Goal: Answer question/provide support: Share knowledge or assist other users

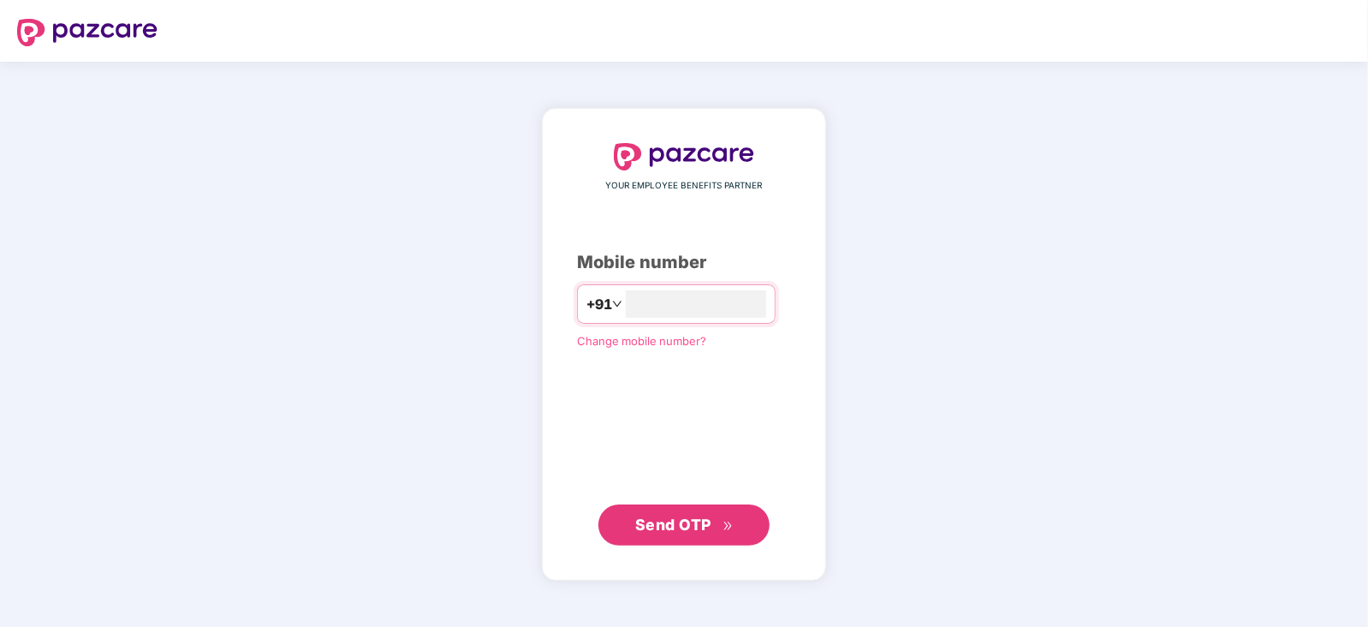
type input "**********"
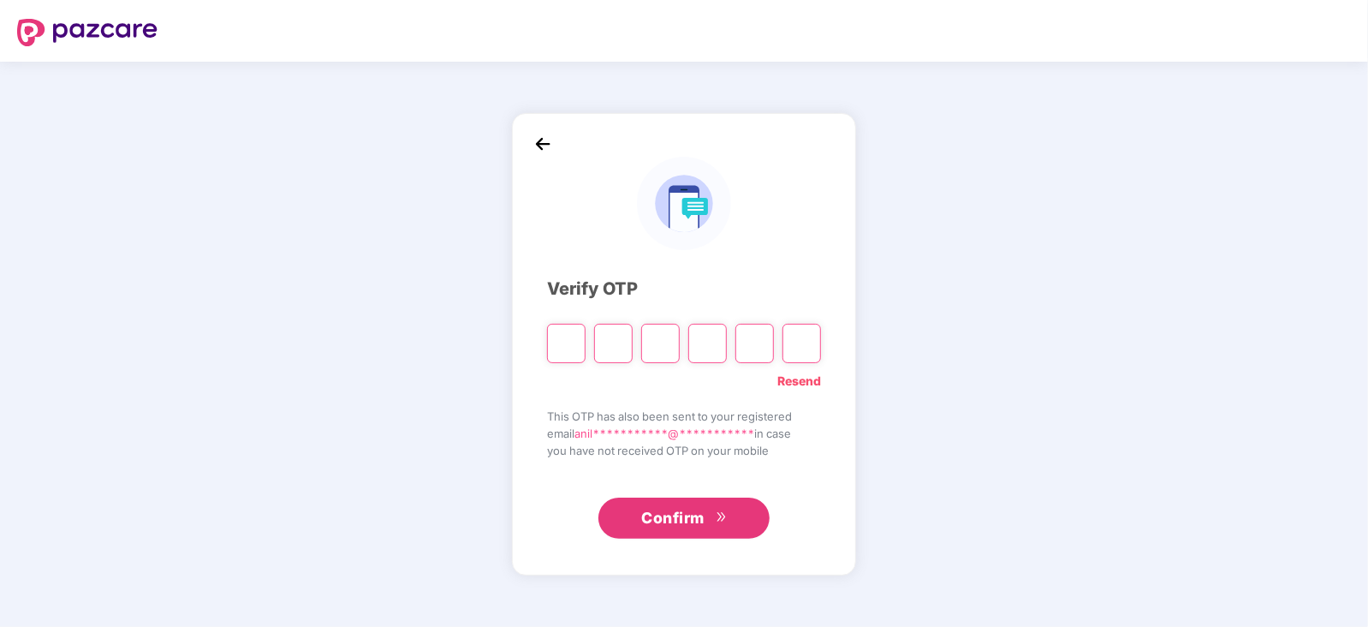
type input "*"
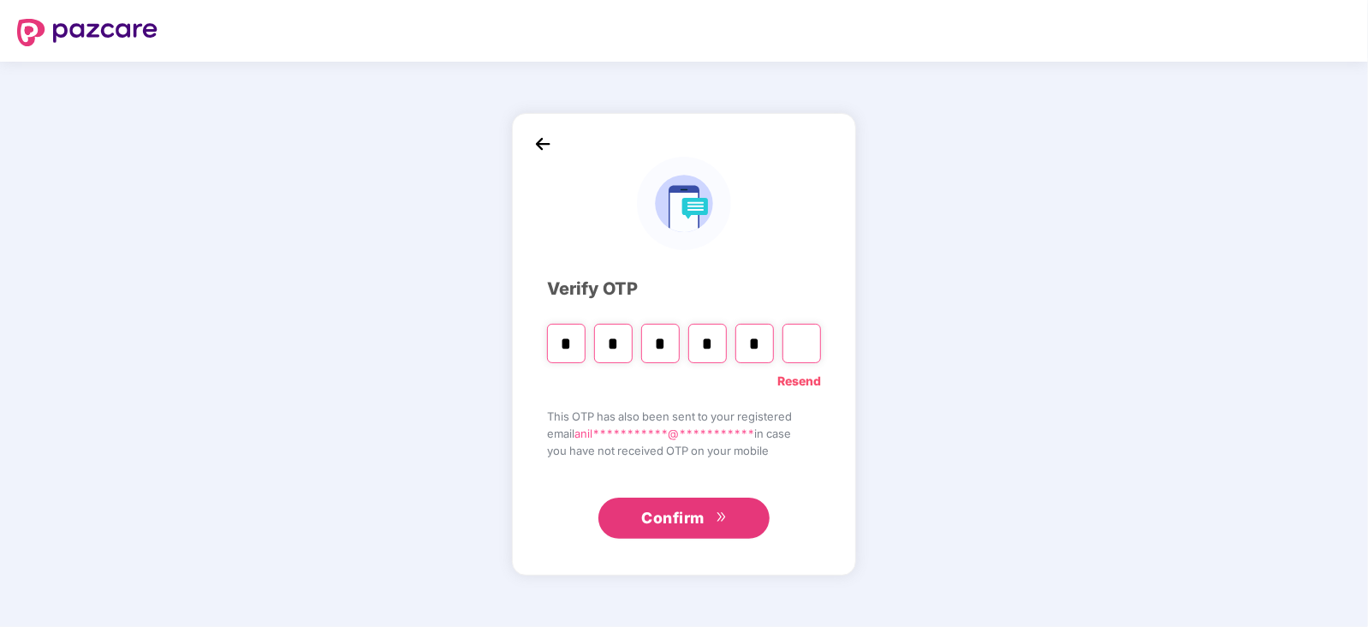
type input "*"
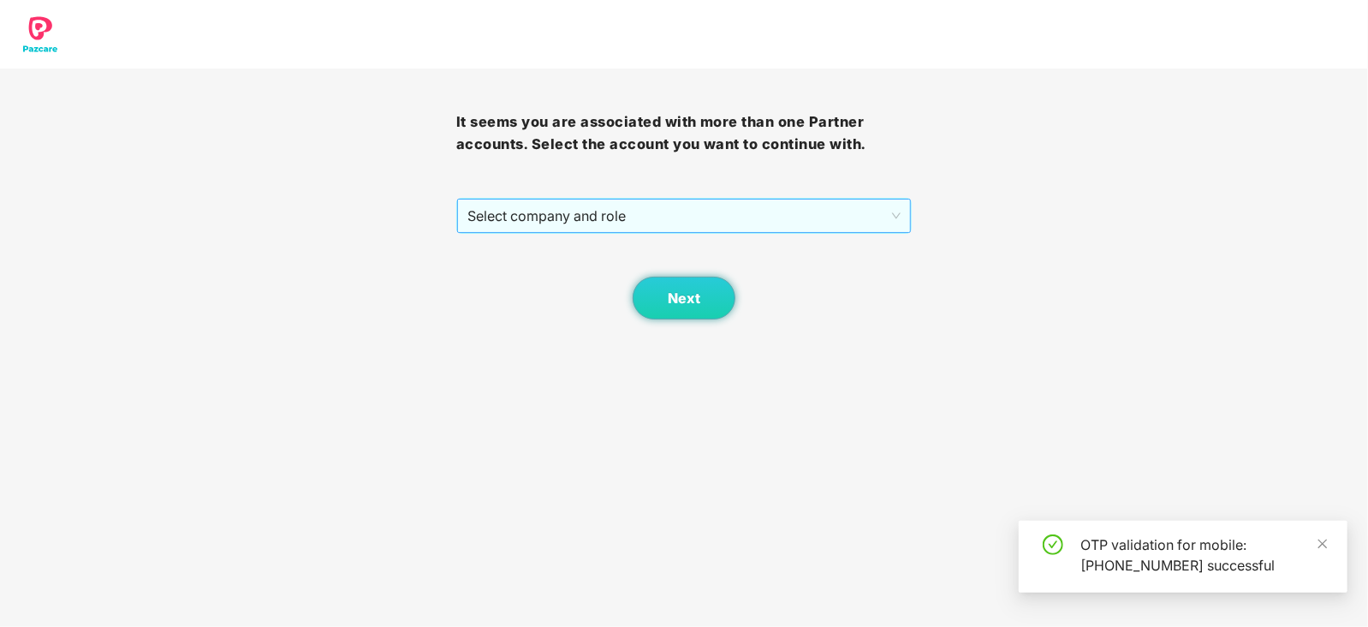
click at [604, 205] on span "Select company and role" at bounding box center [684, 215] width 434 height 33
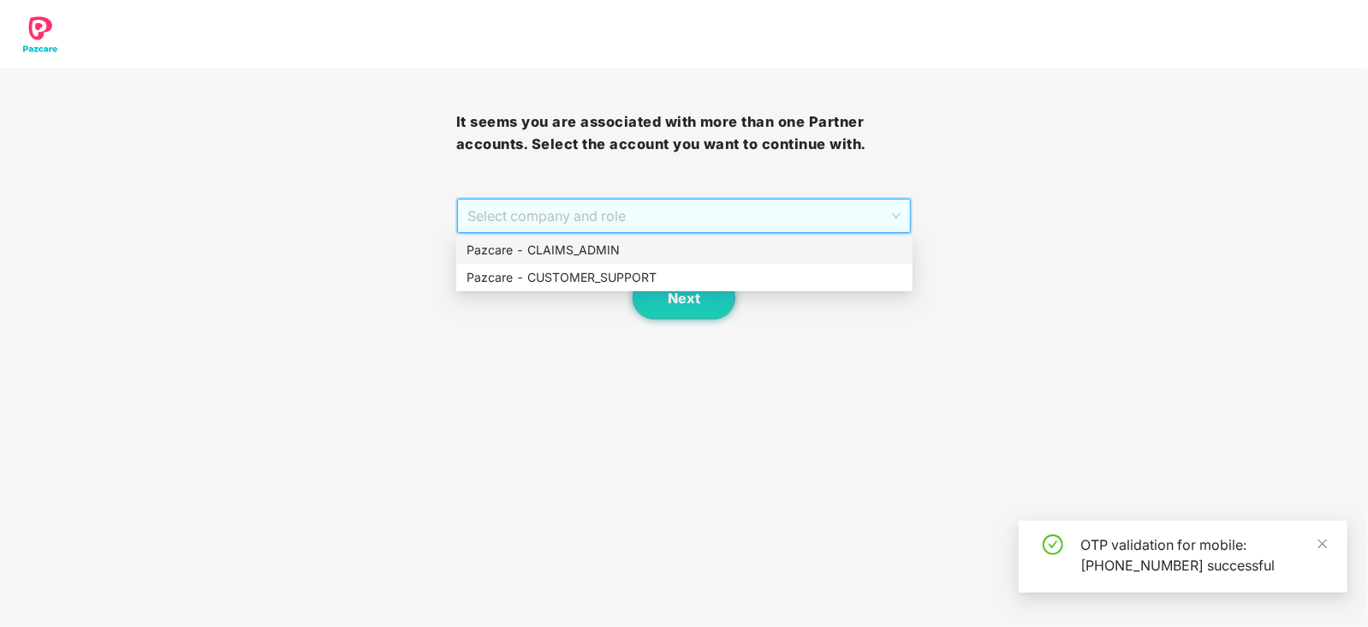
click at [629, 247] on div "Pazcare - CLAIMS_ADMIN" at bounding box center [684, 250] width 436 height 19
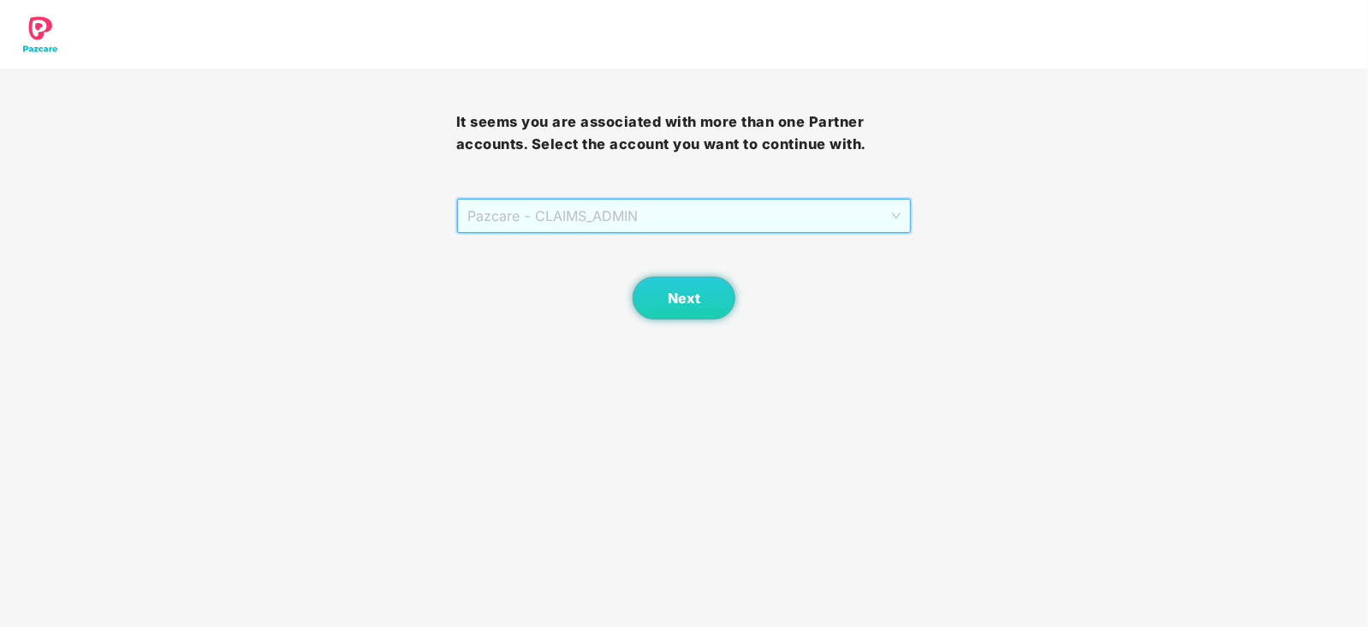
click at [615, 228] on span "Pazcare - CLAIMS_ADMIN" at bounding box center [684, 215] width 434 height 33
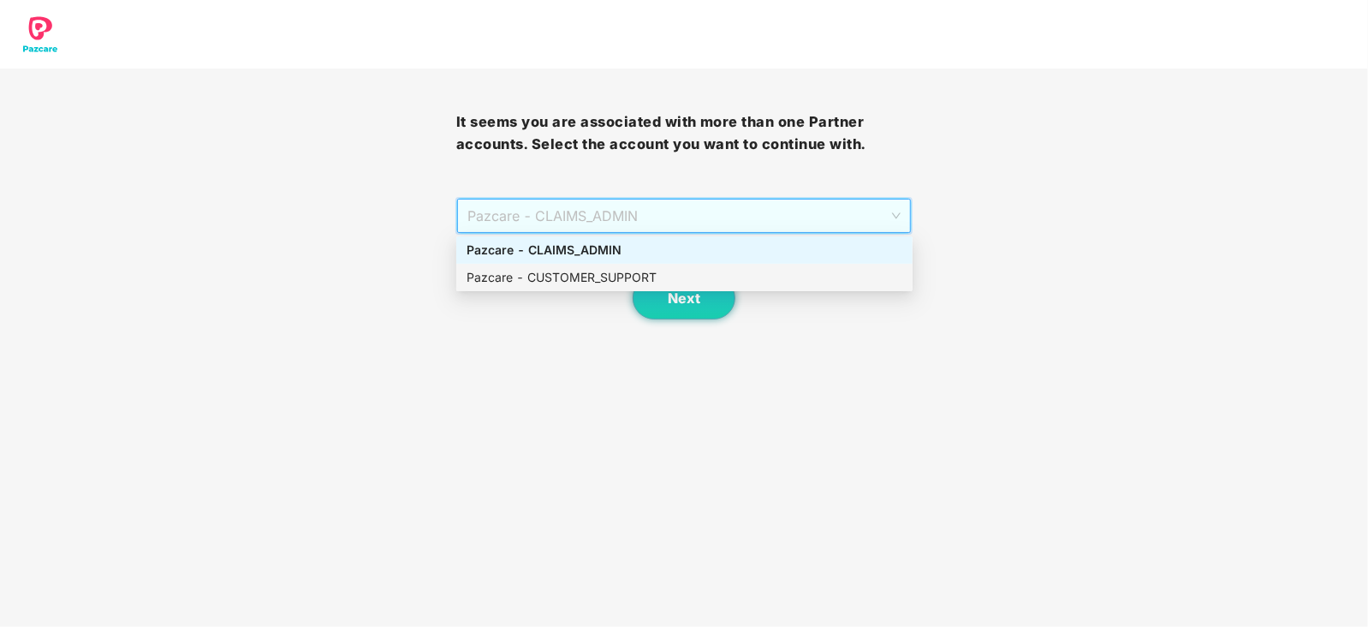
click at [623, 278] on div "Pazcare - CUSTOMER_SUPPORT" at bounding box center [684, 277] width 436 height 19
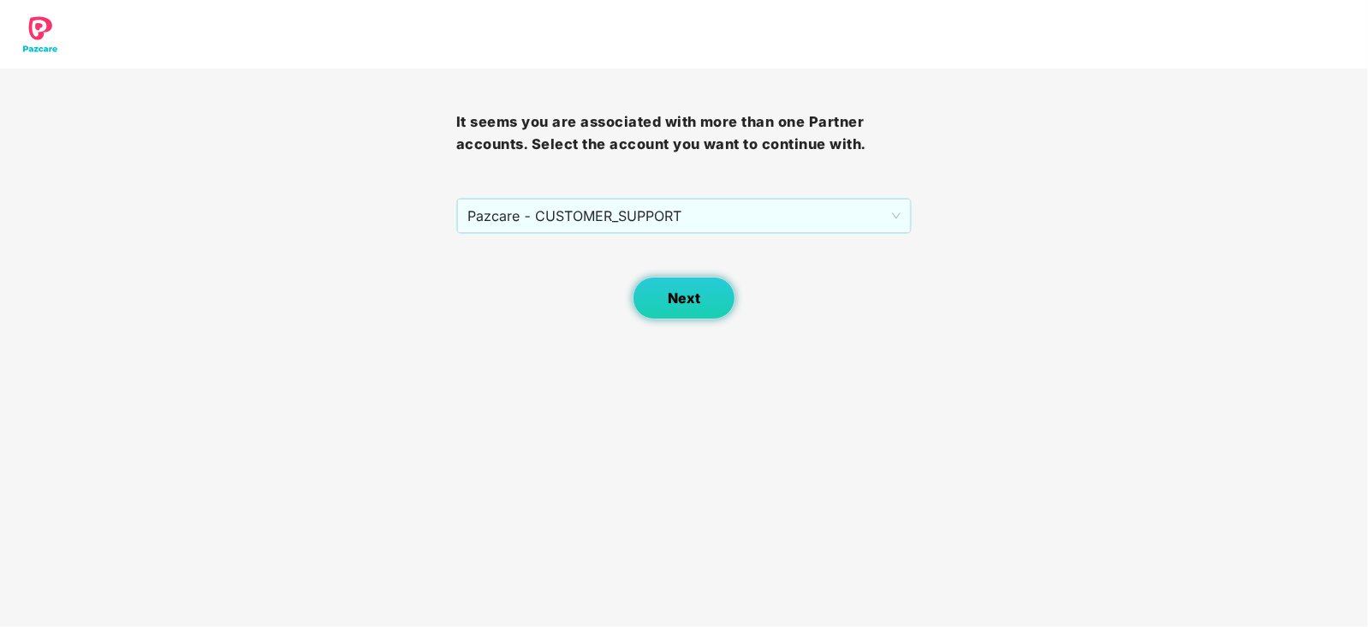
click at [647, 280] on button "Next" at bounding box center [684, 297] width 103 height 43
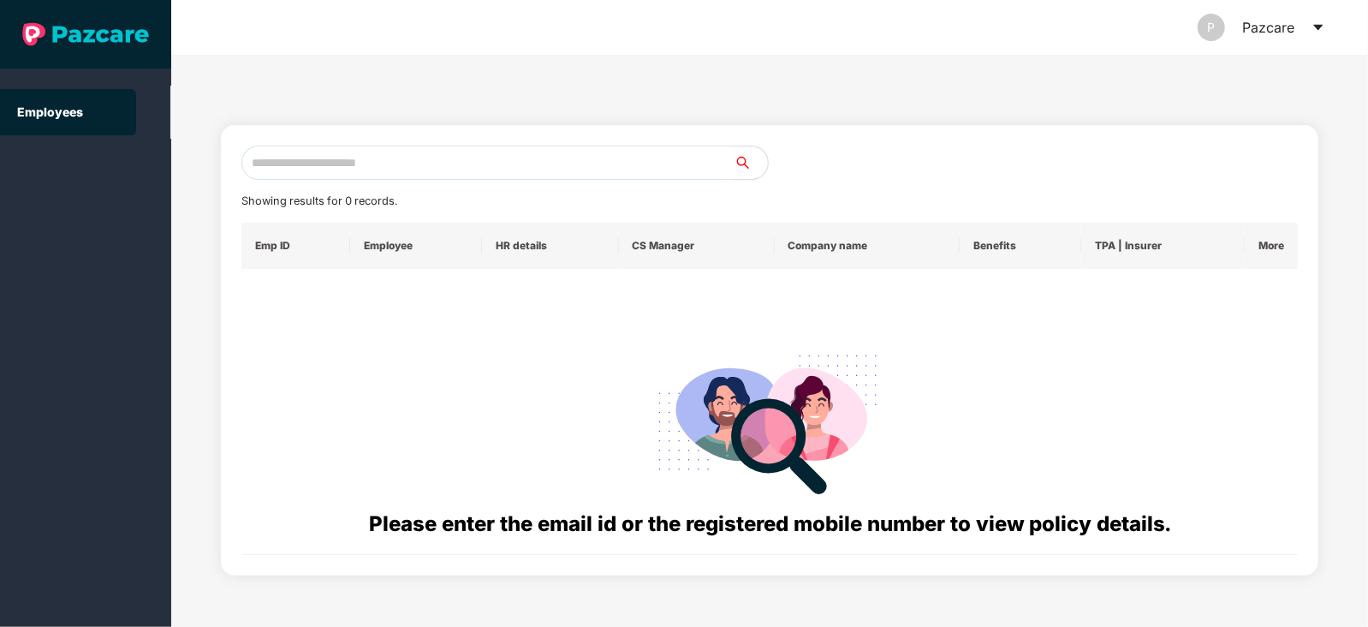
paste input "**********"
click at [501, 163] on input "text" at bounding box center [487, 163] width 492 height 34
type input "**********"
paste input "**********"
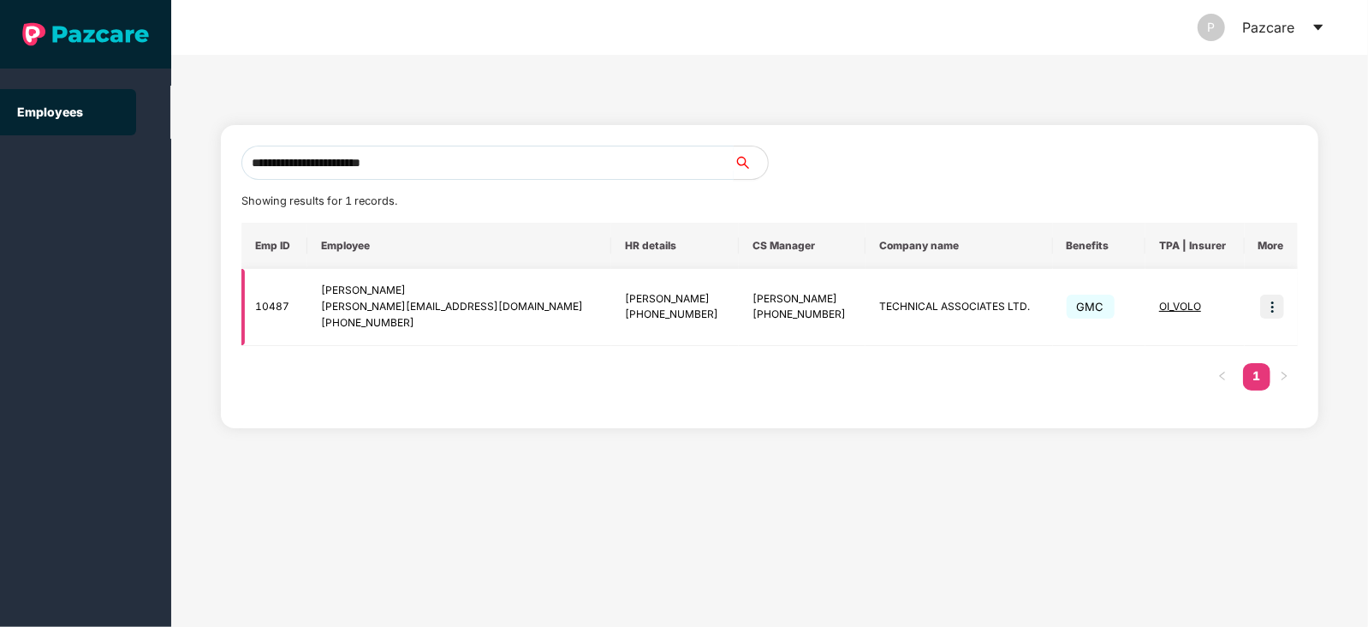
type input "**********"
click at [1273, 306] on img at bounding box center [1272, 306] width 24 height 24
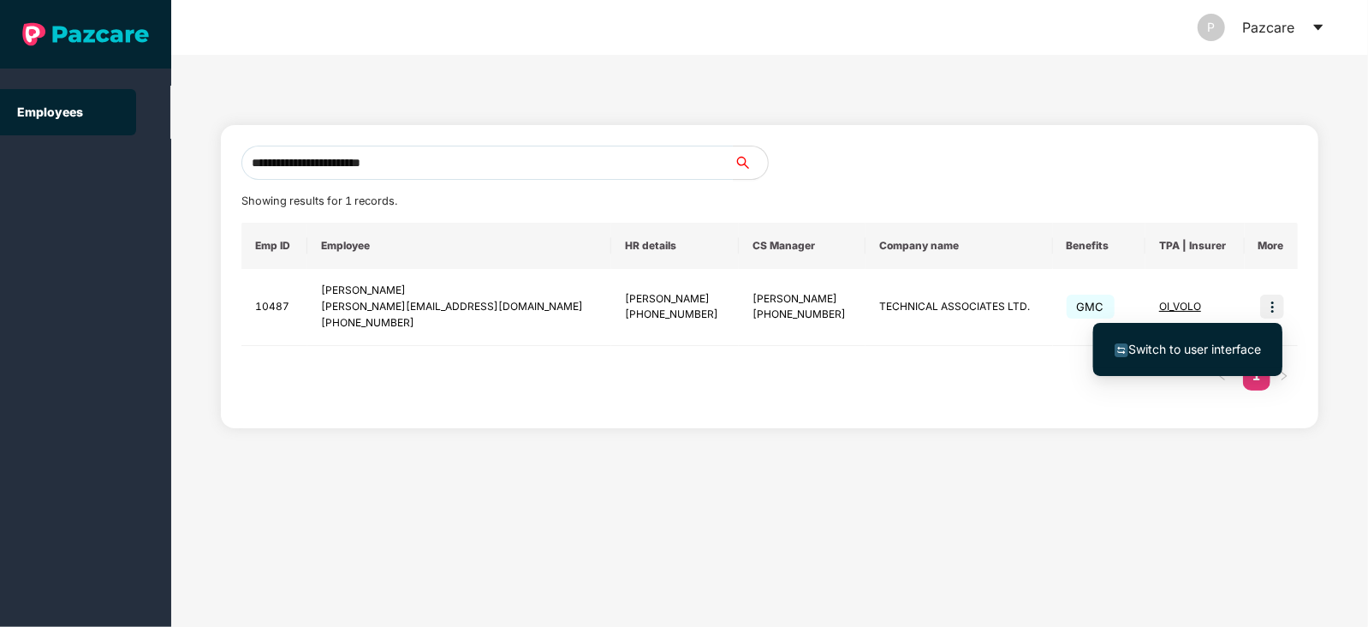
click at [1213, 338] on li "Switch to user interface" at bounding box center [1187, 349] width 189 height 36
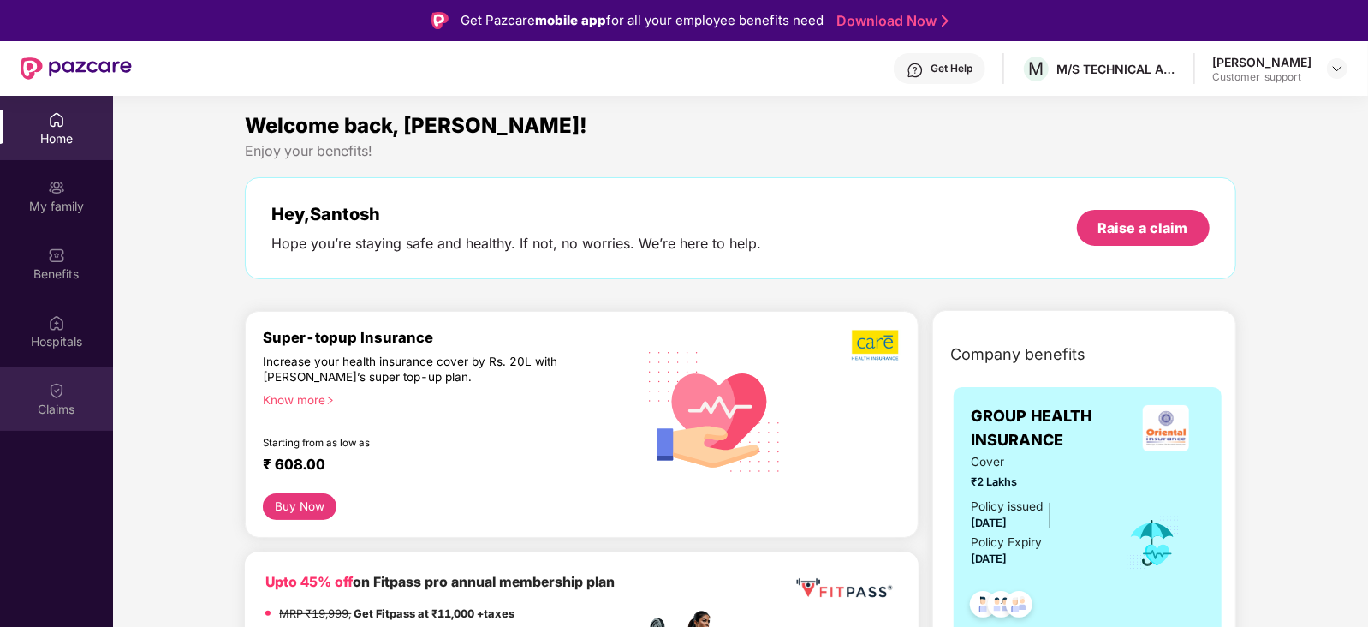
click at [27, 394] on div "Claims" at bounding box center [56, 398] width 113 height 64
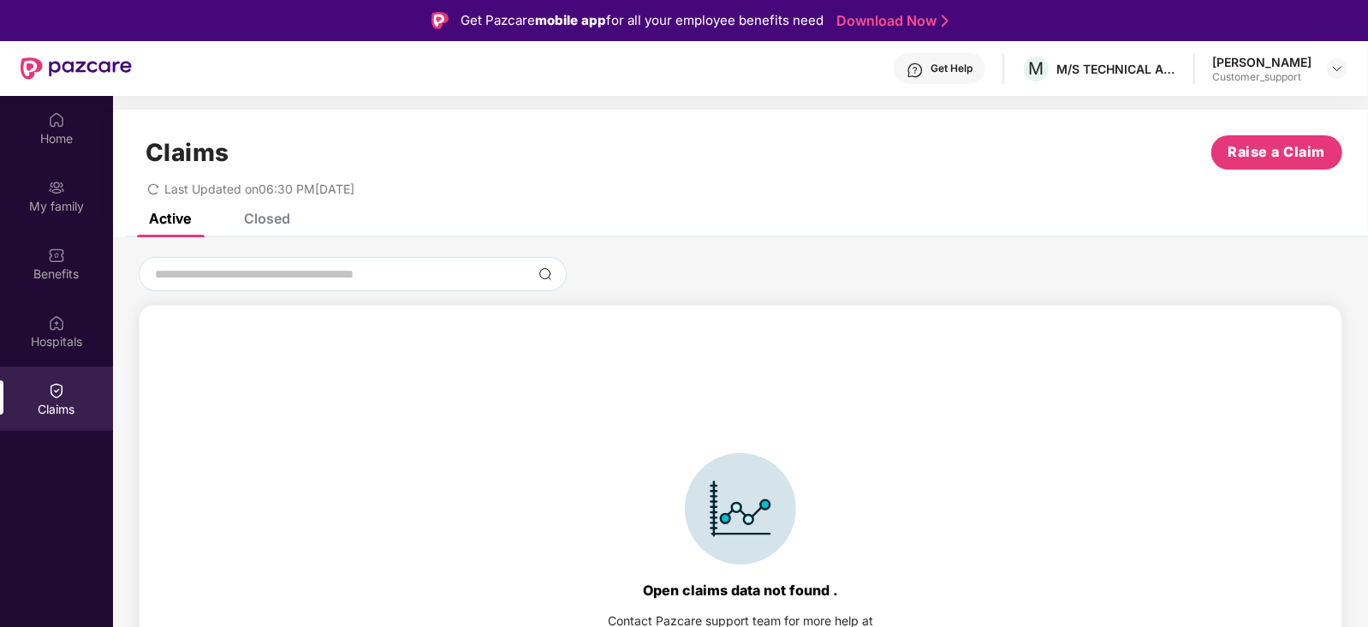
click at [285, 222] on div "Closed" at bounding box center [267, 218] width 46 height 17
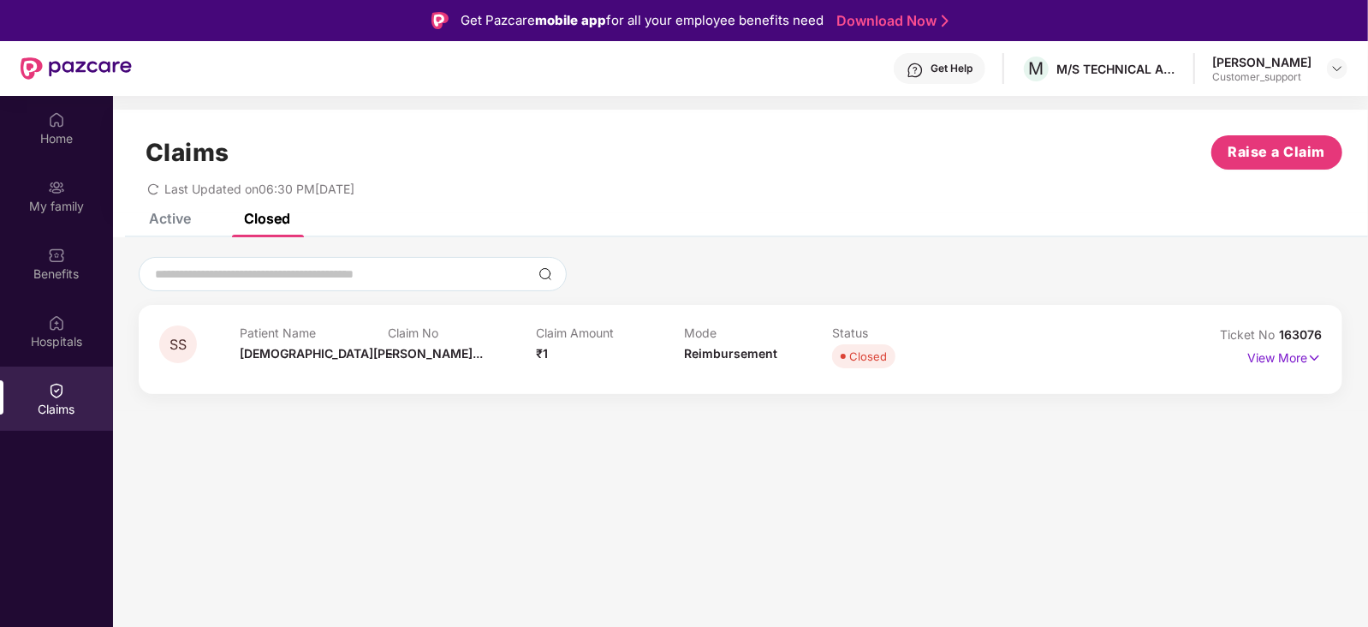
click at [163, 223] on div "Active" at bounding box center [170, 218] width 42 height 17
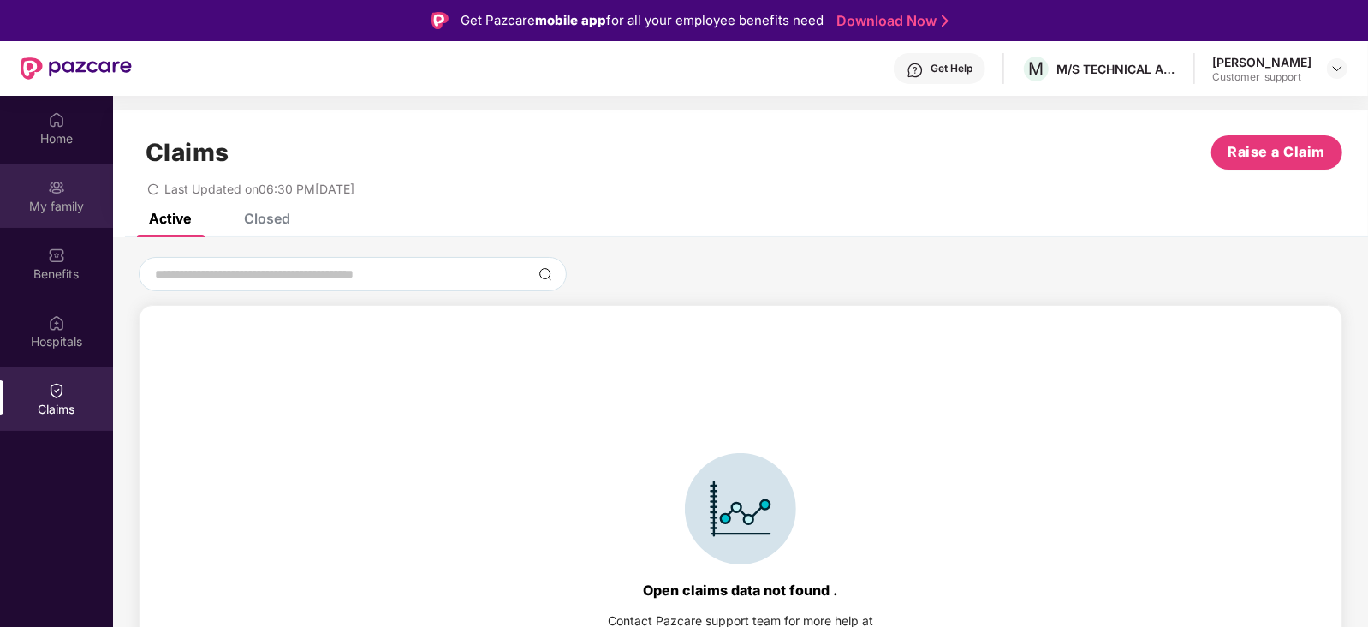
click at [57, 173] on div "My family" at bounding box center [56, 195] width 113 height 64
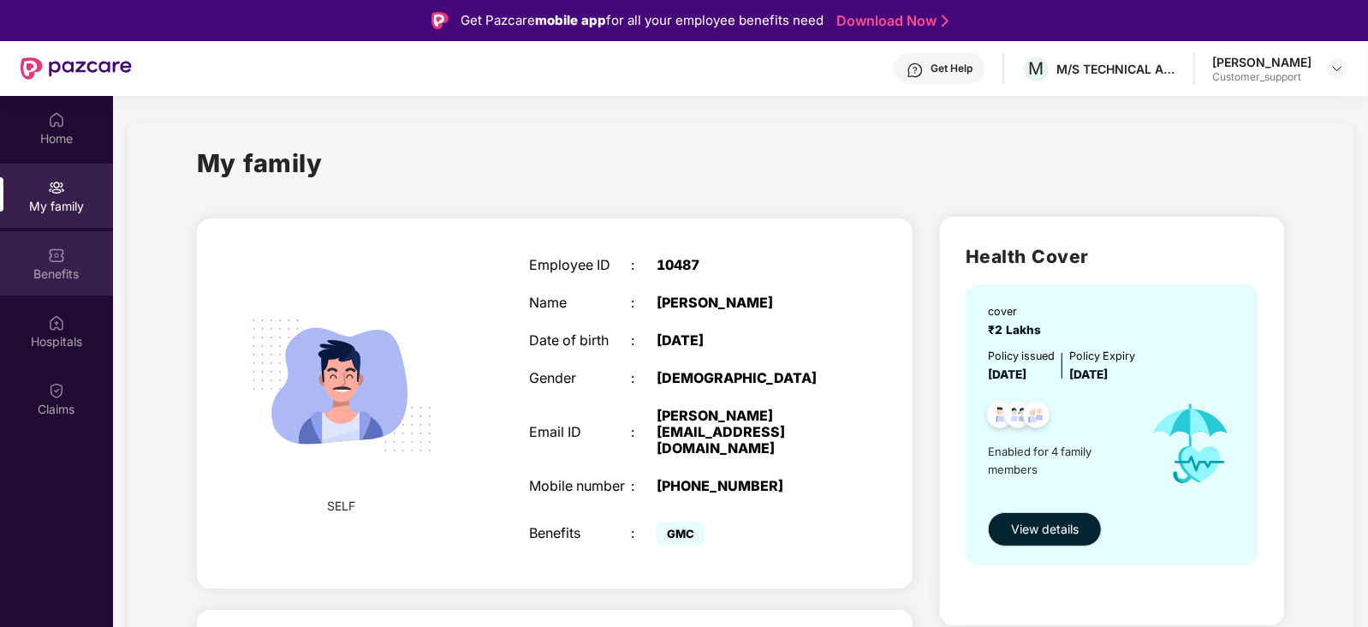
click at [74, 244] on div "Benefits" at bounding box center [56, 263] width 113 height 64
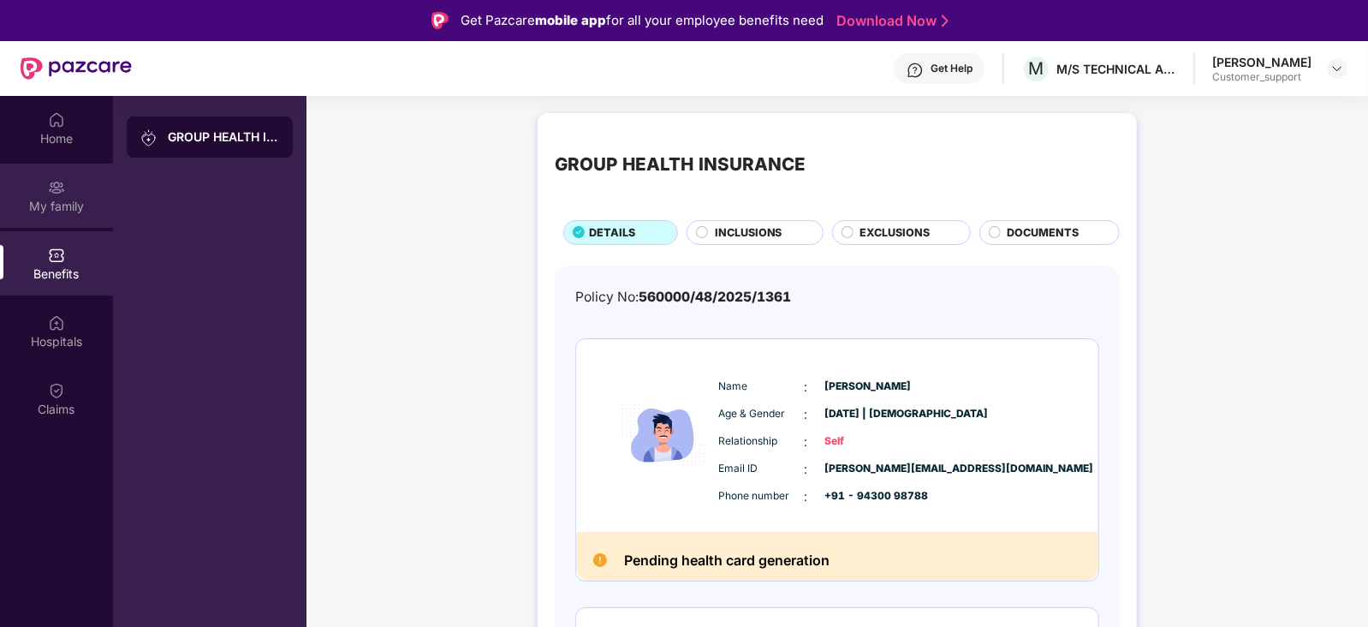
click at [23, 213] on div "My family" at bounding box center [56, 206] width 113 height 17
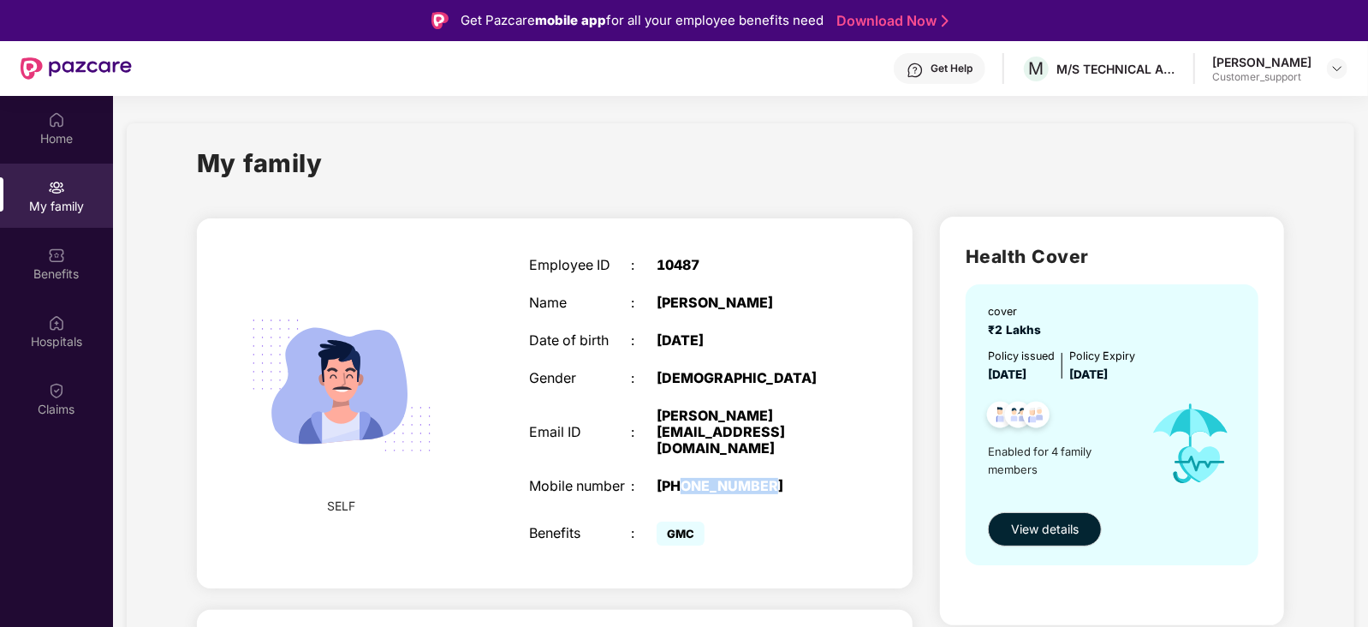
drag, startPoint x: 693, startPoint y: 478, endPoint x: 778, endPoint y: 477, distance: 84.8
click at [778, 478] on div "[PHONE_NUMBER]" at bounding box center [745, 486] width 179 height 16
copy div "9430098788"
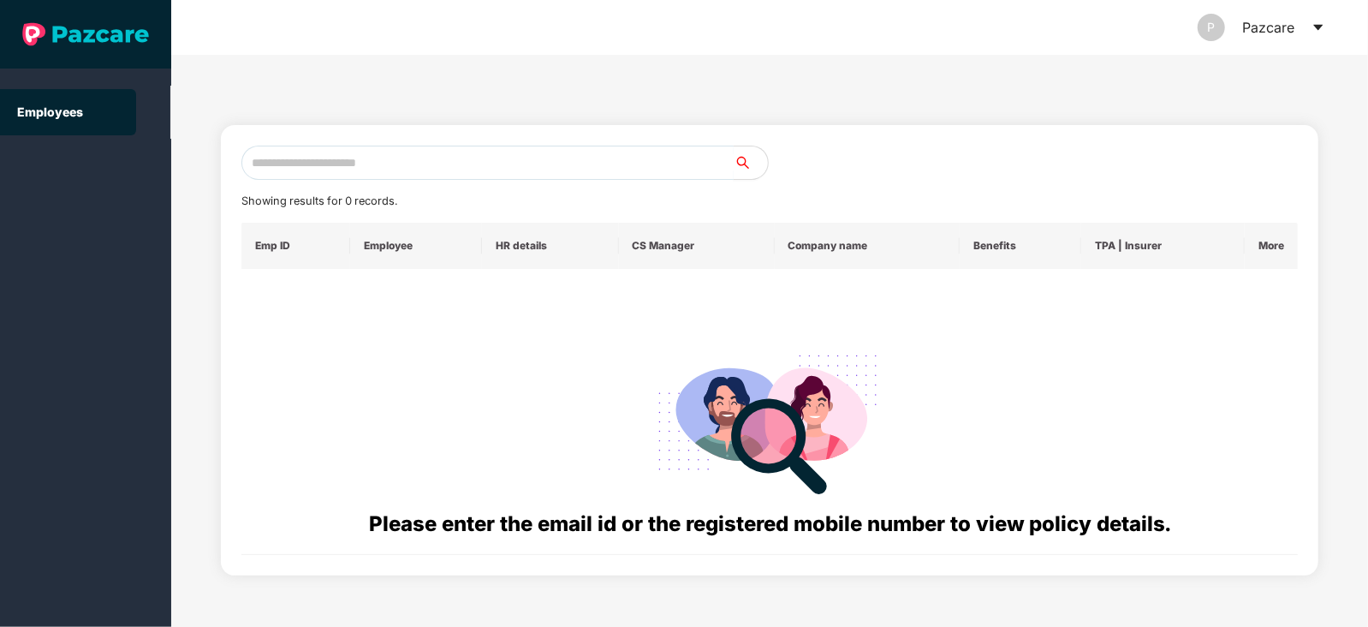
paste input "**********"
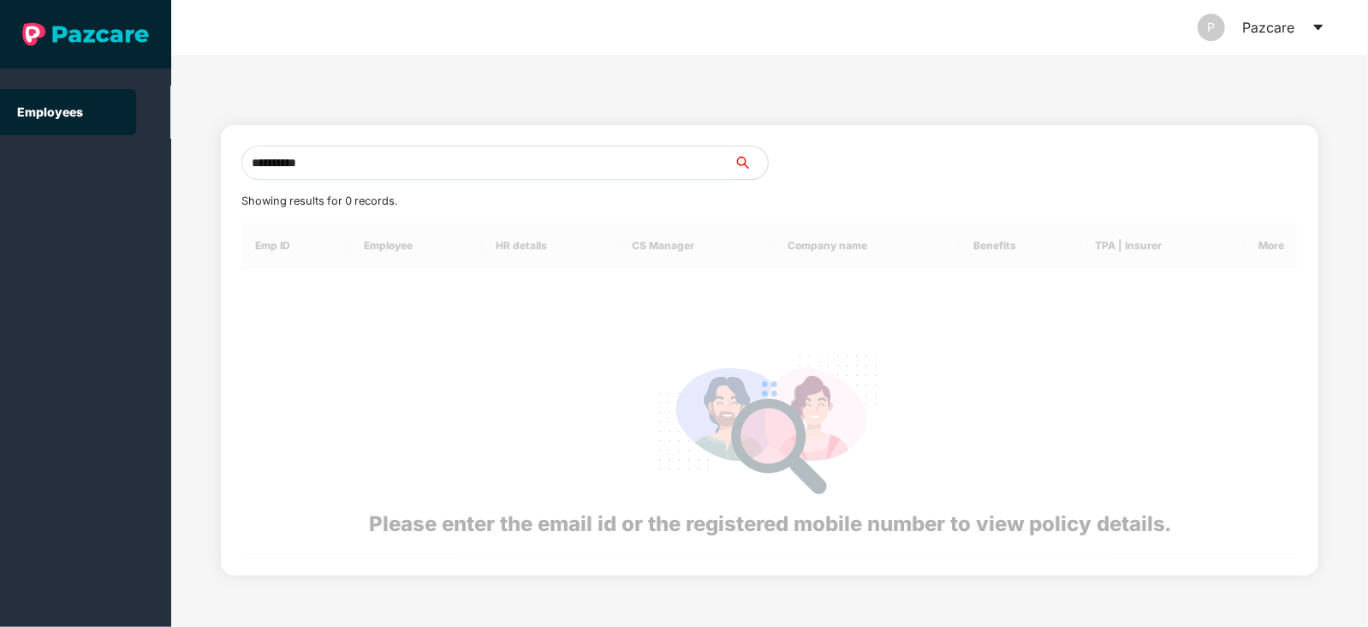
click at [453, 155] on input "**********" at bounding box center [487, 163] width 492 height 34
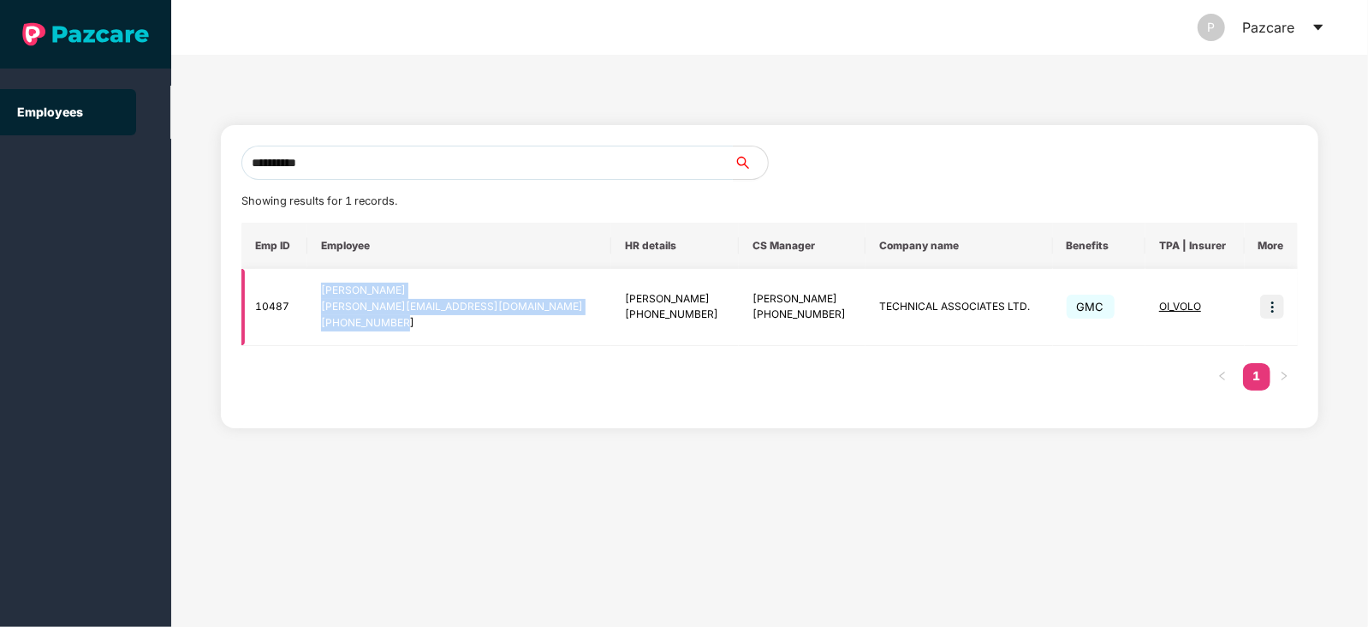
drag, startPoint x: 326, startPoint y: 292, endPoint x: 426, endPoint y: 321, distance: 104.3
click at [426, 321] on td "Santosh Kumar [EMAIL_ADDRESS][DOMAIN_NAME] [PHONE_NUMBER]" at bounding box center [459, 307] width 304 height 77
copy div "Santosh Kumar [EMAIL_ADDRESS][DOMAIN_NAME] [PHONE_NUMBER]"
click at [870, 301] on td "TECHNICAL ASSOCIATES LTD." at bounding box center [958, 307] width 187 height 77
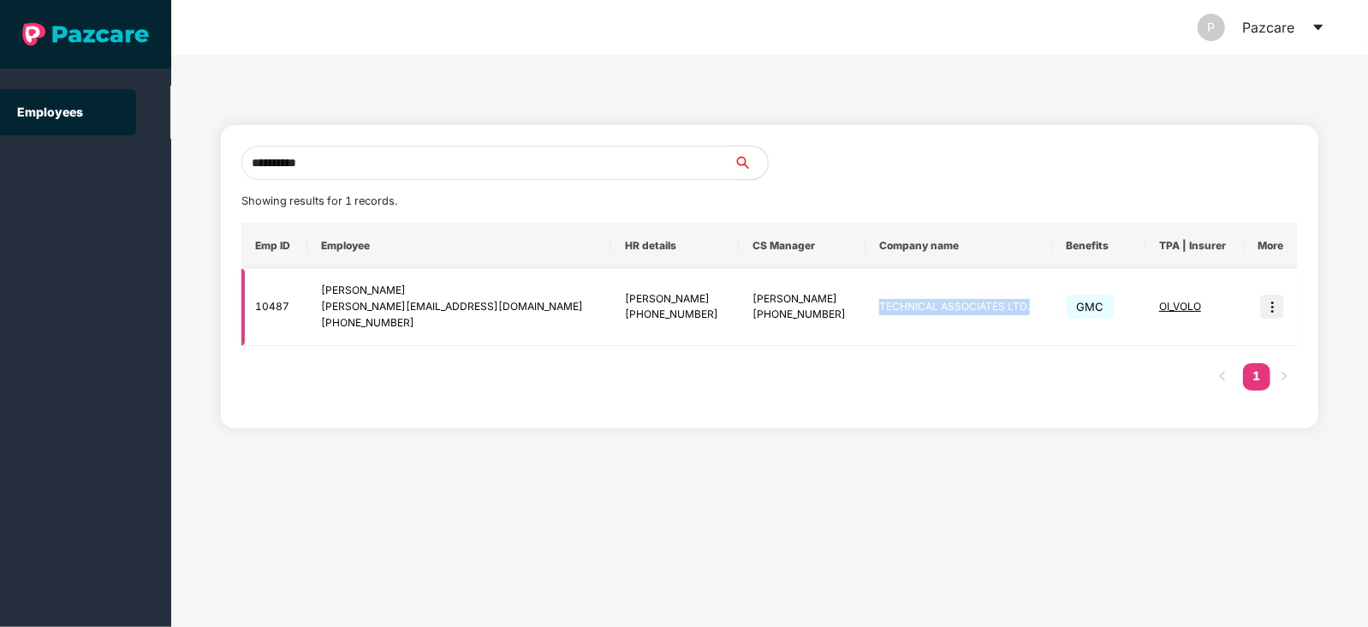
click at [870, 301] on td "TECHNICAL ASSOCIATES LTD." at bounding box center [958, 307] width 187 height 77
copy td "TECHNICAL ASSOCIATES LTD."
click at [449, 154] on input "**********" at bounding box center [487, 163] width 492 height 34
paste input "*****"
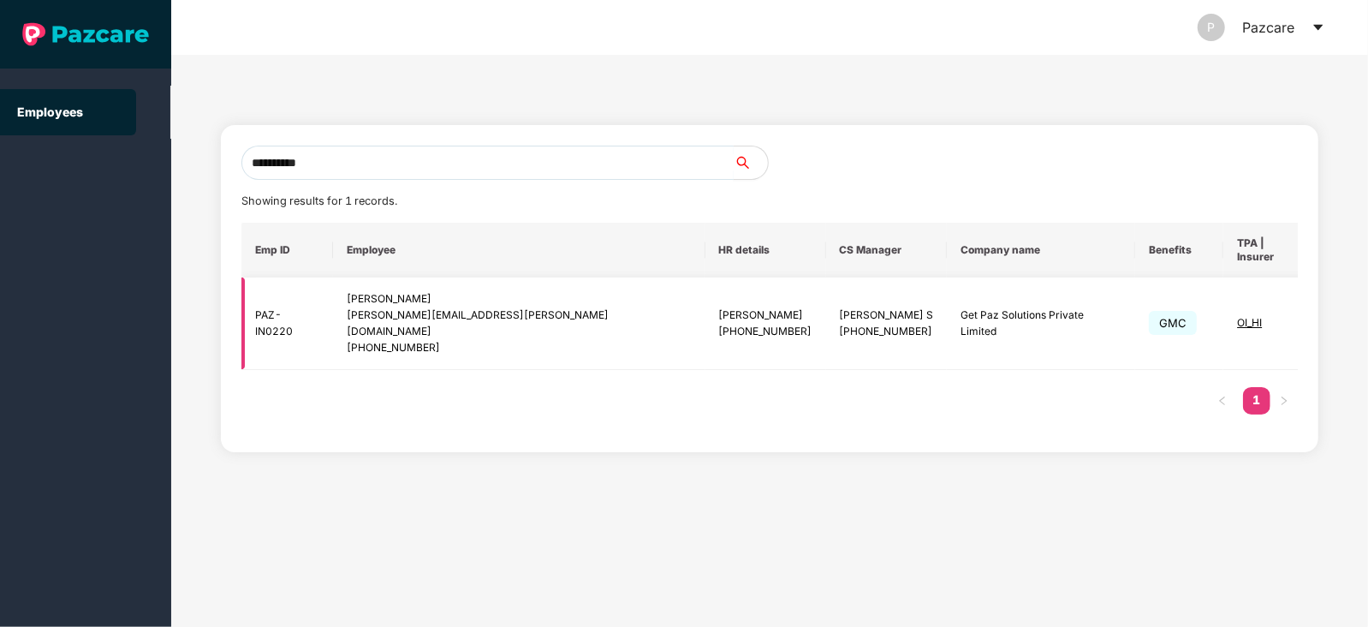
type input "**********"
click at [1336, 312] on img at bounding box center [1348, 324] width 24 height 24
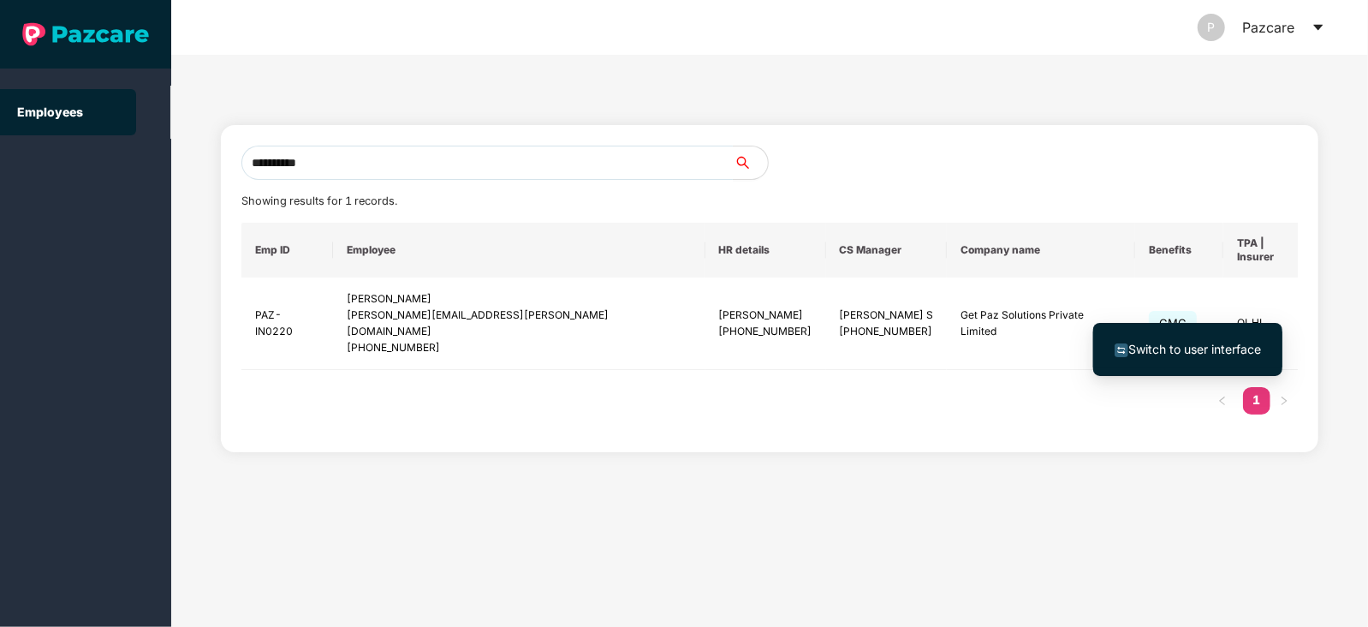
click at [1179, 359] on li "Switch to user interface" at bounding box center [1187, 349] width 189 height 36
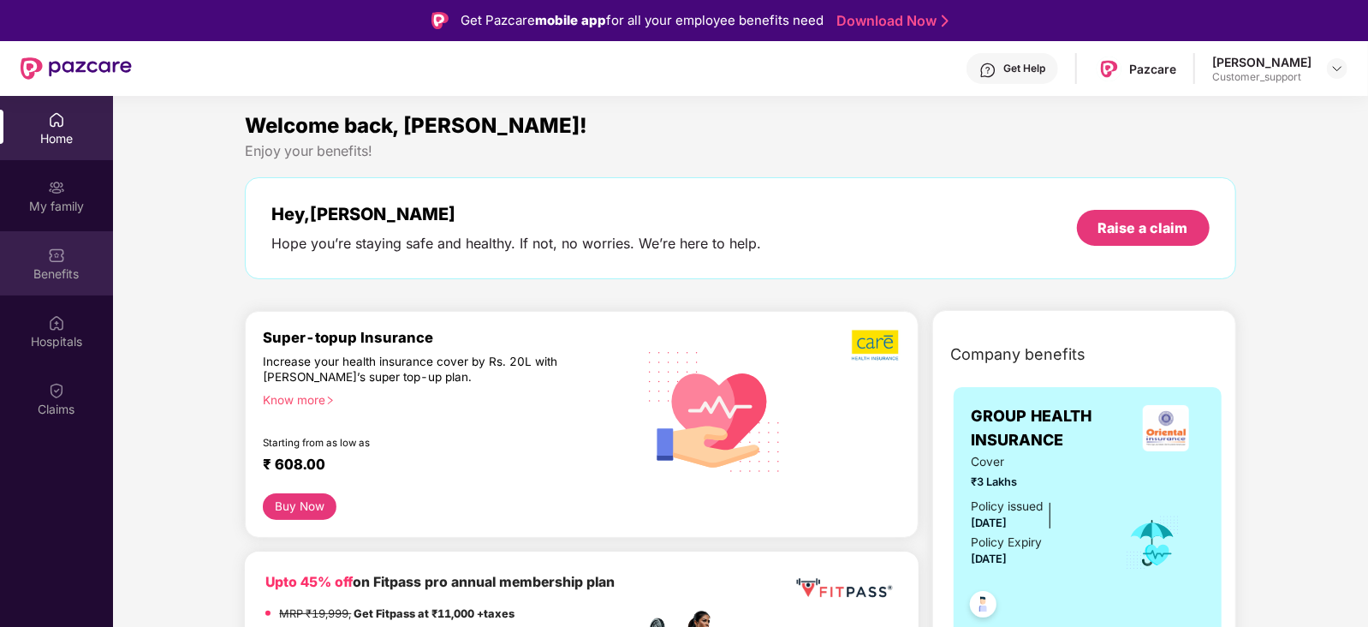
click at [81, 288] on div "Benefits" at bounding box center [56, 263] width 113 height 64
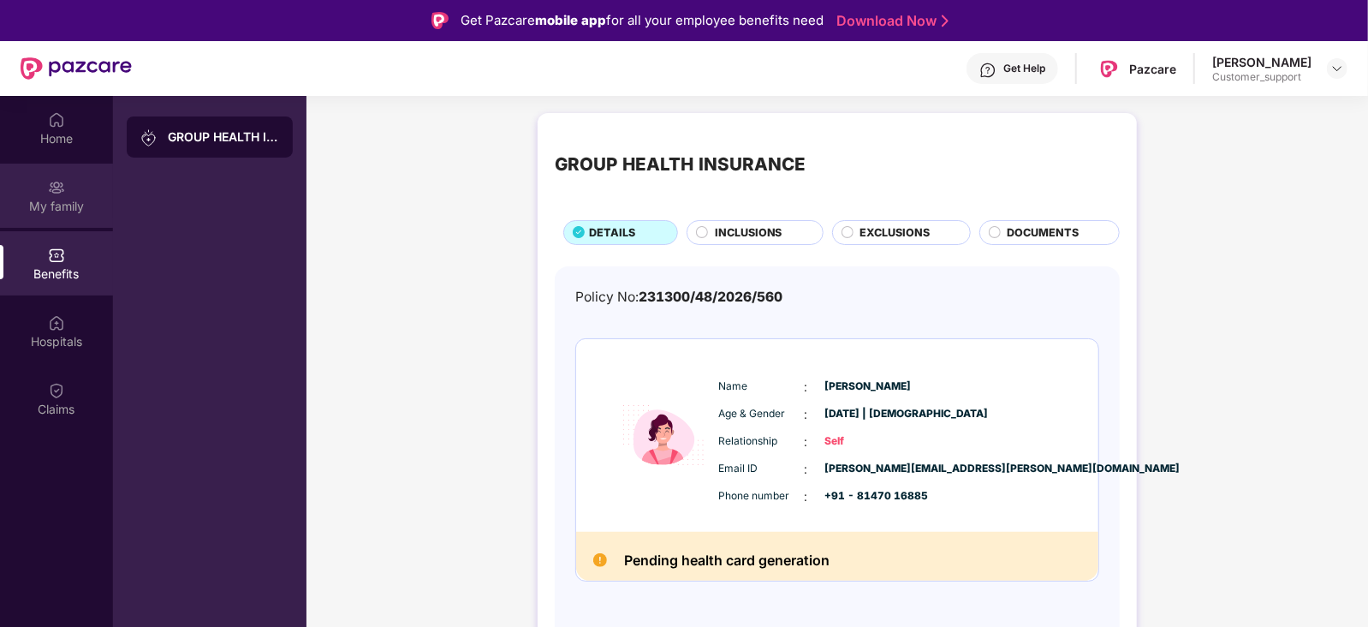
click at [68, 209] on div "My family" at bounding box center [56, 206] width 113 height 17
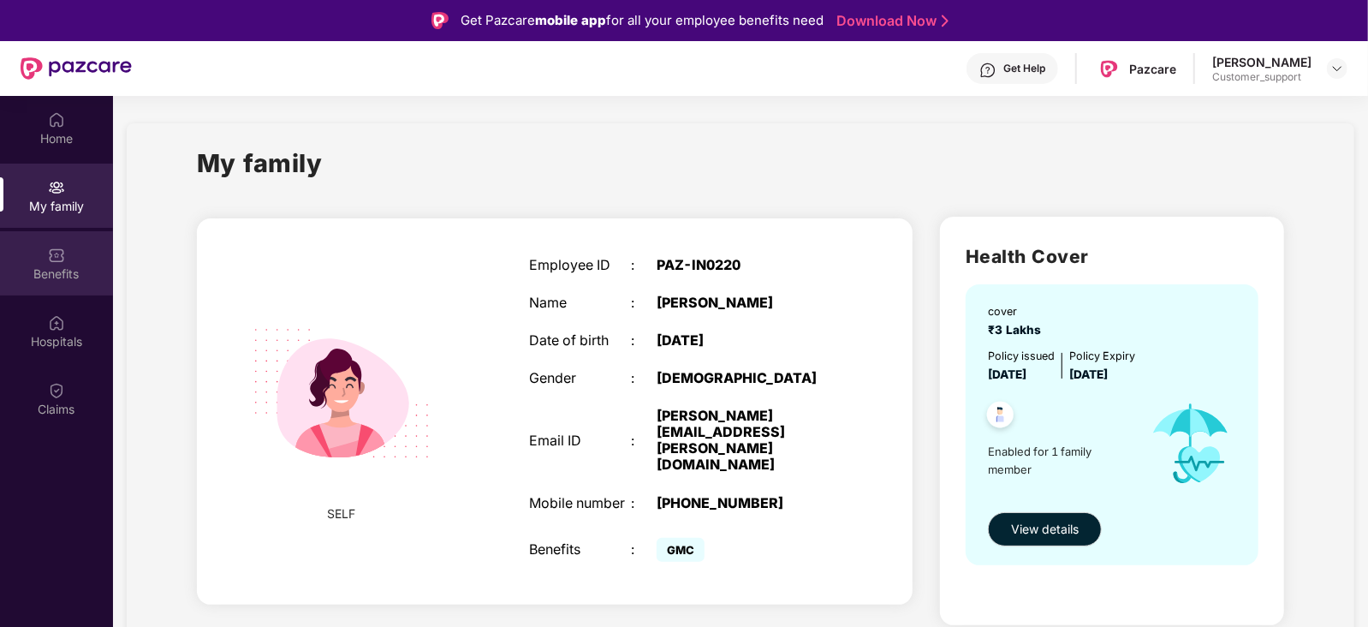
click at [51, 288] on div "Benefits" at bounding box center [56, 263] width 113 height 64
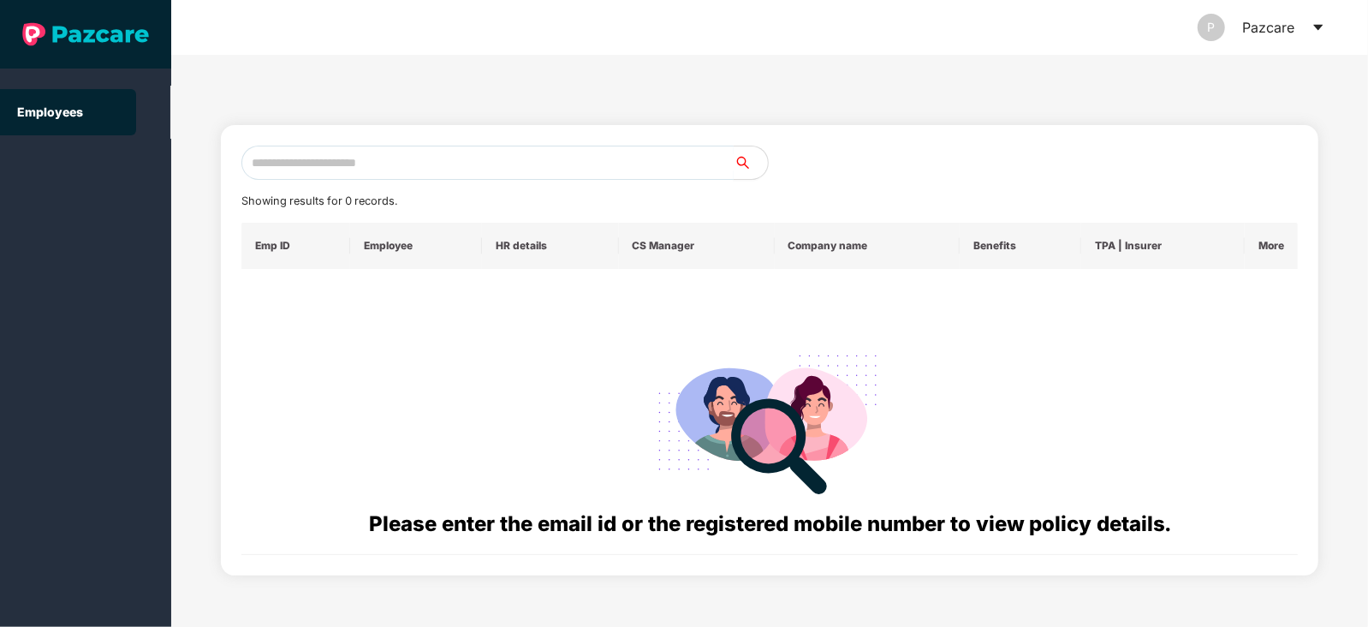
click at [478, 163] on input "text" at bounding box center [487, 163] width 492 height 34
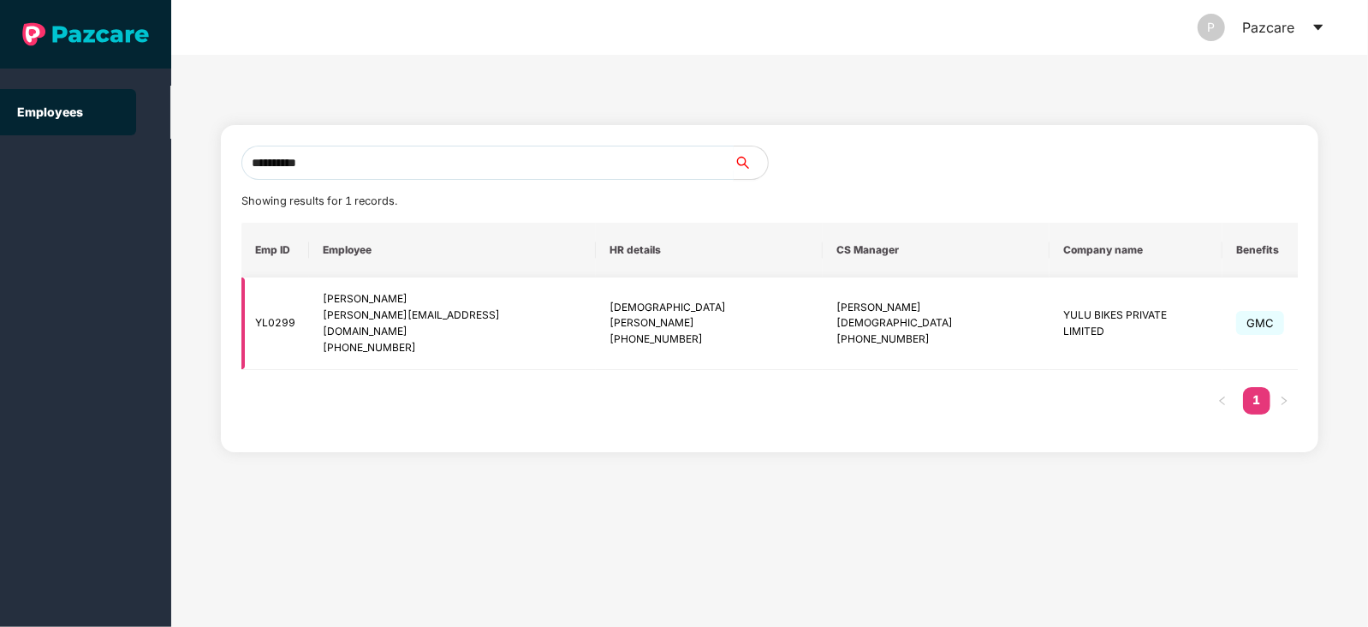
type input "**********"
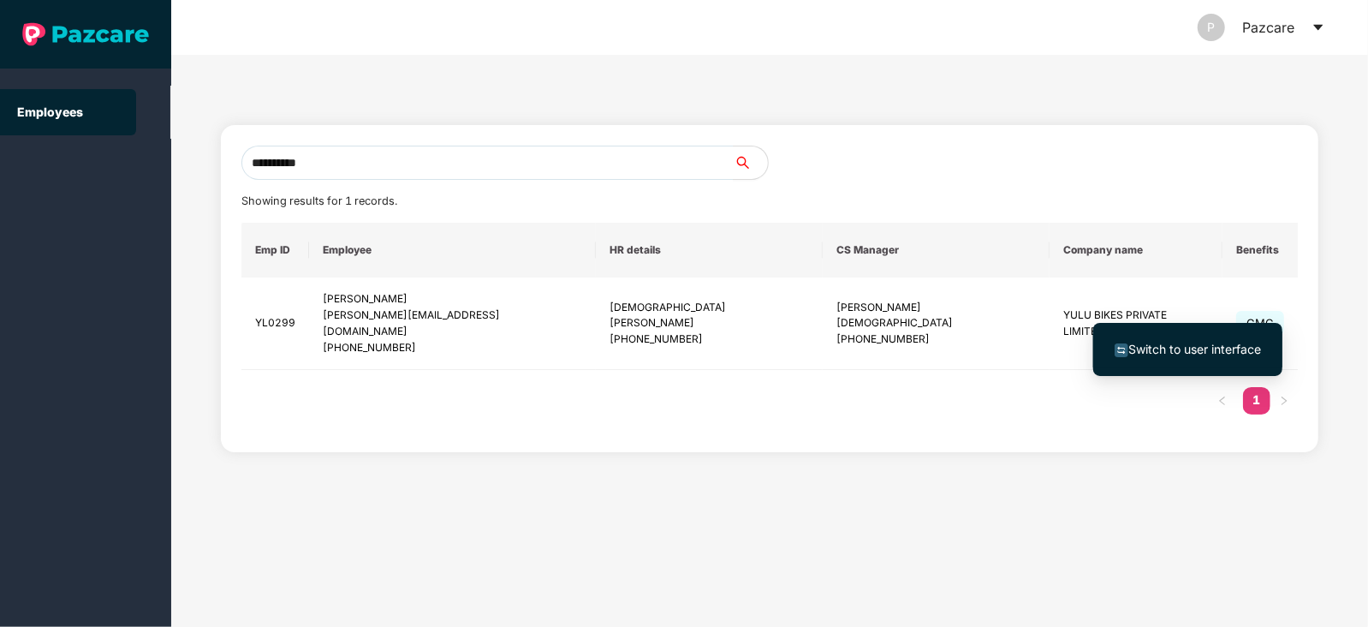
click at [1203, 344] on span "Switch to user interface" at bounding box center [1194, 349] width 133 height 15
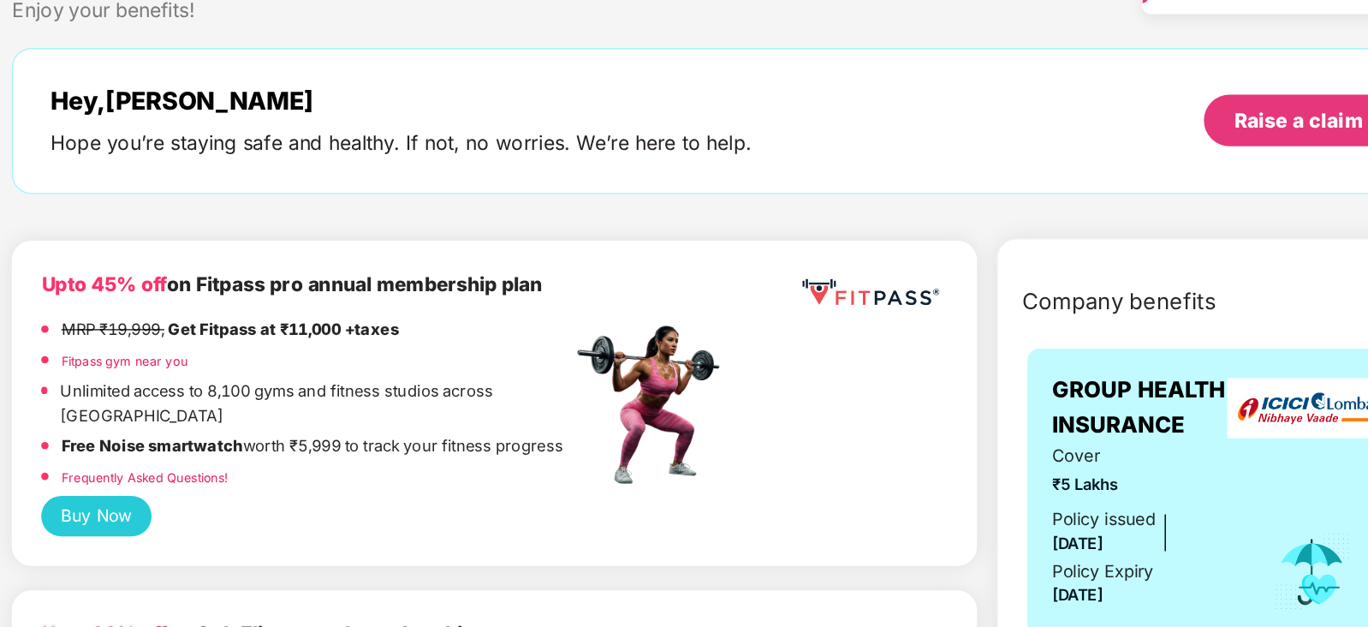
scroll to position [122, 0]
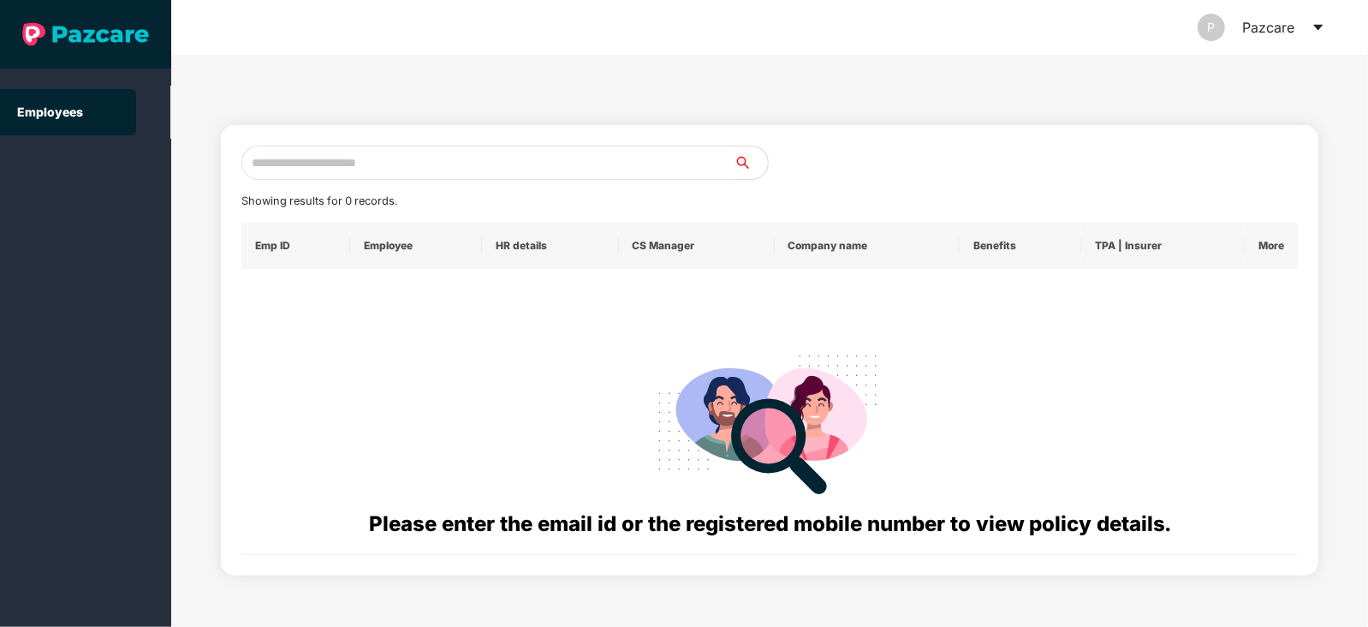
click at [1319, 25] on icon "caret-down" at bounding box center [1317, 28] width 9 height 6
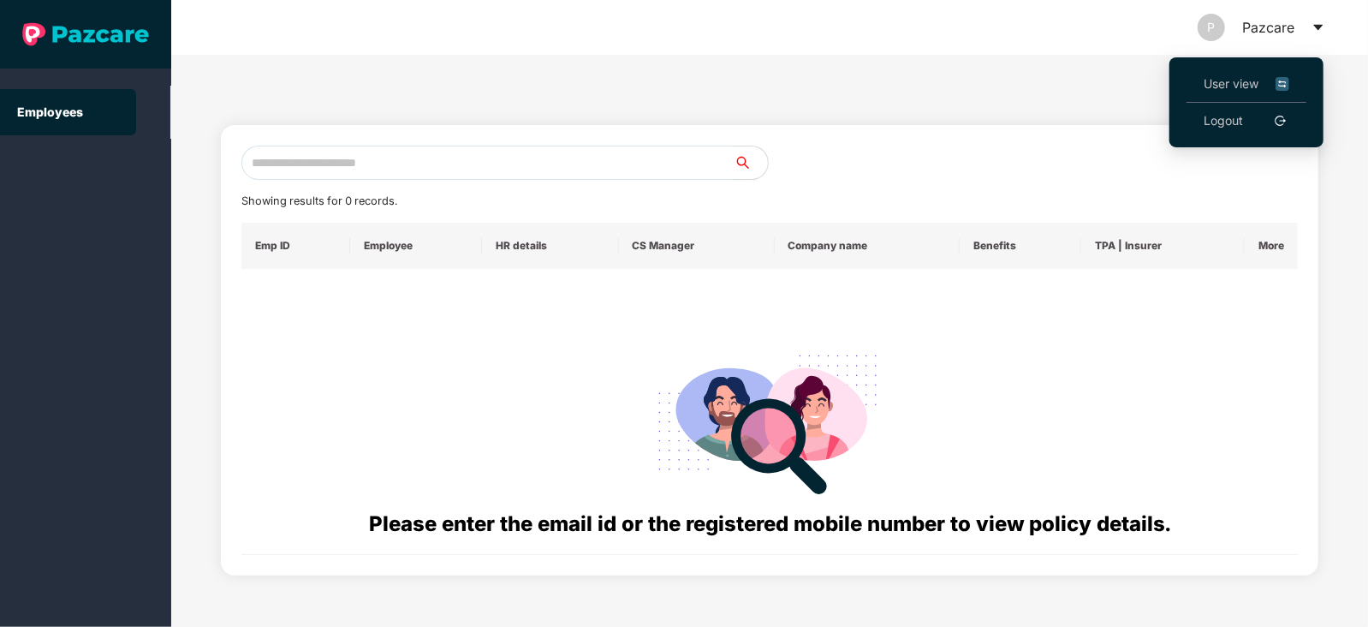
click at [1237, 83] on span "User view" at bounding box center [1246, 83] width 86 height 19
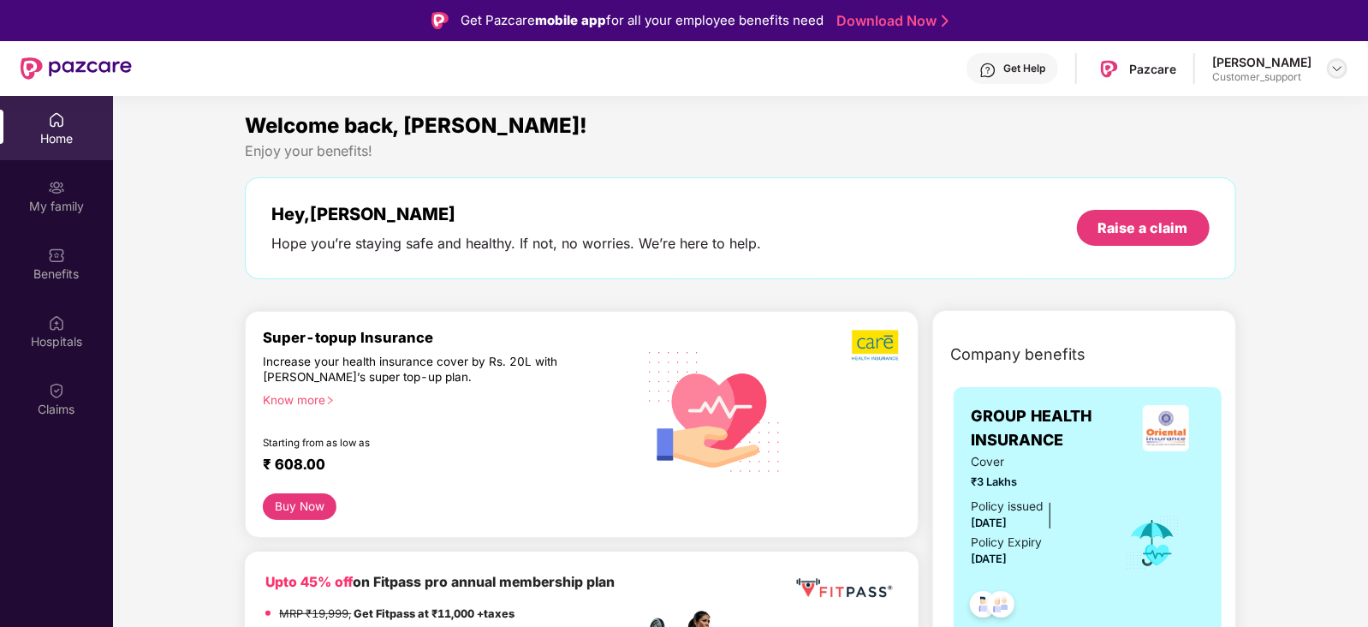
click at [1341, 66] on img at bounding box center [1337, 69] width 14 height 14
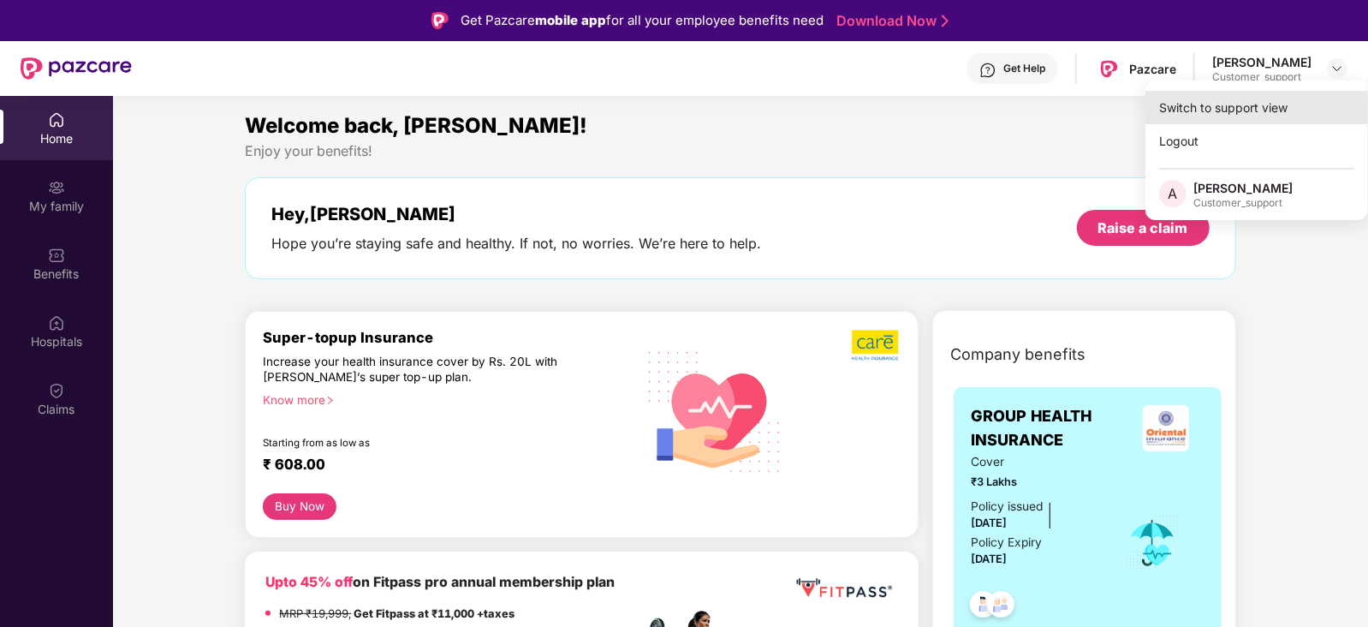
click at [1240, 116] on div "Switch to support view" at bounding box center [1256, 107] width 223 height 33
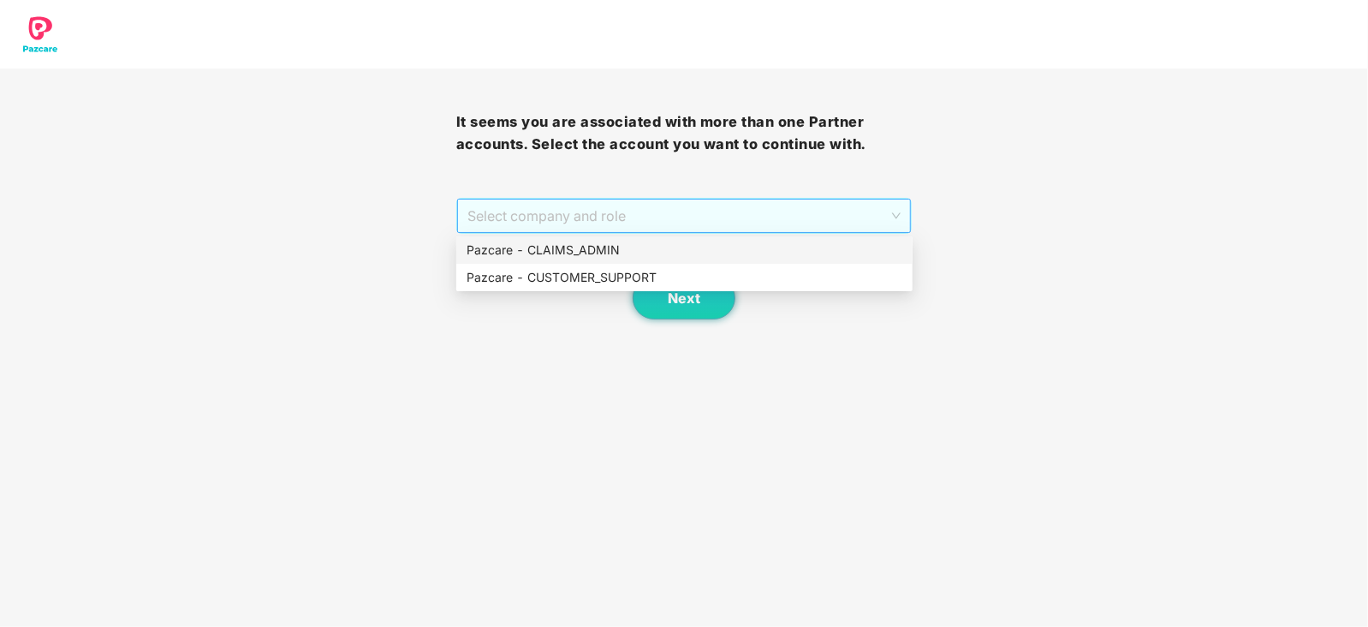
click at [736, 224] on span "Select company and role" at bounding box center [684, 215] width 434 height 33
click at [629, 248] on div "Pazcare - CLAIMS_ADMIN" at bounding box center [684, 250] width 436 height 19
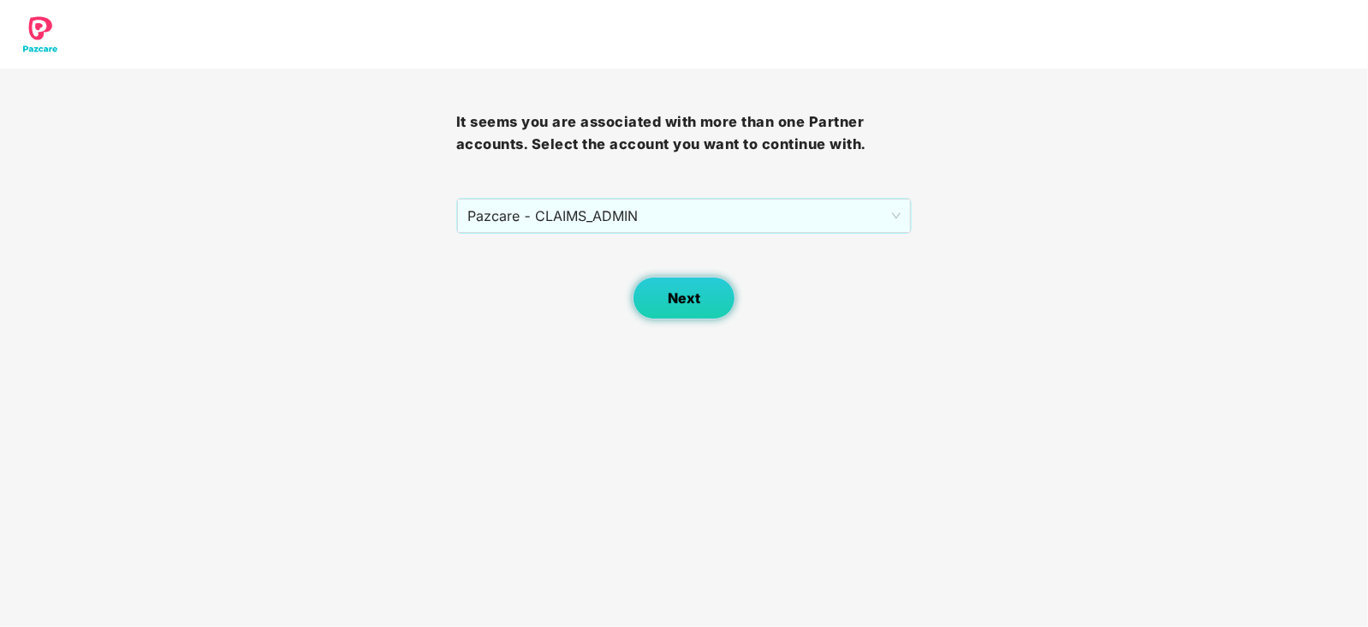
click at [662, 300] on button "Next" at bounding box center [684, 297] width 103 height 43
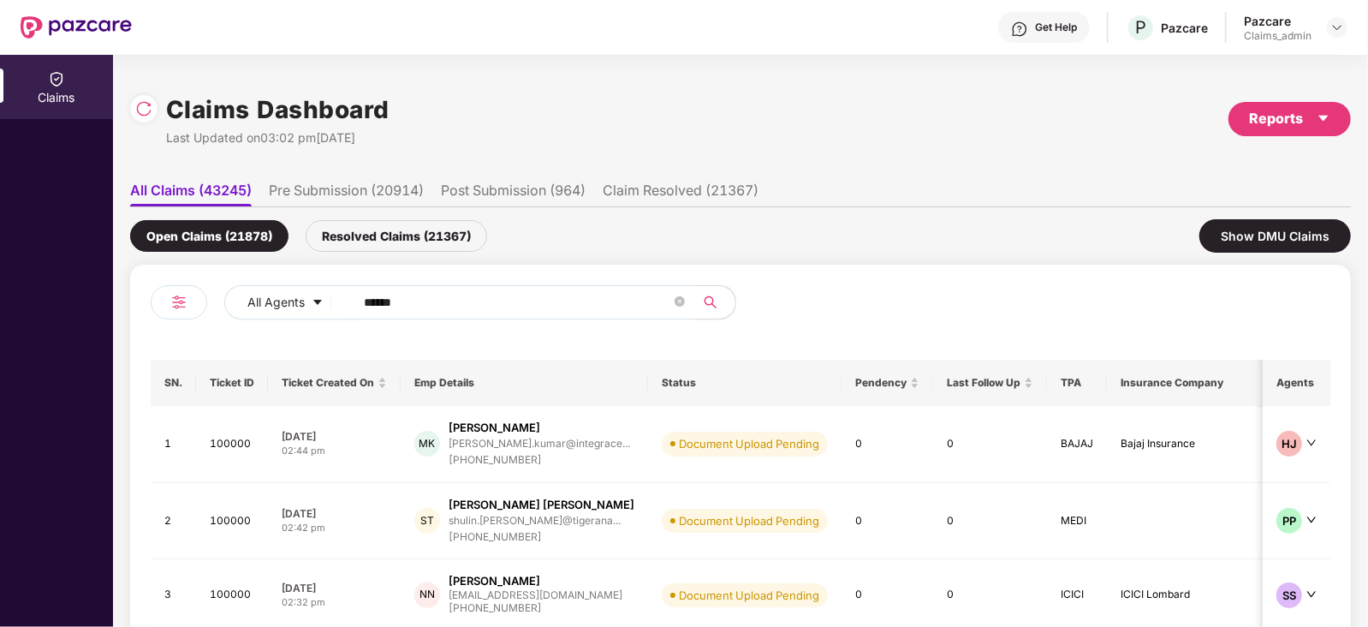
click at [508, 293] on input "******" at bounding box center [517, 302] width 307 height 26
paste input "text"
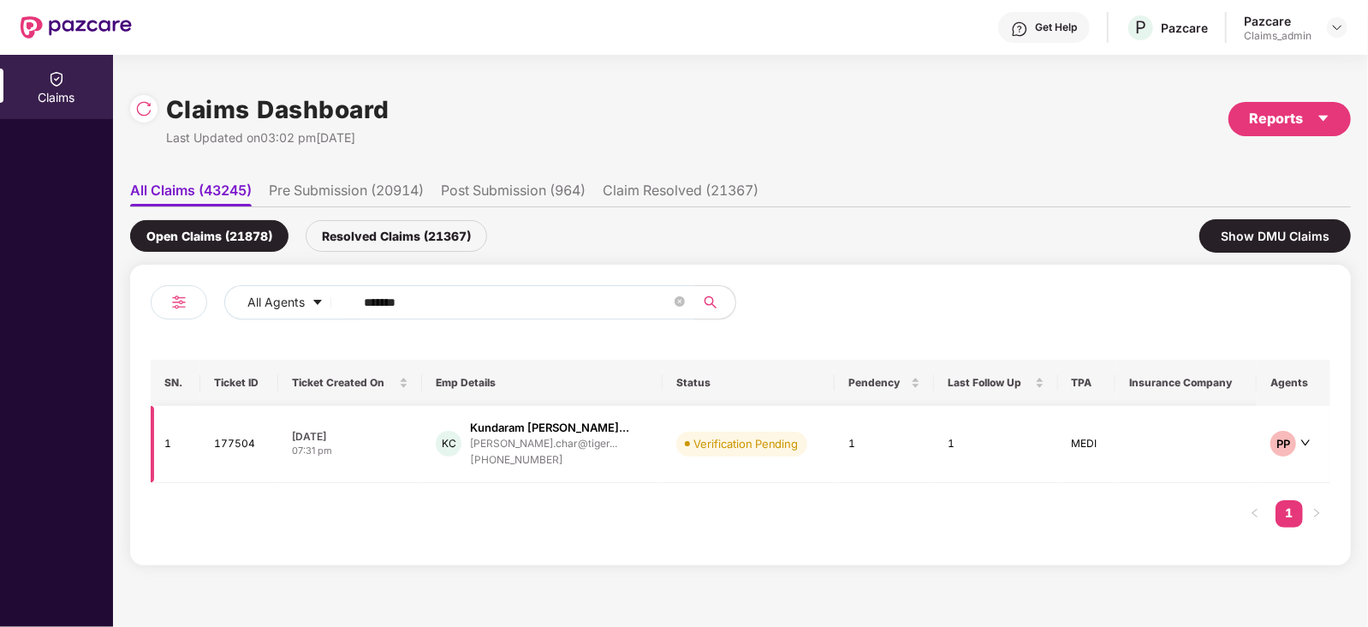
type input "******"
click at [676, 447] on span "Verification Pending" at bounding box center [741, 443] width 131 height 24
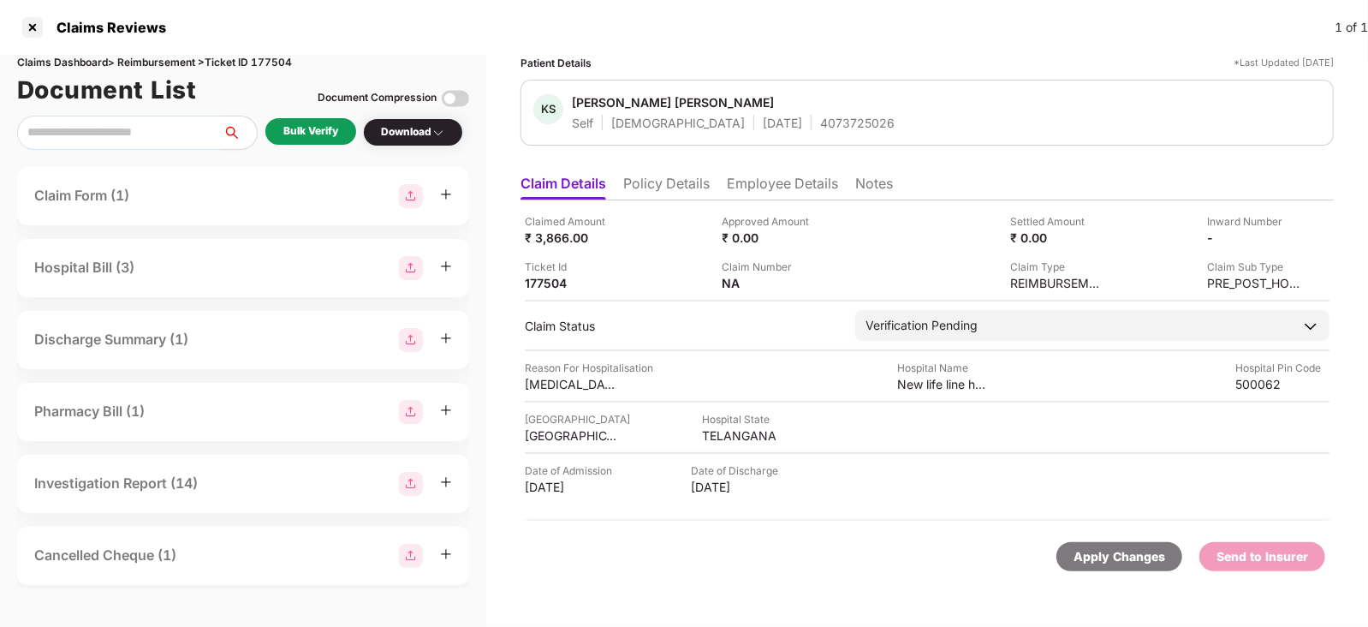
click at [340, 143] on div "Bulk Verify" at bounding box center [310, 131] width 91 height 27
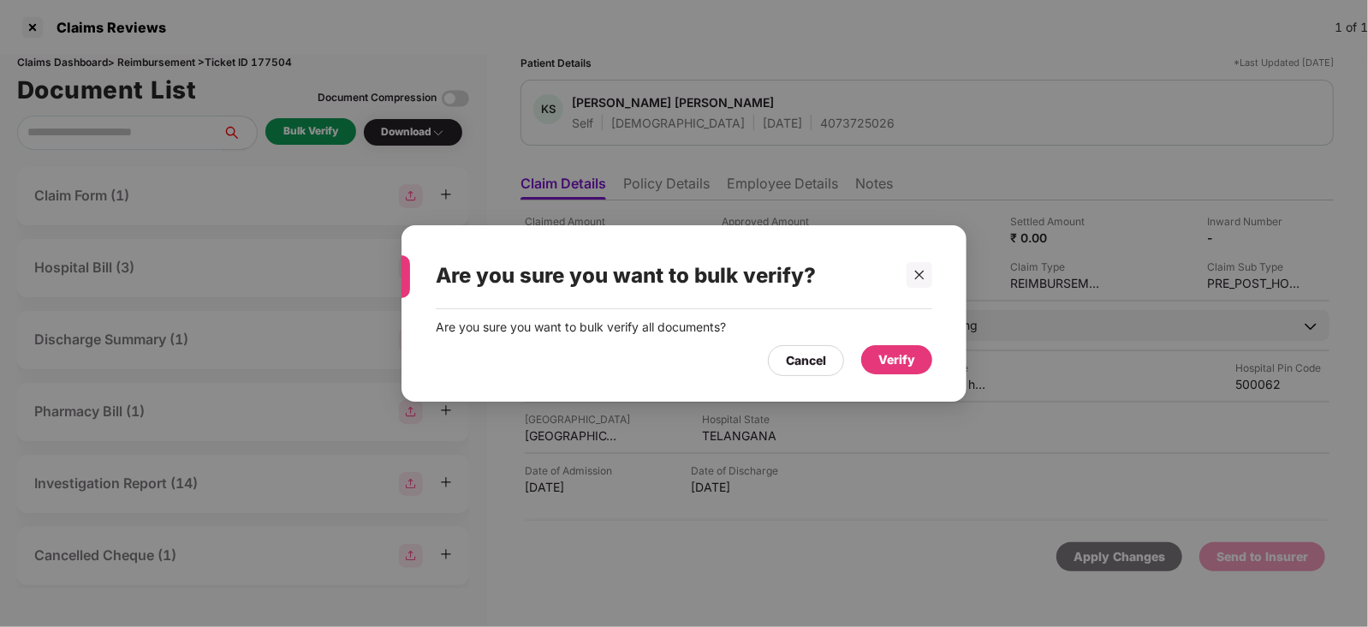
click at [899, 359] on div "Verify" at bounding box center [896, 359] width 37 height 19
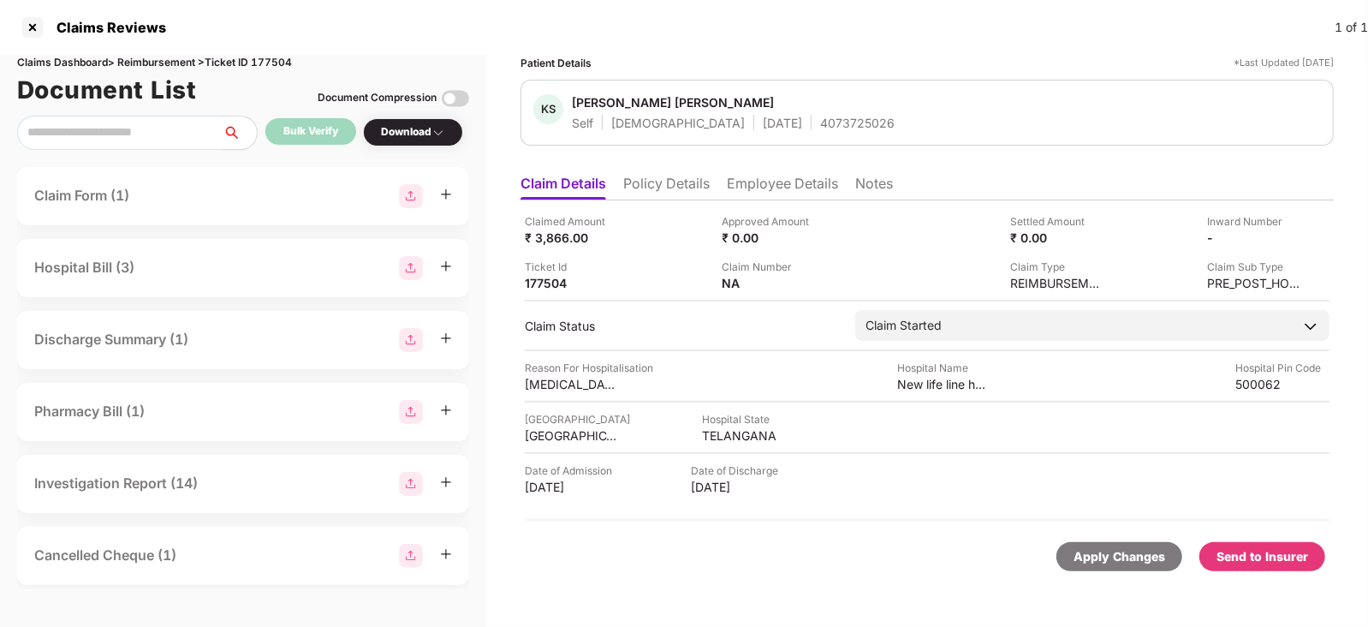
click at [1250, 549] on div "Send to Insurer" at bounding box center [1262, 556] width 92 height 19
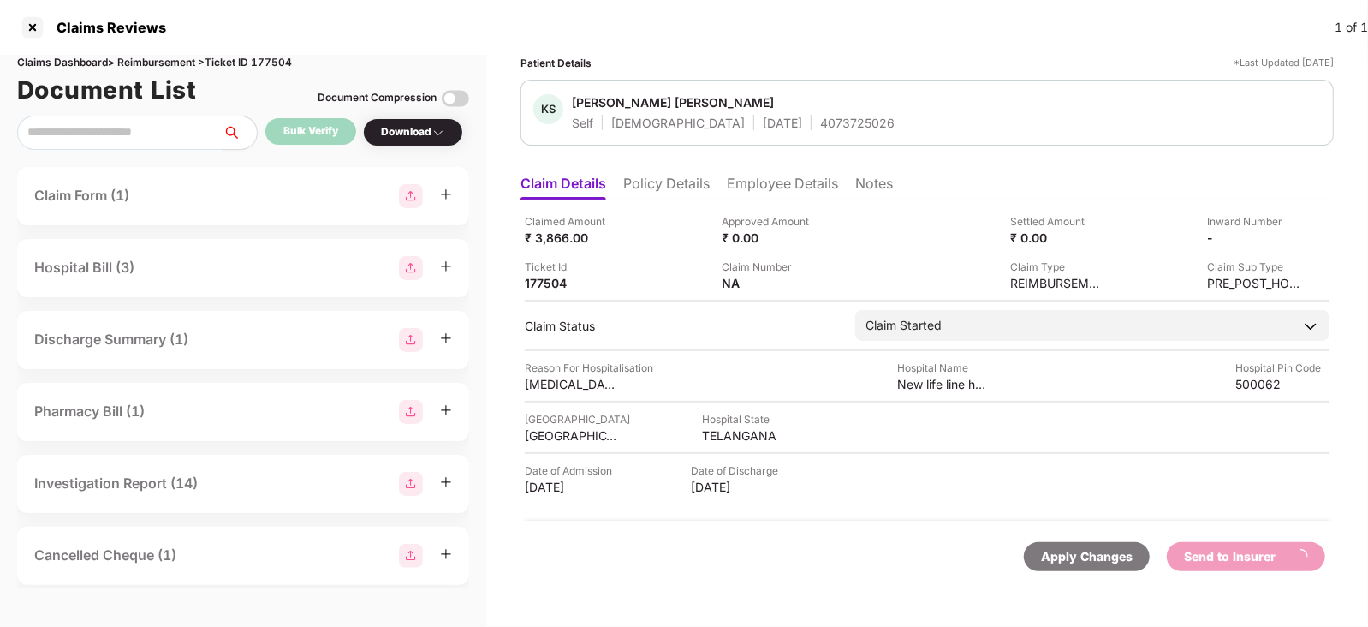
click at [755, 187] on li "Employee Details" at bounding box center [782, 187] width 111 height 25
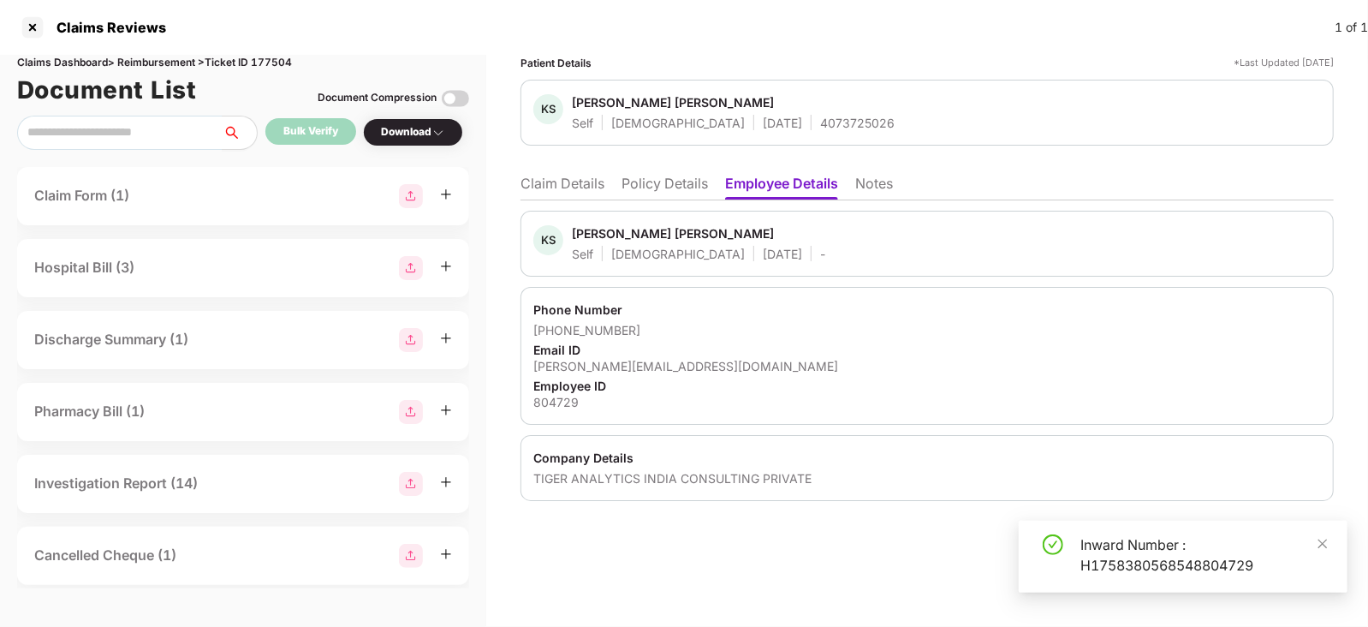
click at [598, 241] on span "Kundaram Sreeramulu Raghavendra Chary" at bounding box center [698, 235] width 253 height 21
copy div "Kundaram"
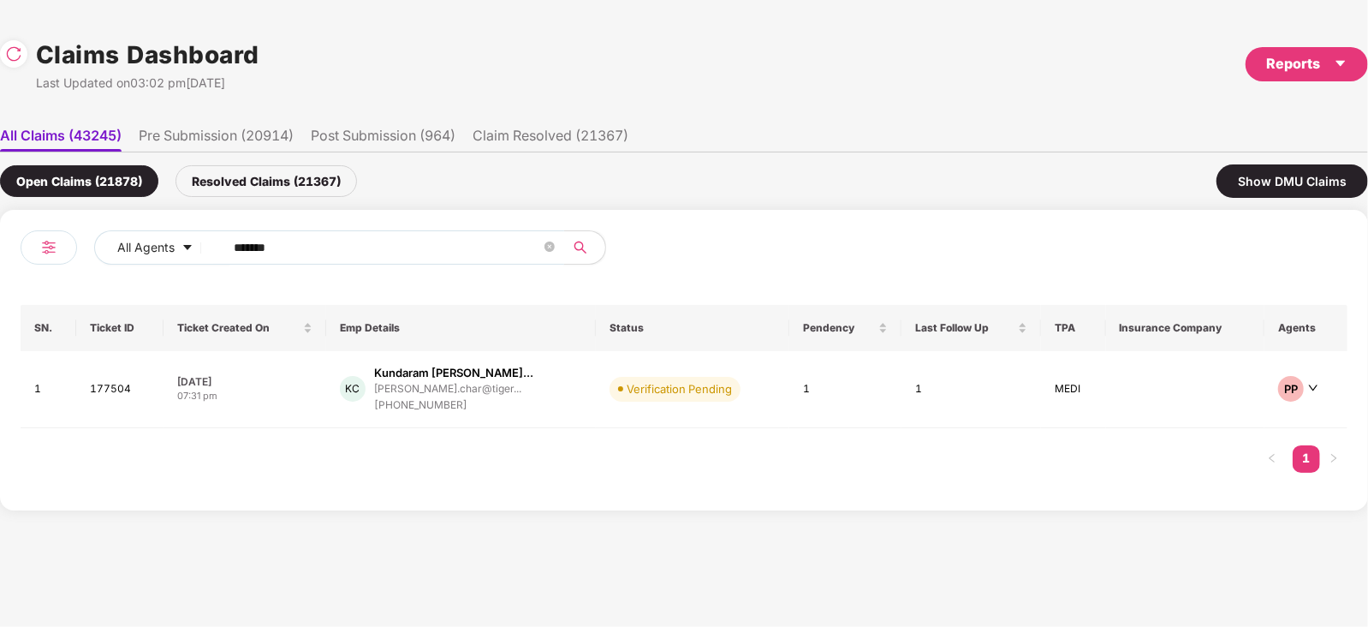
click at [364, 248] on input "******" at bounding box center [387, 248] width 307 height 26
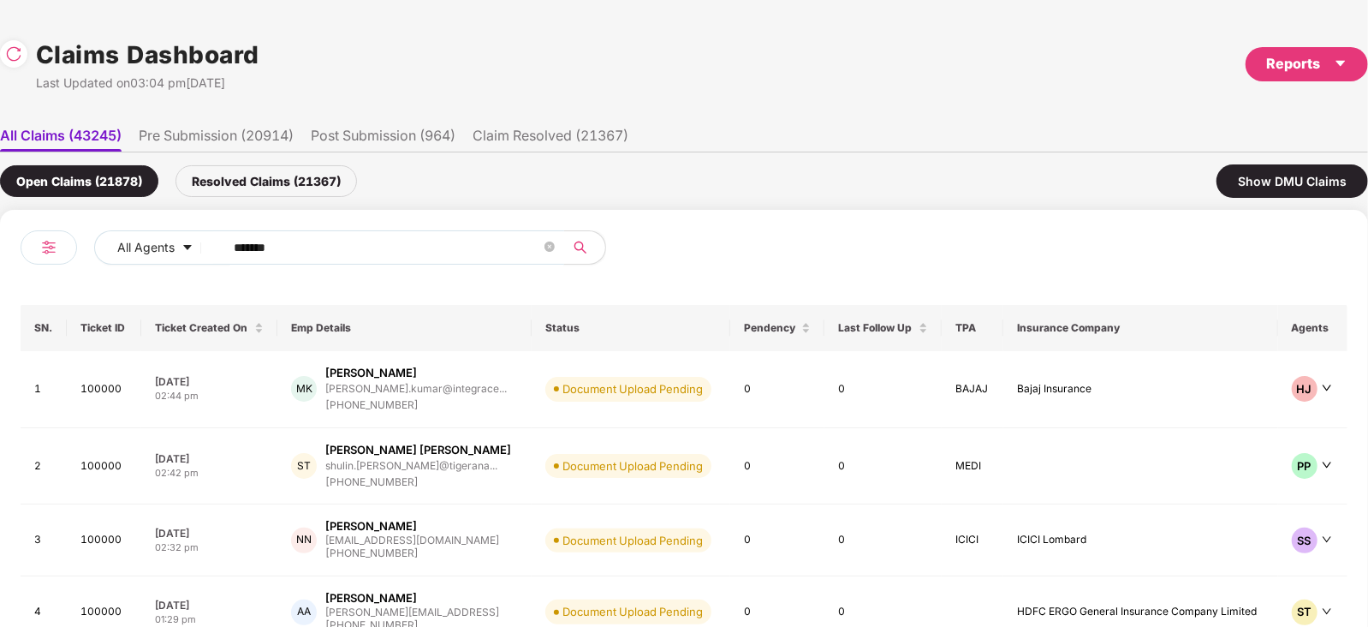
paste input "text"
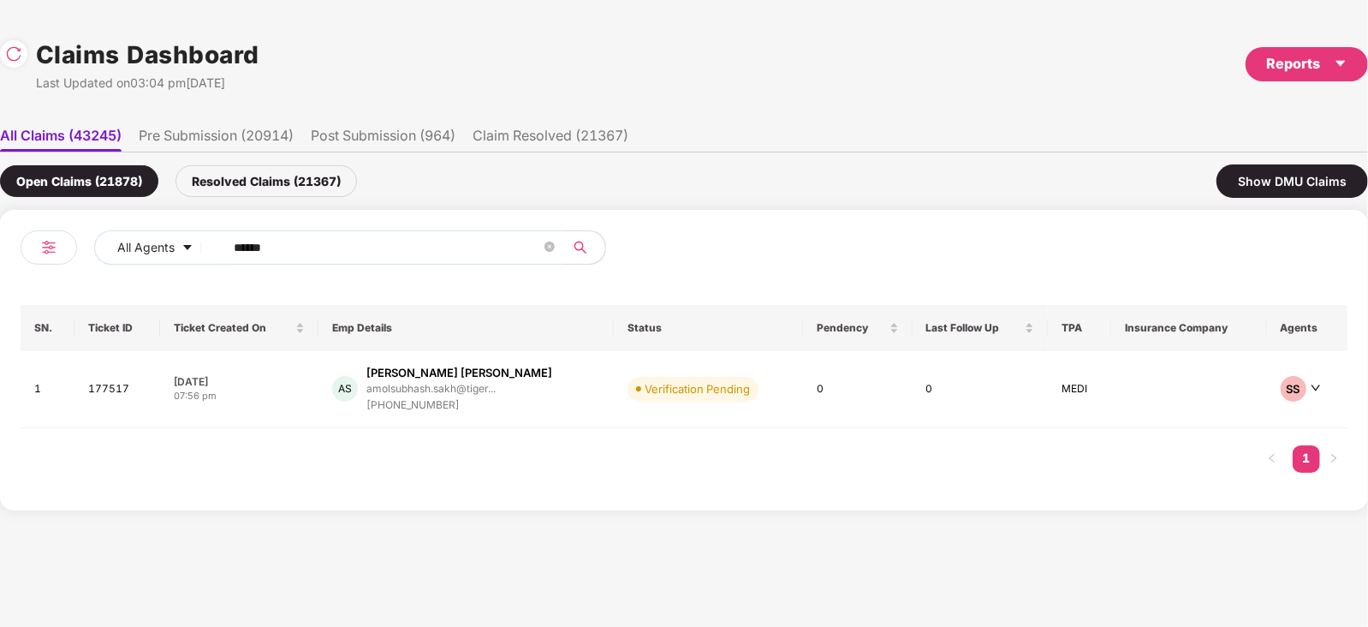
type input "******"
click at [450, 378] on div "Amol Subhash Sakhare" at bounding box center [459, 373] width 186 height 16
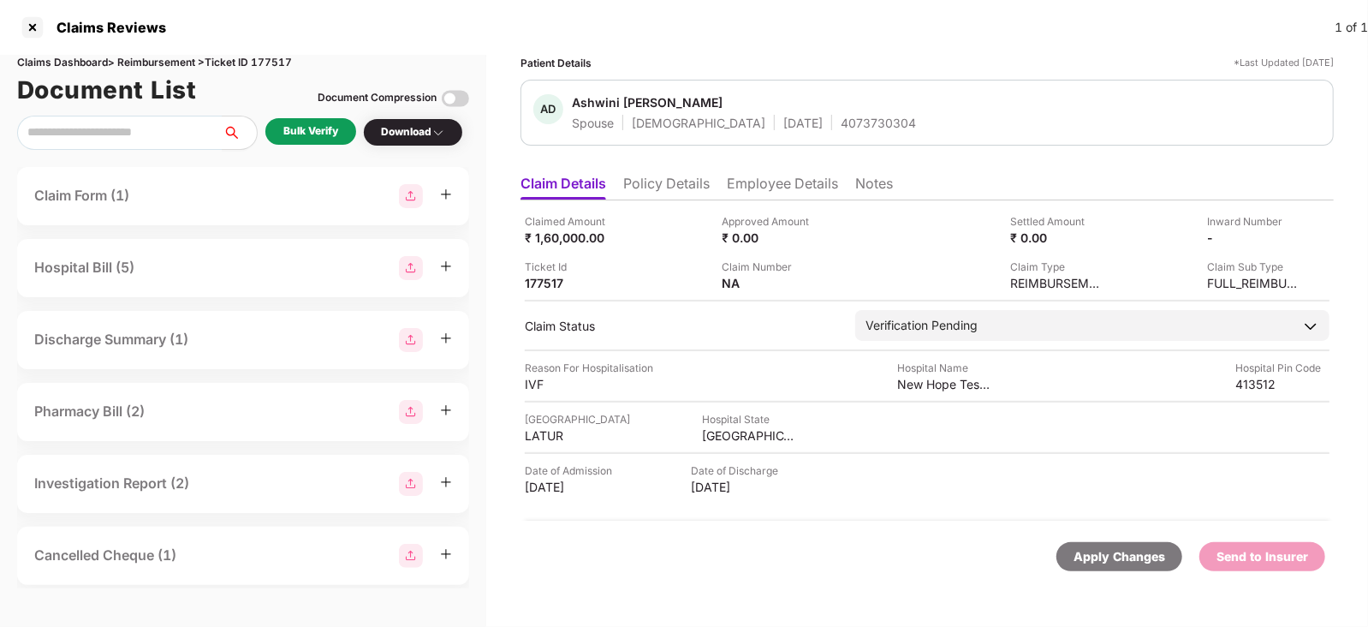
click at [306, 137] on div "Bulk Verify" at bounding box center [310, 131] width 55 height 16
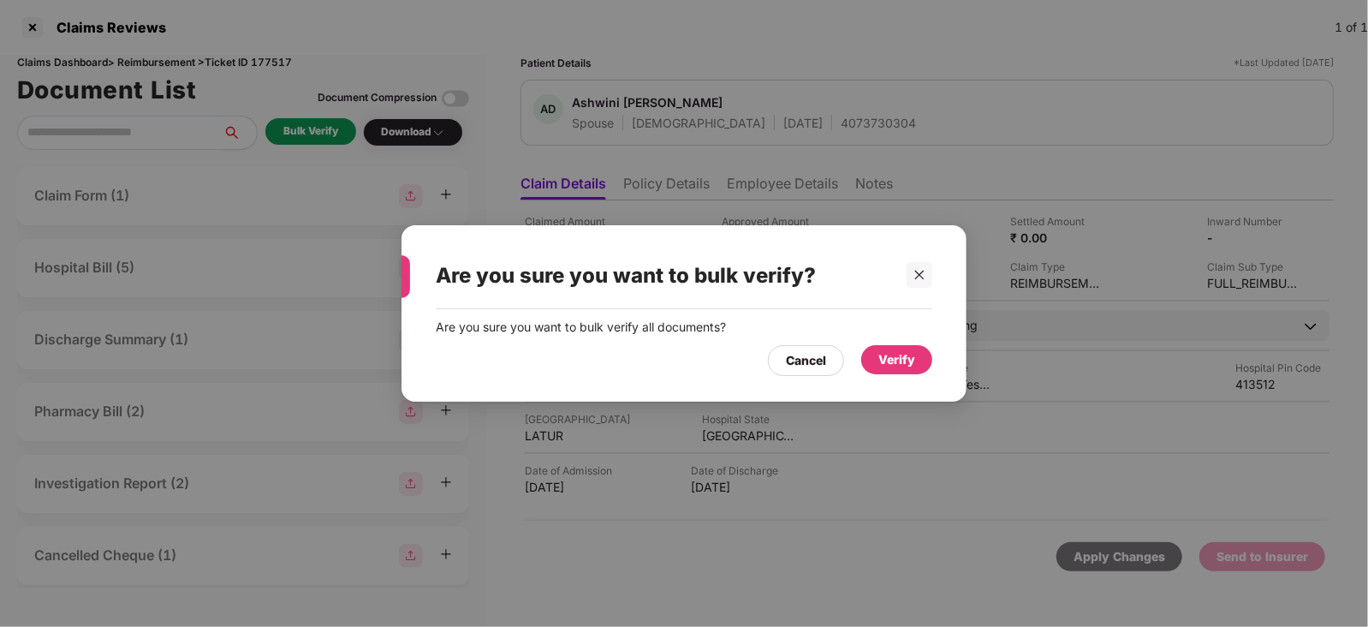
click at [906, 355] on div "Verify" at bounding box center [896, 359] width 37 height 19
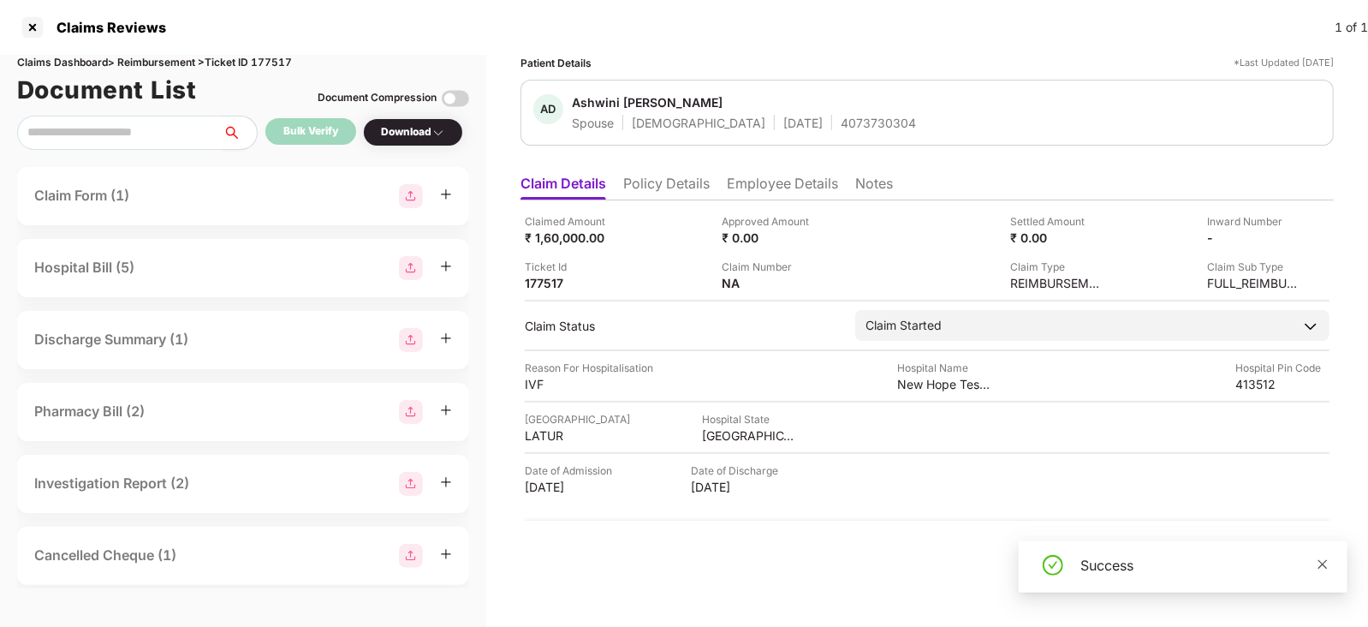
click at [1321, 558] on icon "close" at bounding box center [1322, 564] width 12 height 12
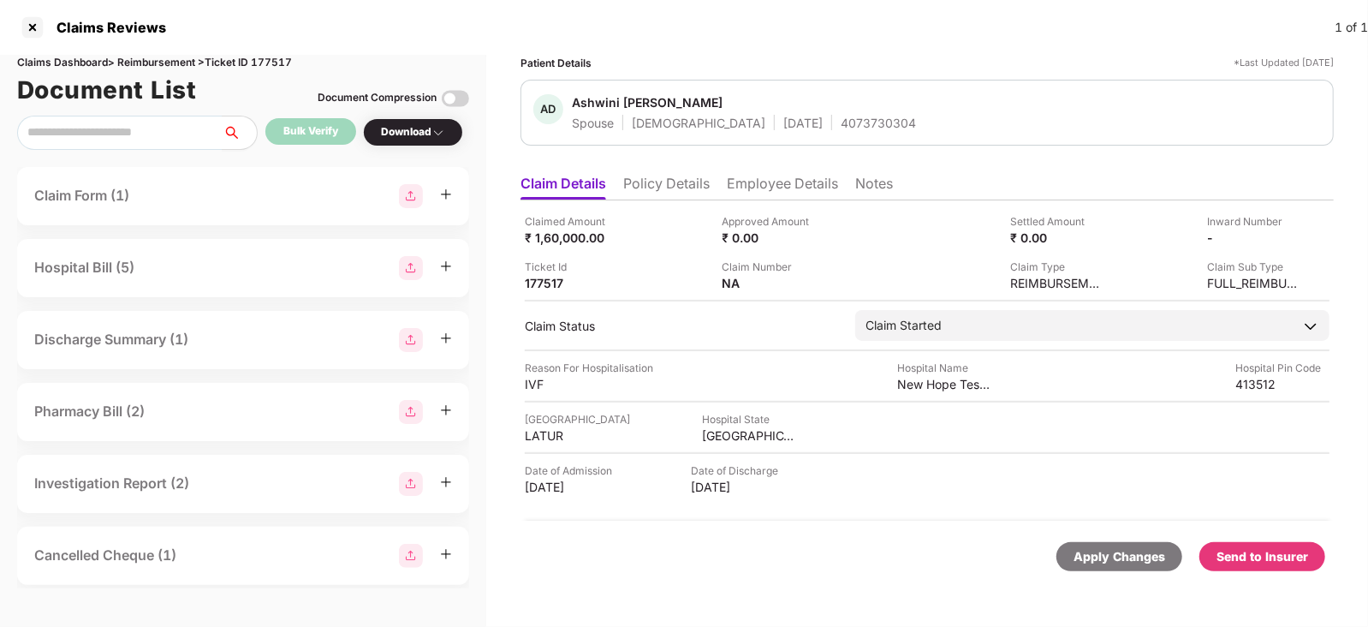
click at [1297, 557] on div "Send to Insurer" at bounding box center [1262, 556] width 92 height 19
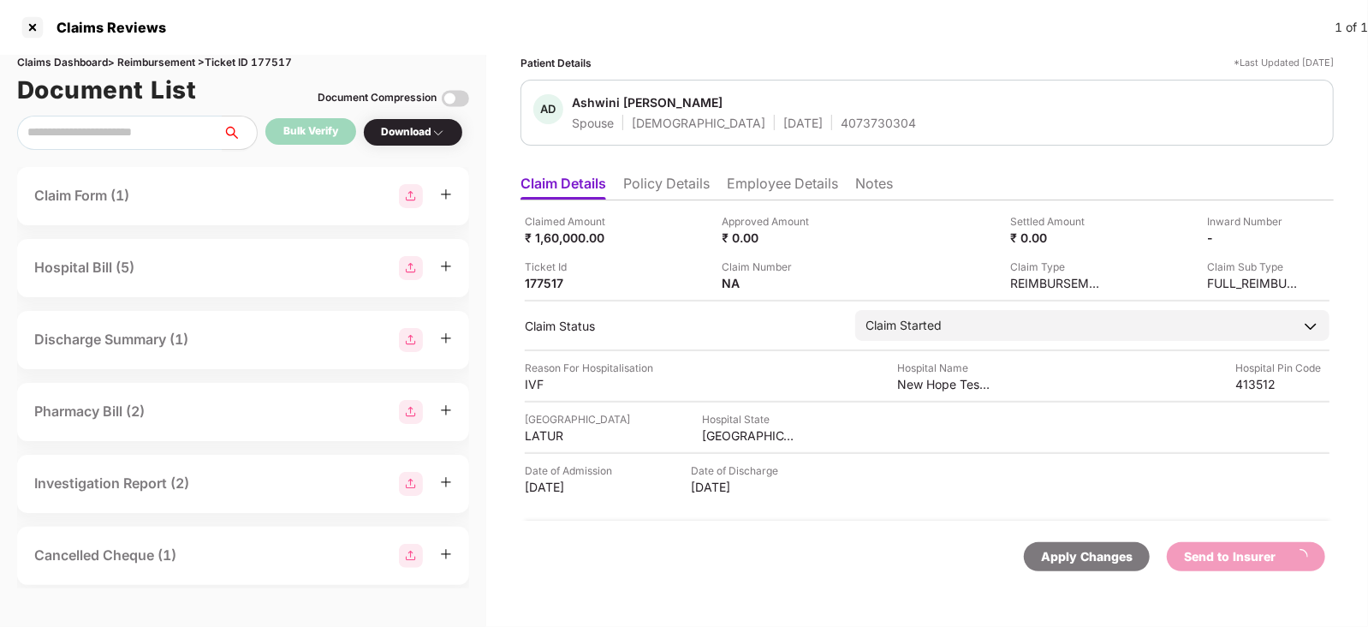
click at [836, 313] on div "Claim Status Claim Started Stage Pre-Submission Post-Submission Status Verifica…" at bounding box center [927, 325] width 805 height 31
click at [746, 184] on li "Employee Details" at bounding box center [782, 187] width 111 height 25
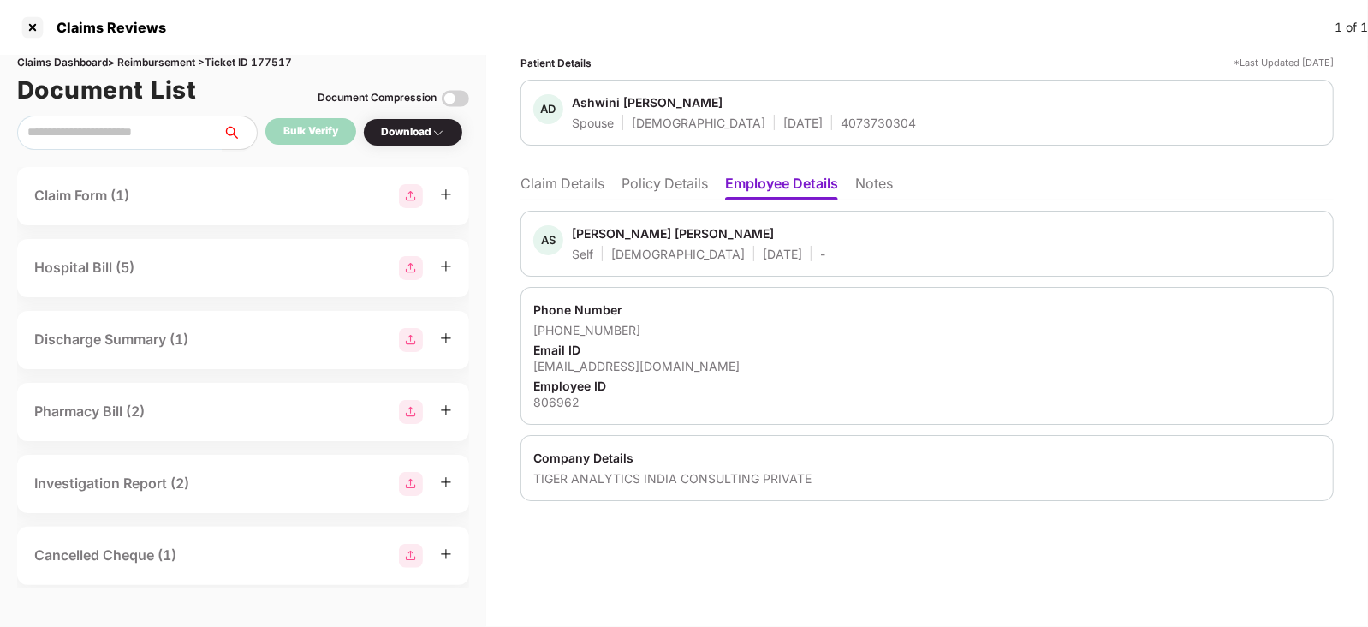
click at [598, 229] on div "Amol Subhash Sakhare" at bounding box center [673, 233] width 202 height 16
copy div "Amol"
click at [553, 194] on li "Claim Details" at bounding box center [562, 187] width 84 height 25
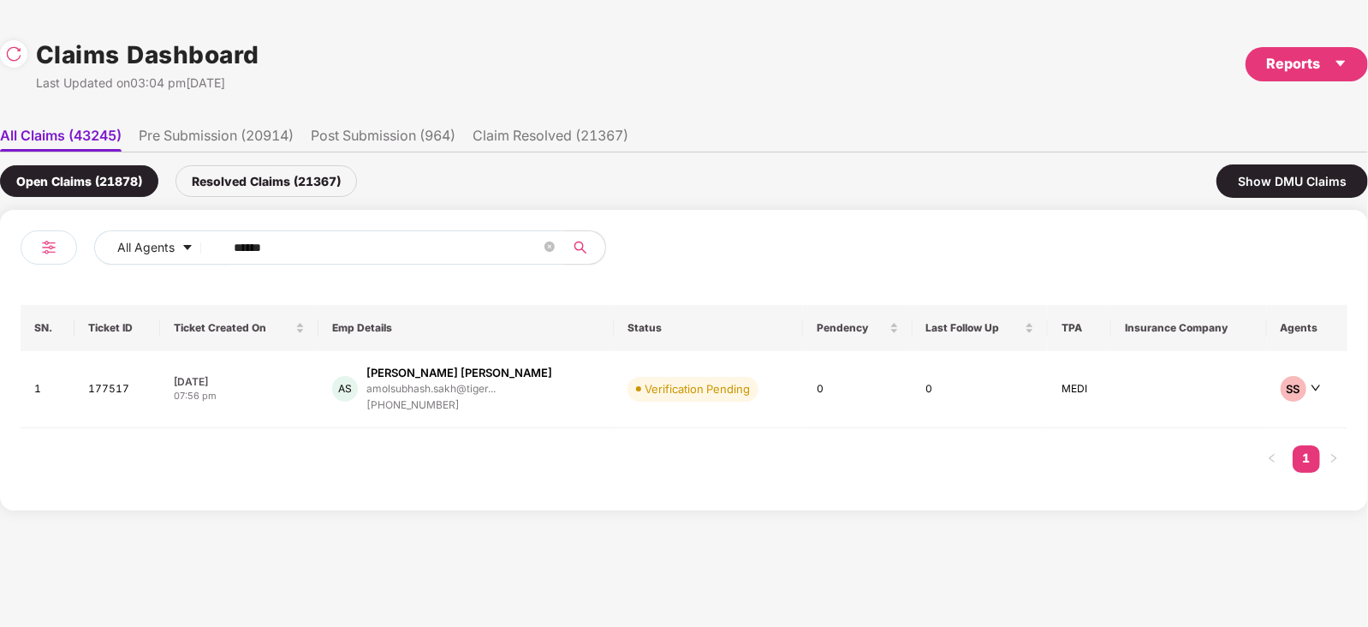
click at [341, 256] on input "******" at bounding box center [387, 248] width 307 height 26
paste input "text"
type input "******"
click at [484, 371] on div "Dhaneshwar Yashawant N..." at bounding box center [432, 373] width 113 height 16
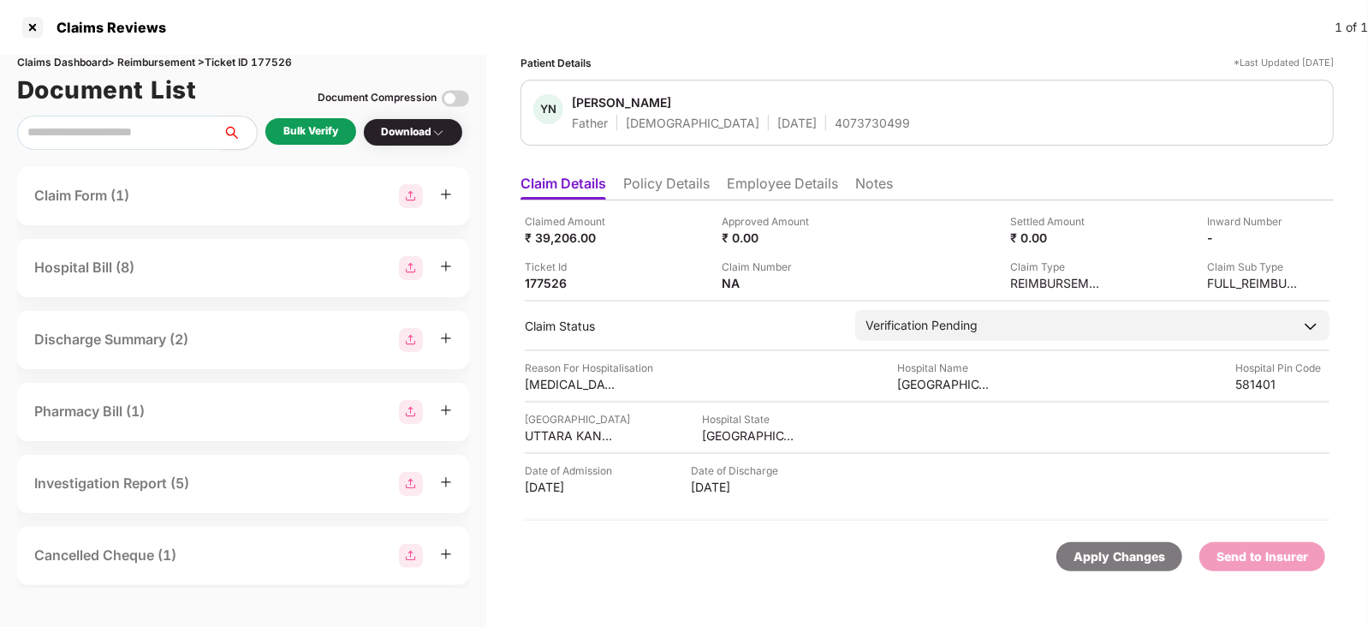
click at [302, 129] on div "Bulk Verify" at bounding box center [310, 131] width 55 height 16
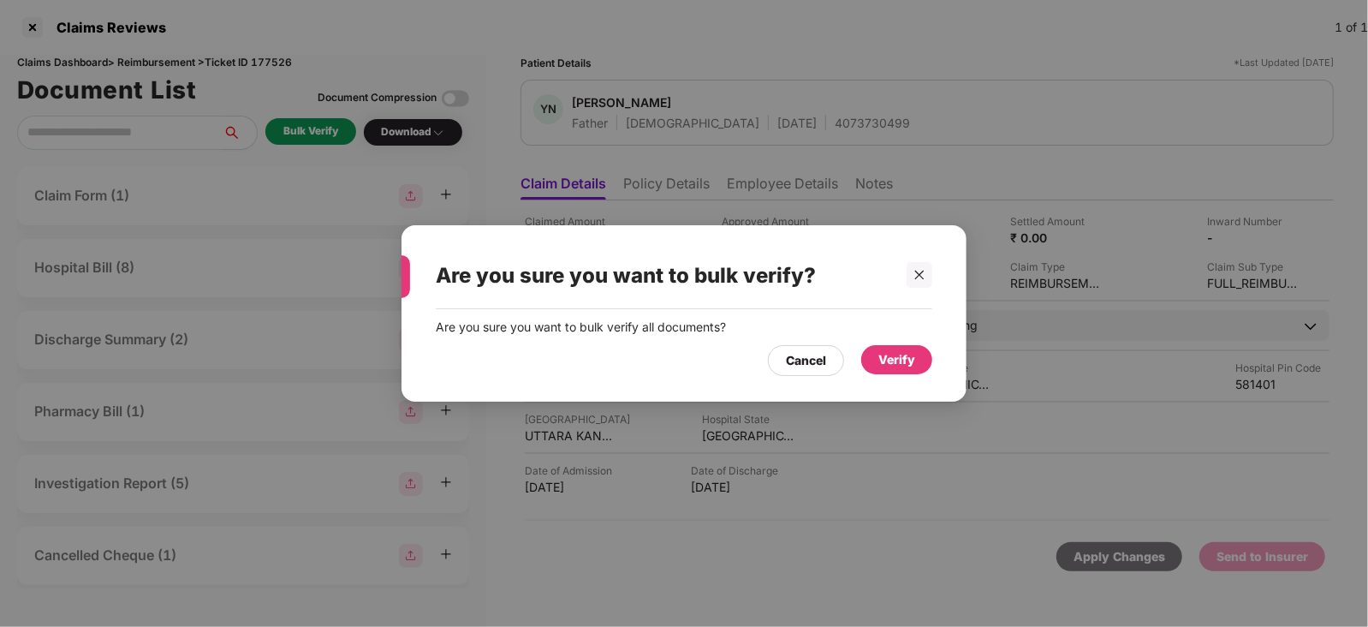
click at [916, 350] on div "Verify" at bounding box center [896, 359] width 71 height 29
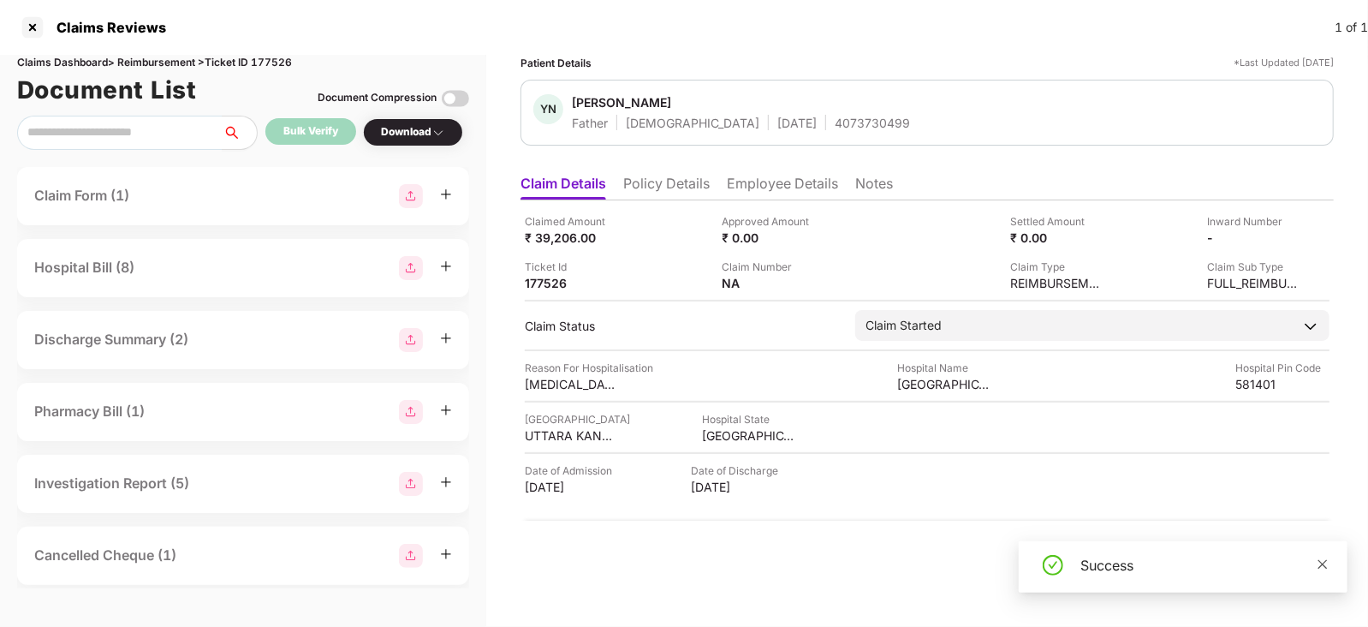
click at [1322, 562] on icon "close" at bounding box center [1322, 563] width 9 height 9
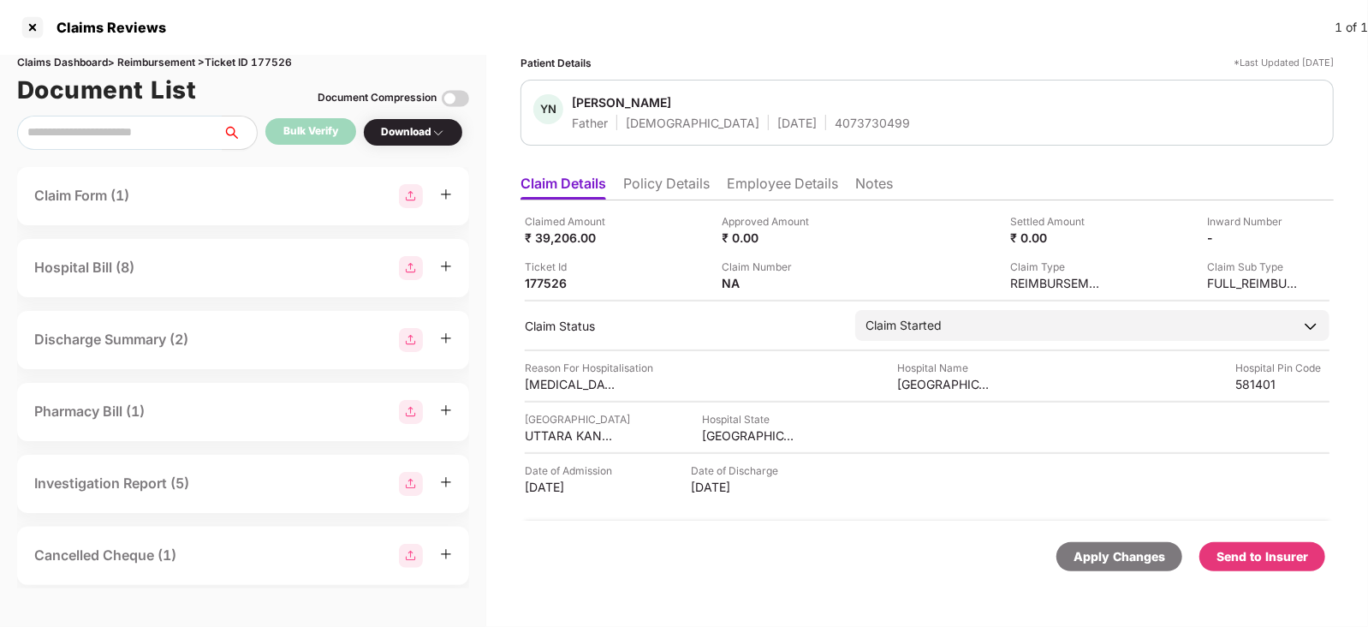
click at [1298, 558] on div "Send to Insurer" at bounding box center [1262, 556] width 92 height 19
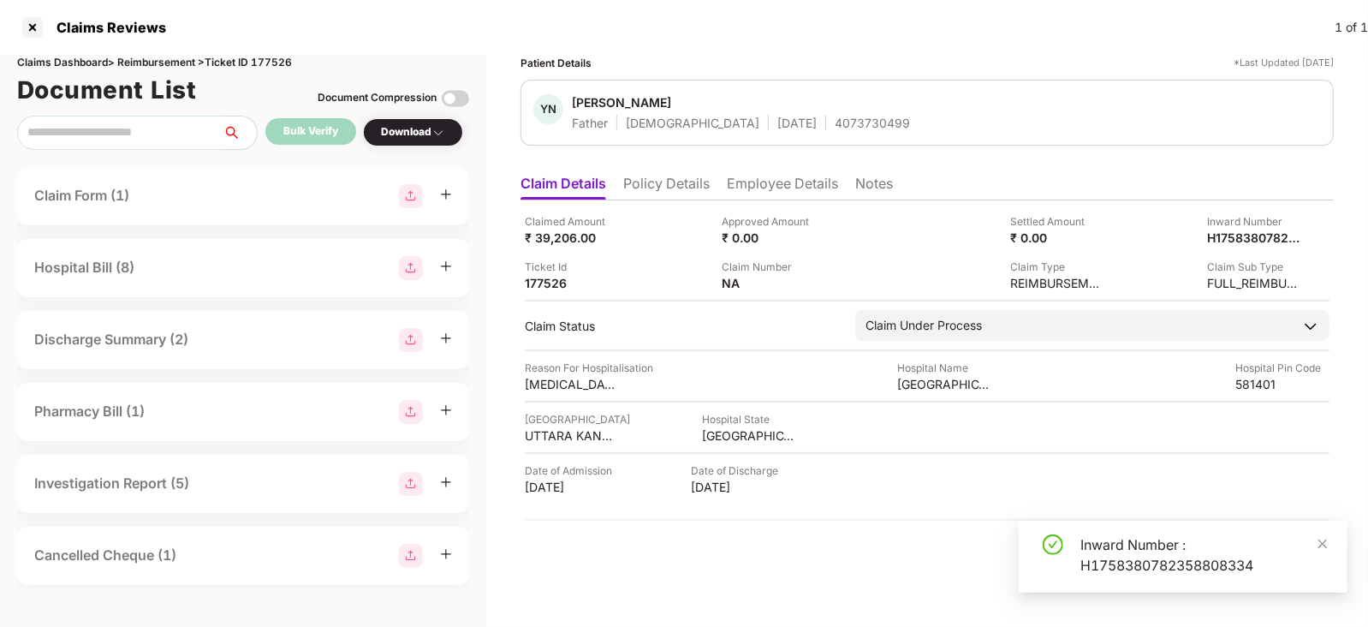
click at [766, 189] on li "Employee Details" at bounding box center [782, 187] width 111 height 25
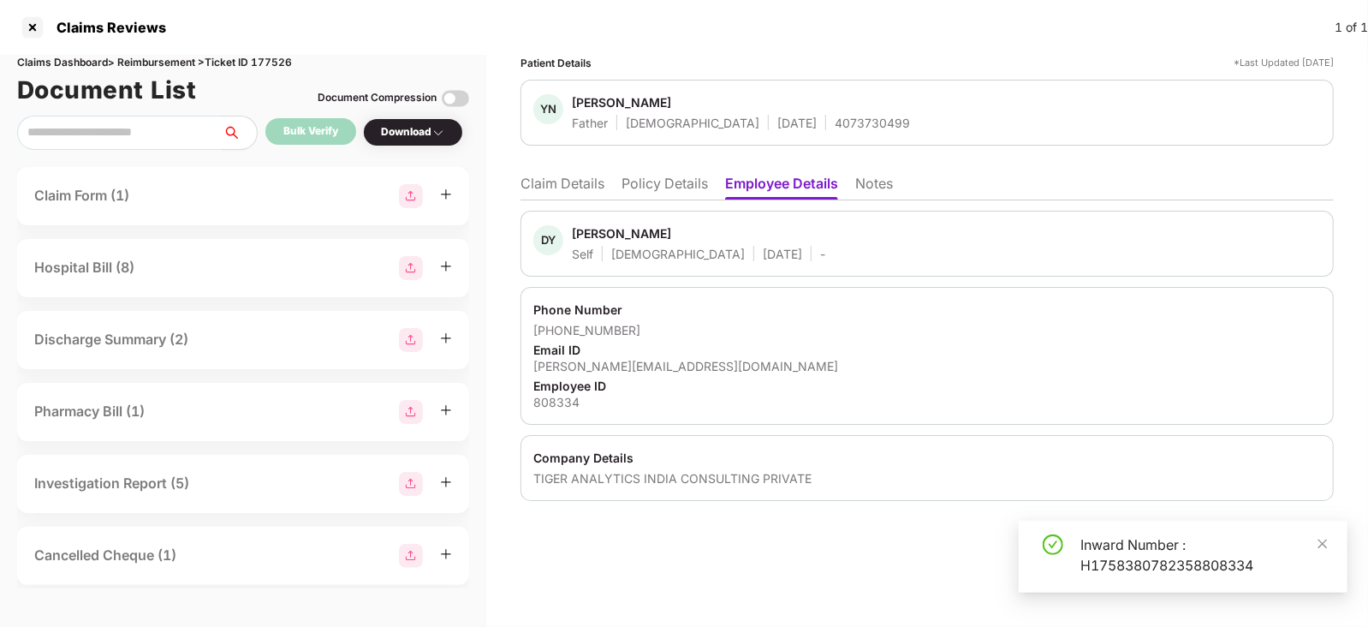
click at [603, 234] on div "Dhaneshwar Yashawant Naik" at bounding box center [621, 233] width 99 height 16
copy div "Dhaneshwar"
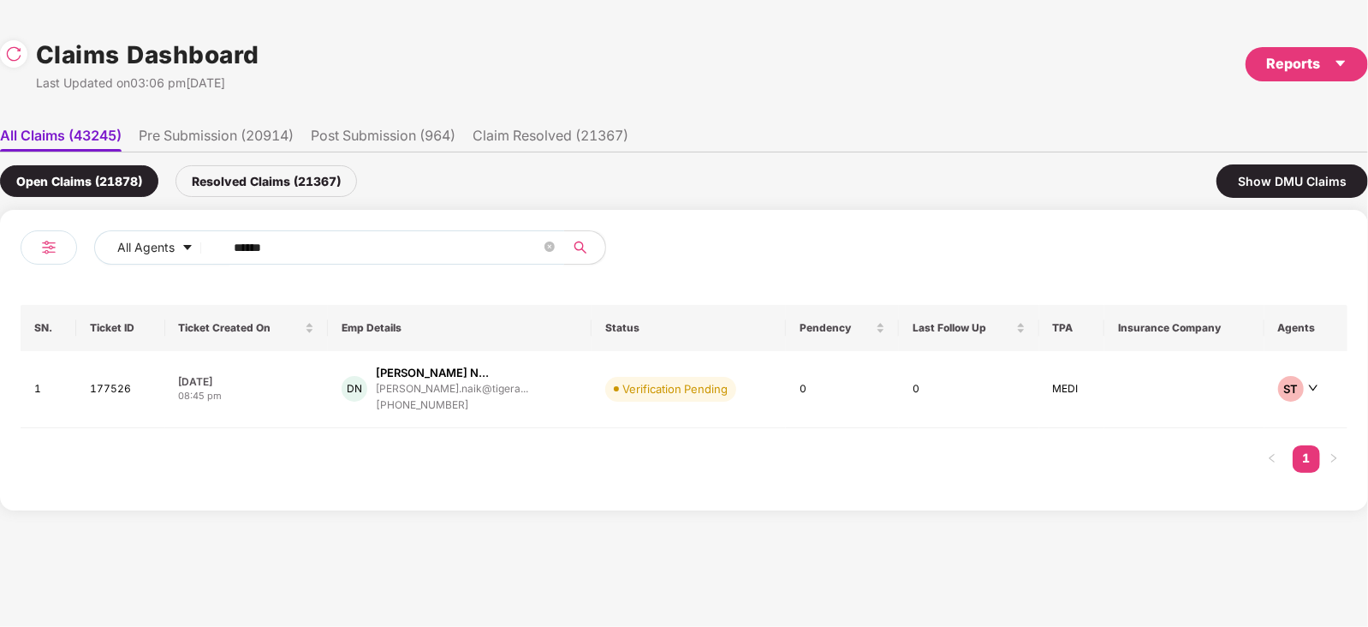
click at [348, 240] on input "******" at bounding box center [387, 248] width 307 height 26
paste input "text"
type input "******"
click at [474, 391] on div "saurabh.kalambe@tigera..." at bounding box center [456, 388] width 171 height 11
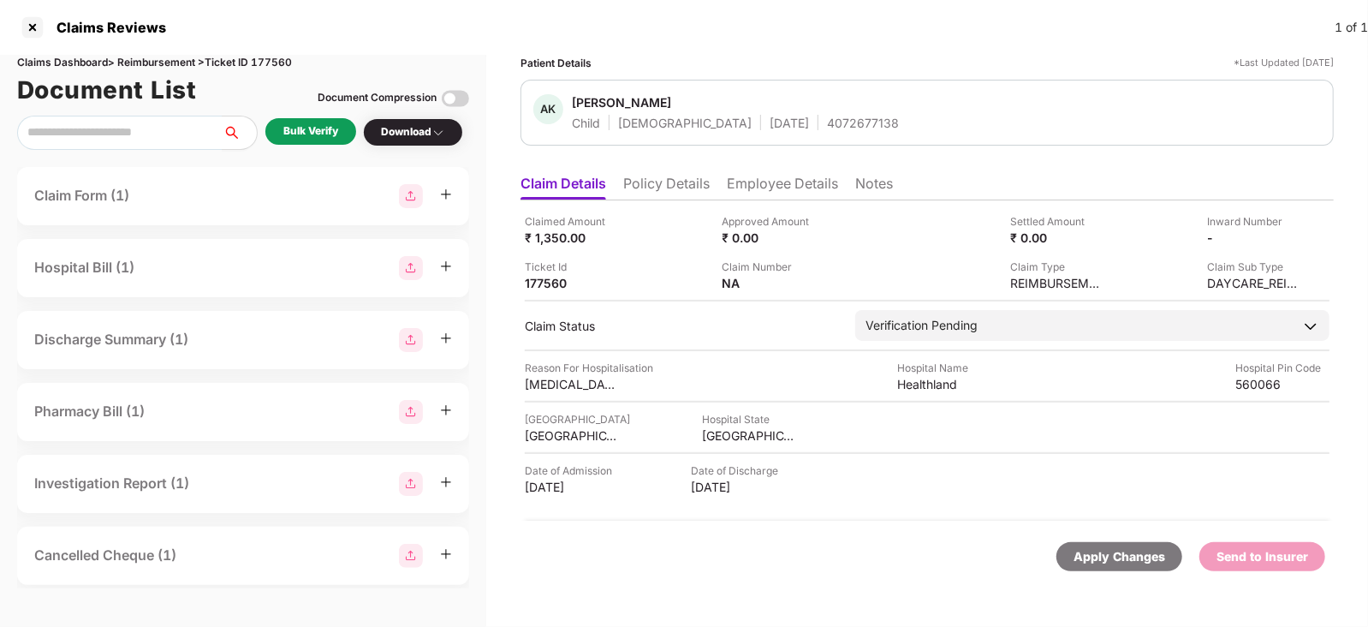
click at [310, 124] on div "Bulk Verify" at bounding box center [310, 131] width 55 height 16
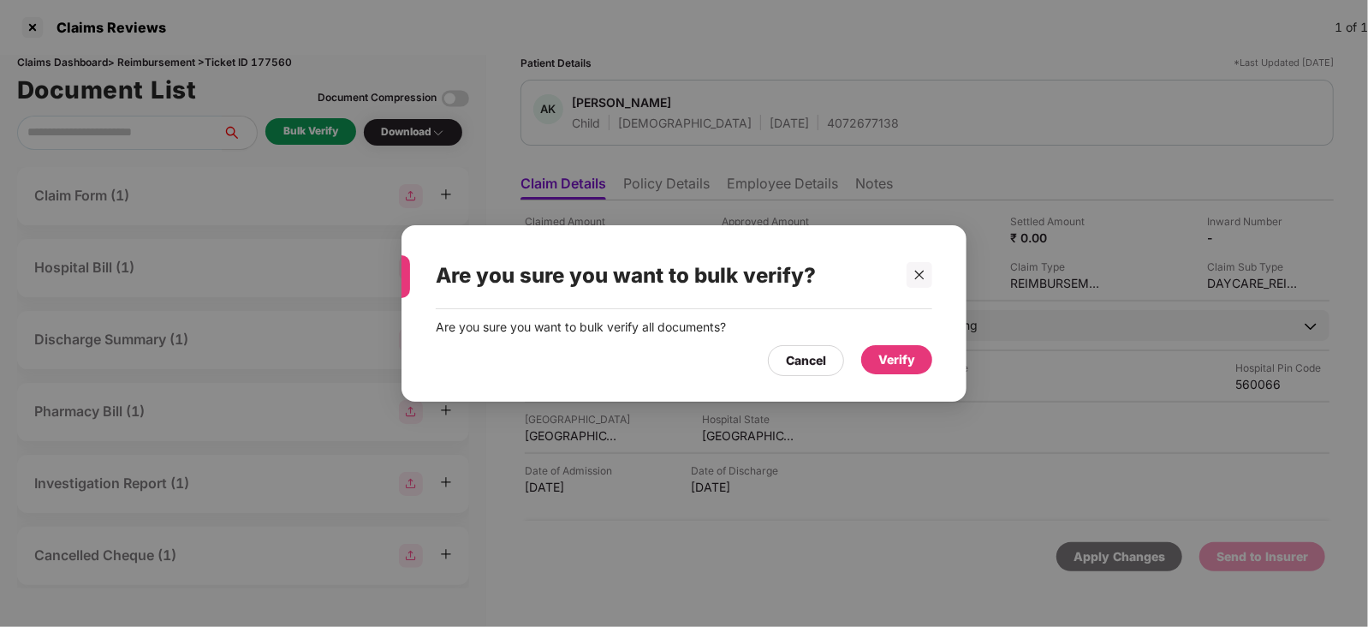
click at [896, 357] on div "Verify" at bounding box center [896, 359] width 37 height 19
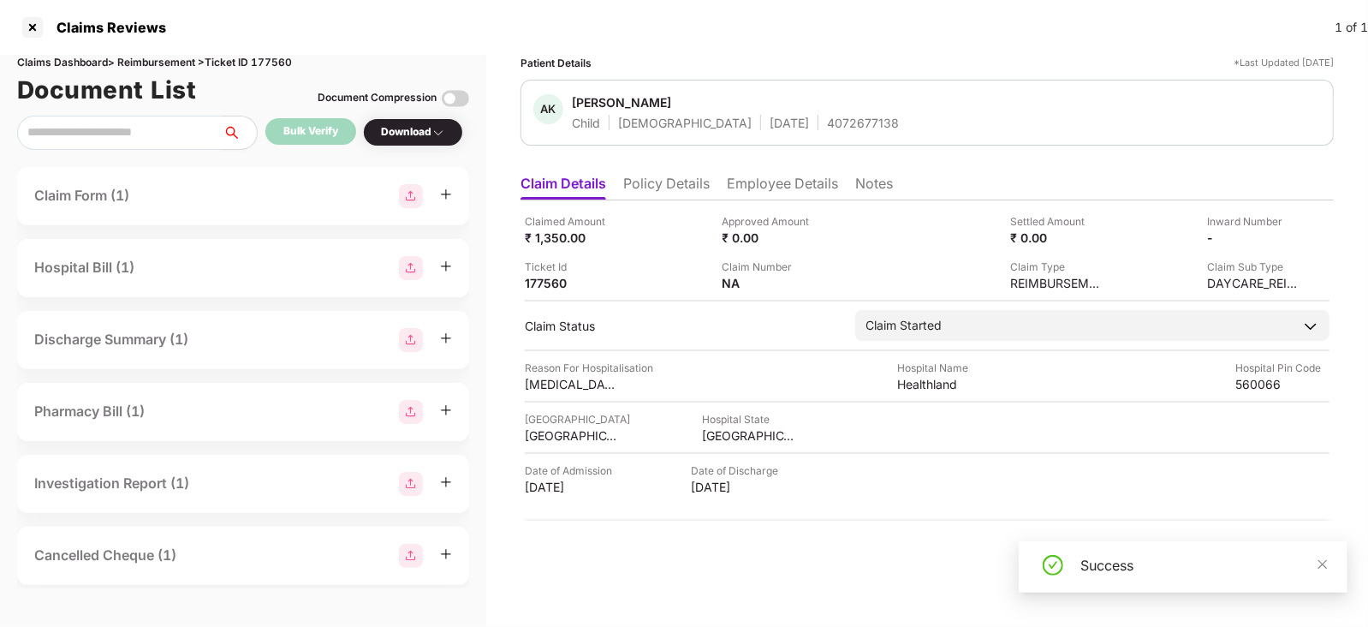
click at [1312, 562] on div "Success" at bounding box center [1203, 565] width 246 height 21
click at [1317, 566] on icon "close" at bounding box center [1322, 564] width 12 height 12
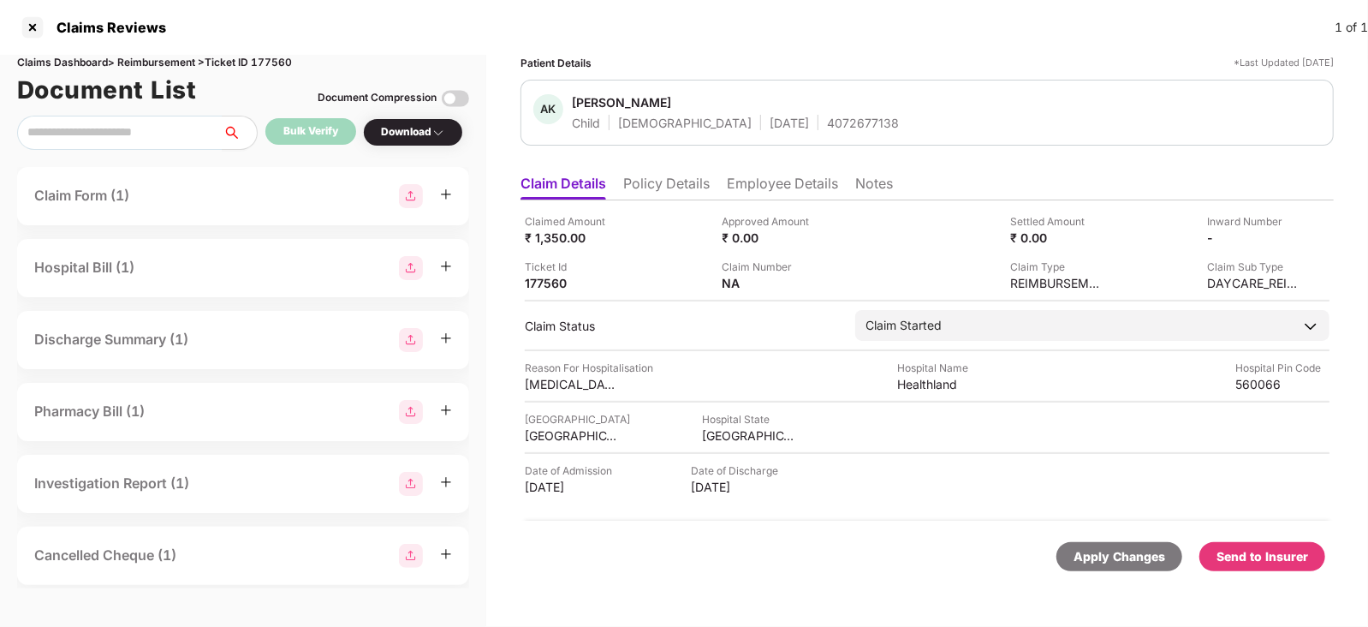
click at [1295, 549] on div "Send to Insurer" at bounding box center [1262, 556] width 92 height 19
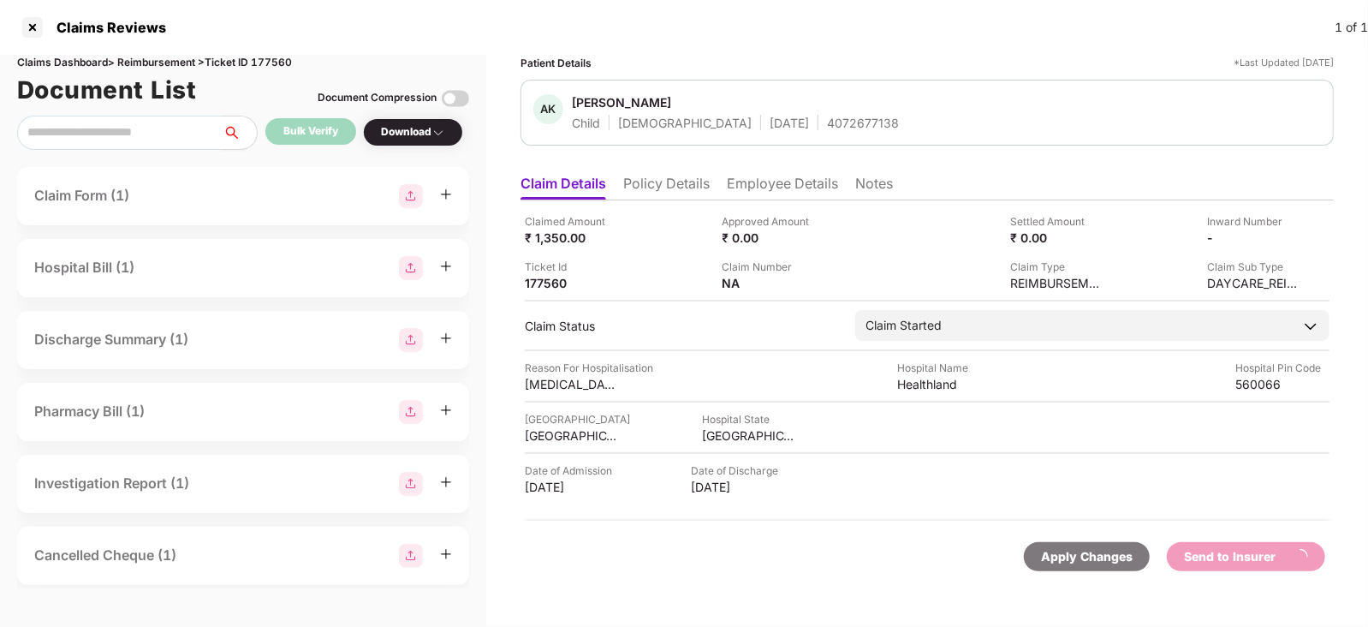
click at [775, 187] on li "Employee Details" at bounding box center [782, 187] width 111 height 25
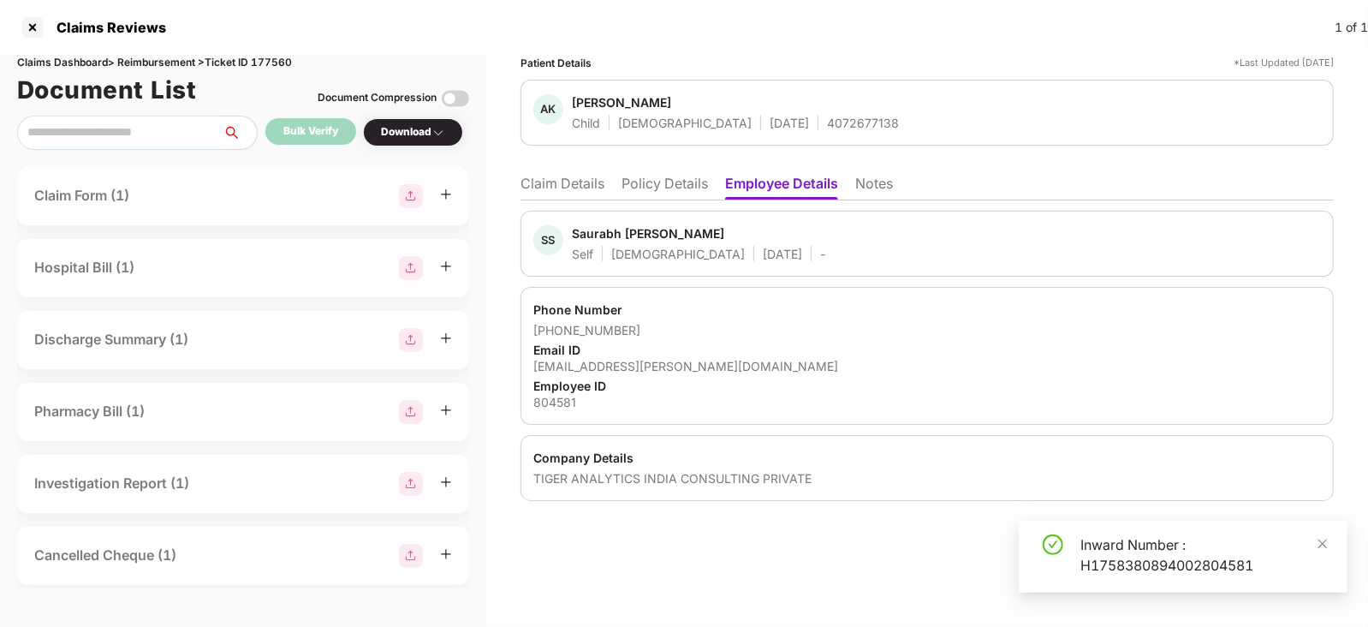
click at [606, 225] on div "Saurabh Subhash Kalambe" at bounding box center [648, 233] width 152 height 16
copy div "Saurabh"
click at [591, 176] on li "Claim Details" at bounding box center [562, 187] width 84 height 25
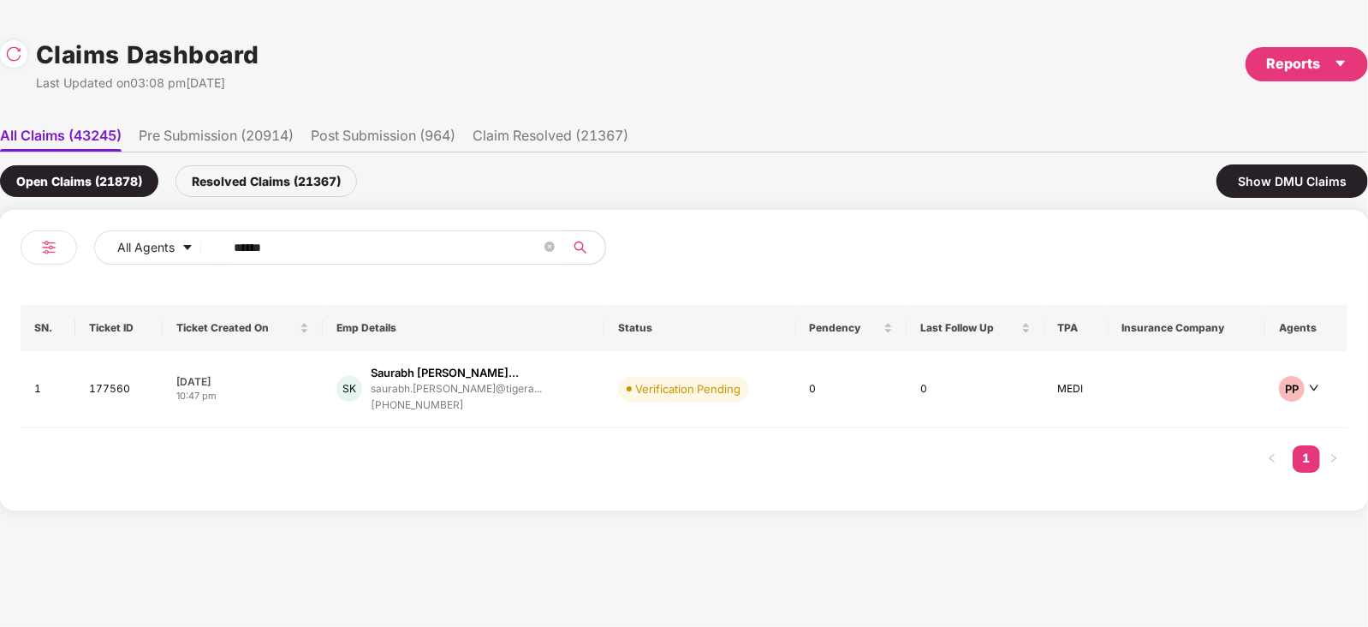
click at [407, 254] on input "******" at bounding box center [387, 248] width 307 height 26
paste input "text"
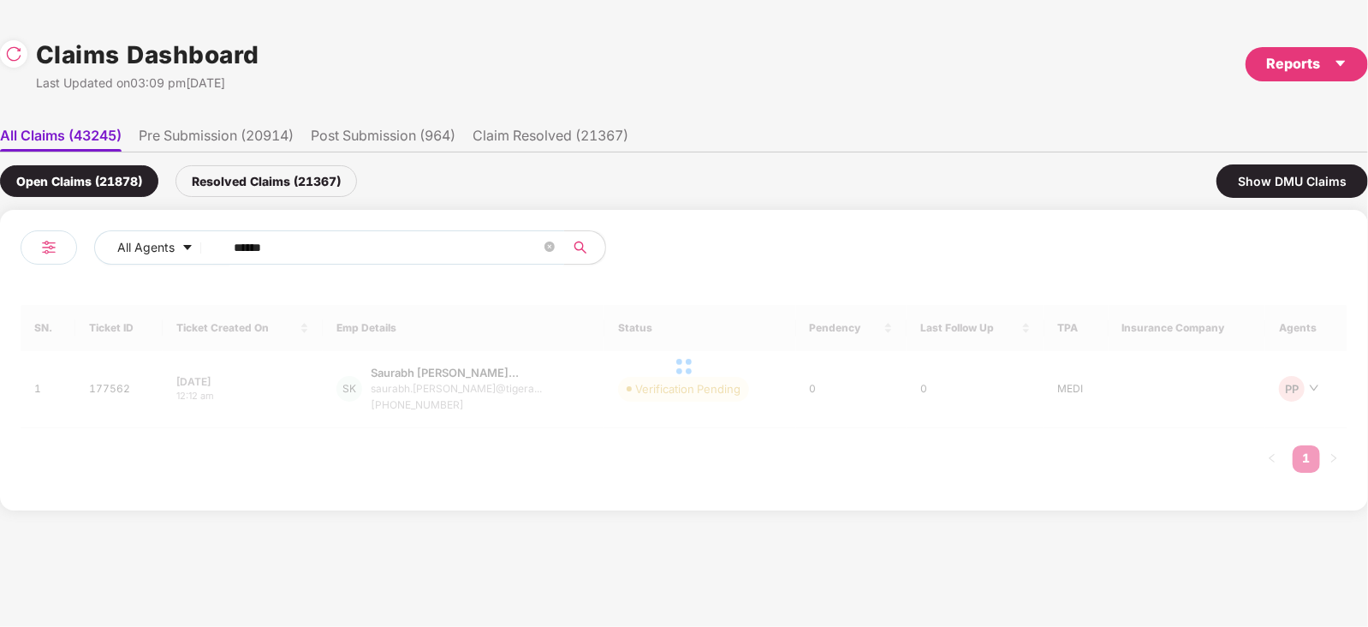
type input "******"
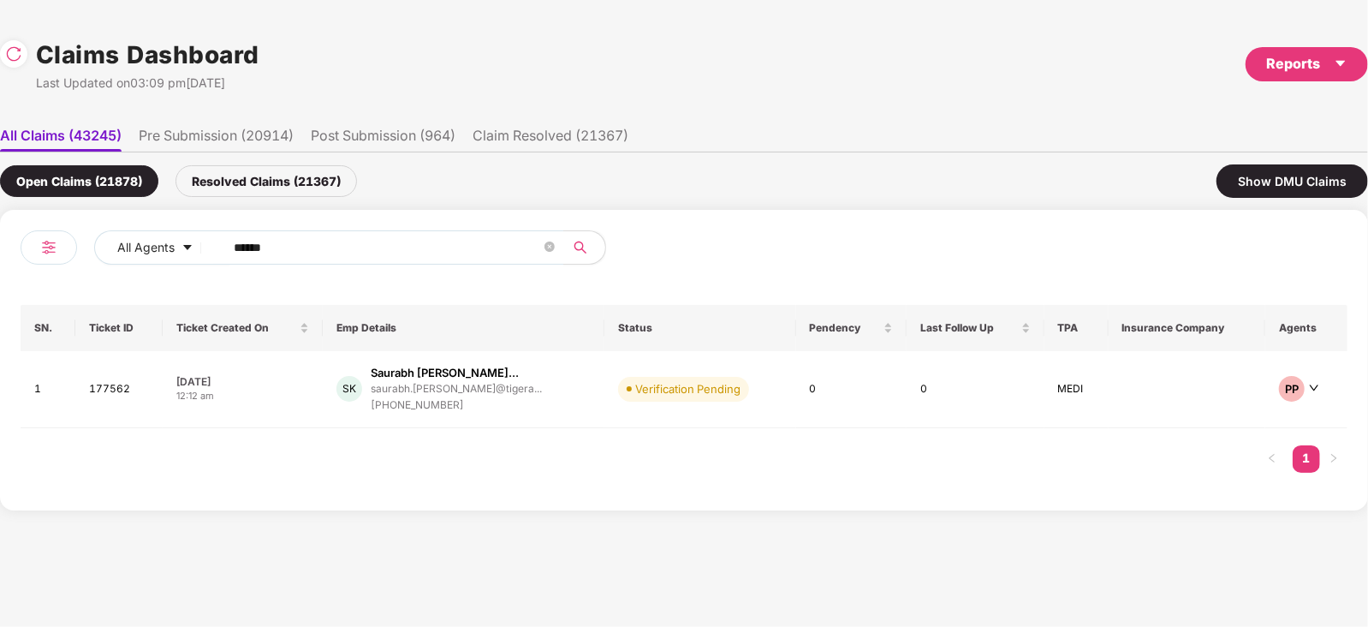
click at [563, 365] on div "SK Saurabh Subhash Kalamb... saurabh.kalambe@tigera... +919591417755" at bounding box center [463, 389] width 254 height 49
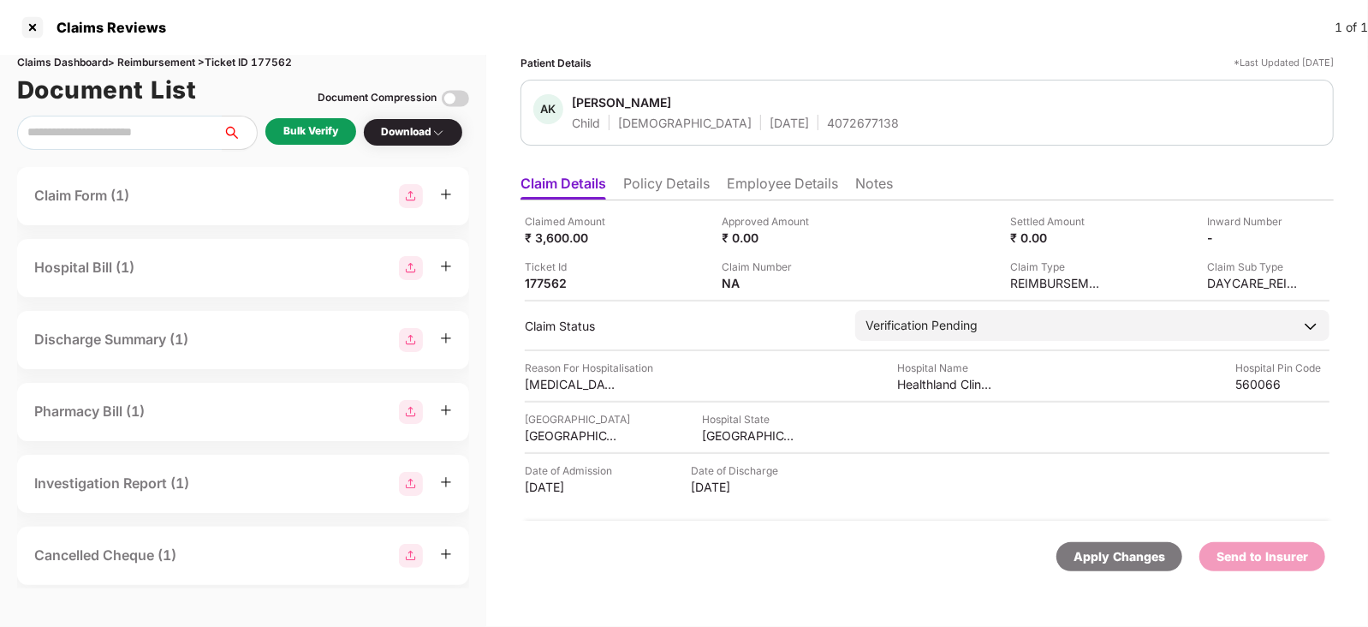
click at [325, 127] on div "Bulk Verify" at bounding box center [310, 131] width 55 height 16
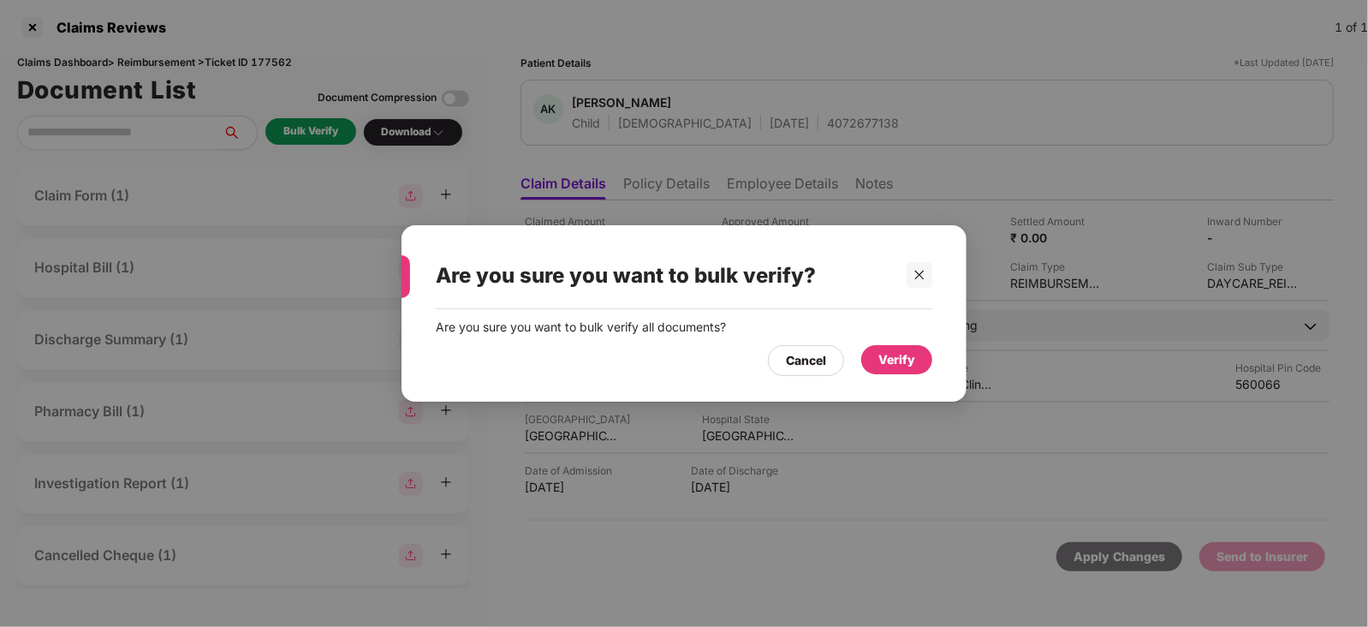
click at [928, 363] on div "Verify" at bounding box center [896, 359] width 71 height 29
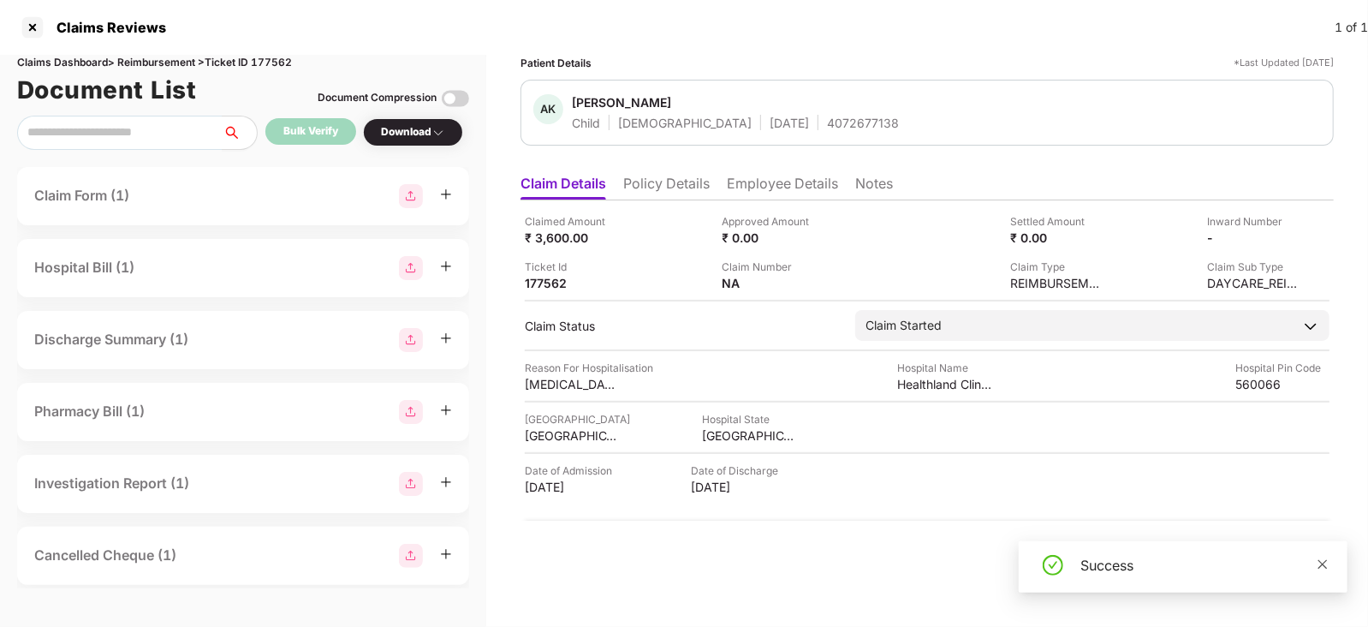
click at [1318, 570] on span at bounding box center [1322, 563] width 12 height 15
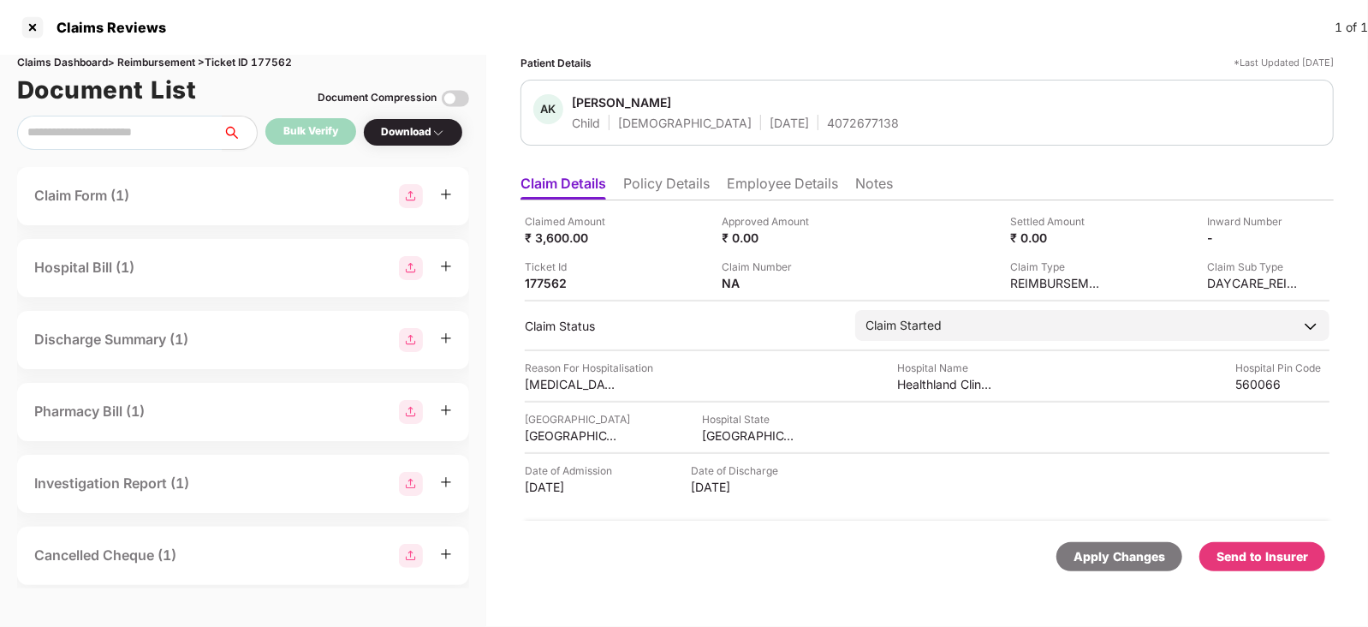
click at [1270, 567] on div "Send to Insurer" at bounding box center [1262, 556] width 126 height 29
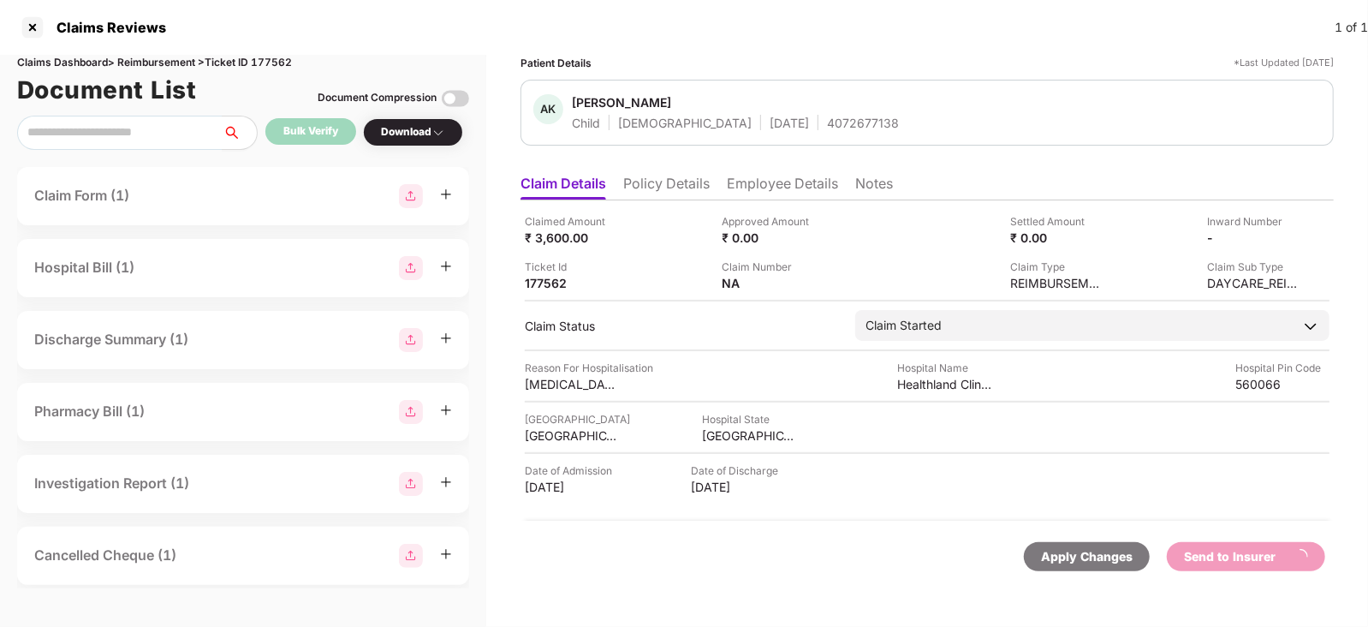
click at [765, 189] on li "Employee Details" at bounding box center [782, 187] width 111 height 25
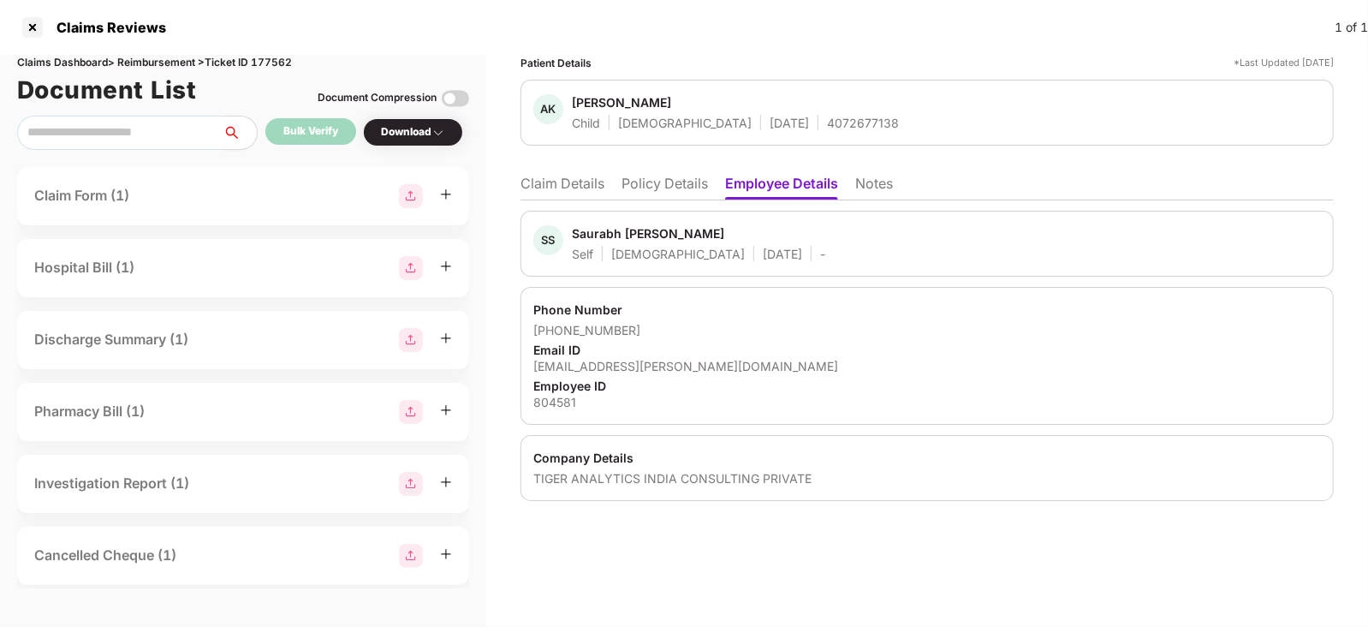
click at [598, 235] on div "Saurabh Subhash Kalambe" at bounding box center [648, 233] width 152 height 16
copy div "Saurabh"
click at [565, 181] on li "Claim Details" at bounding box center [562, 187] width 84 height 25
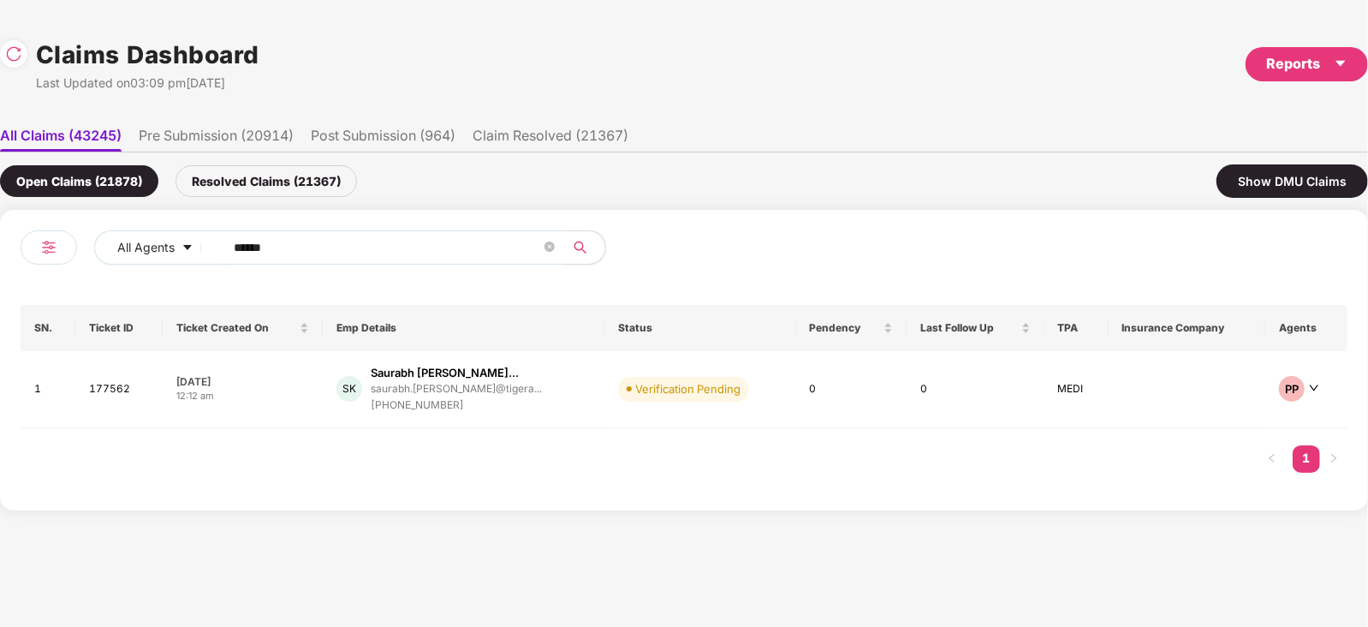
click at [360, 256] on input "******" at bounding box center [387, 248] width 307 height 26
paste input "text"
type input "******"
click at [628, 391] on td "Verification Pending" at bounding box center [720, 389] width 185 height 77
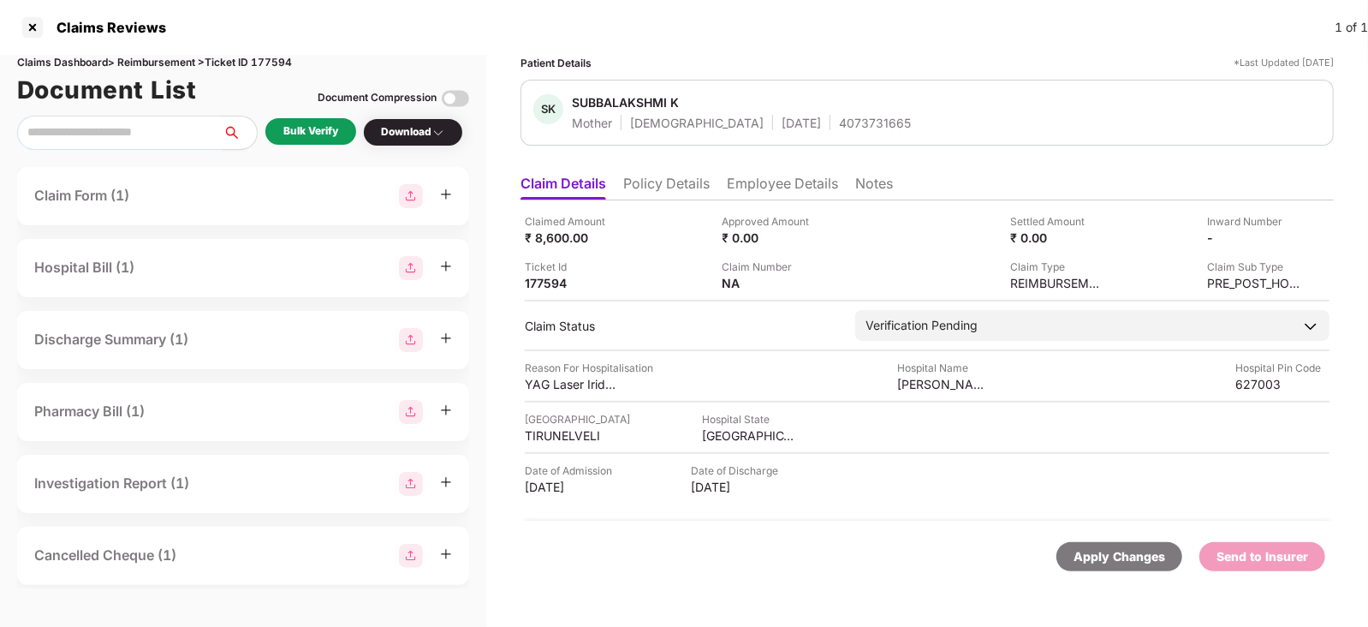
click at [290, 145] on div "Bulk Verify" at bounding box center [310, 132] width 91 height 28
click at [294, 142] on div "Bulk Verify" at bounding box center [310, 131] width 91 height 27
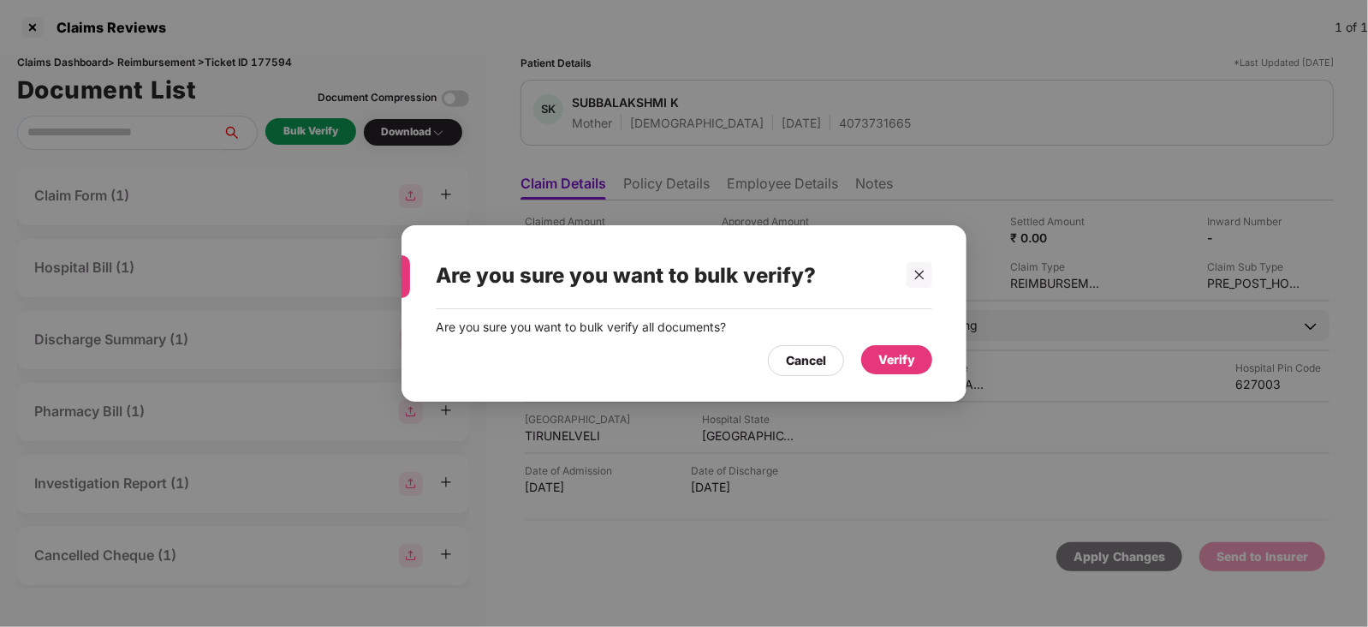
click at [893, 348] on div "Verify" at bounding box center [896, 359] width 71 height 29
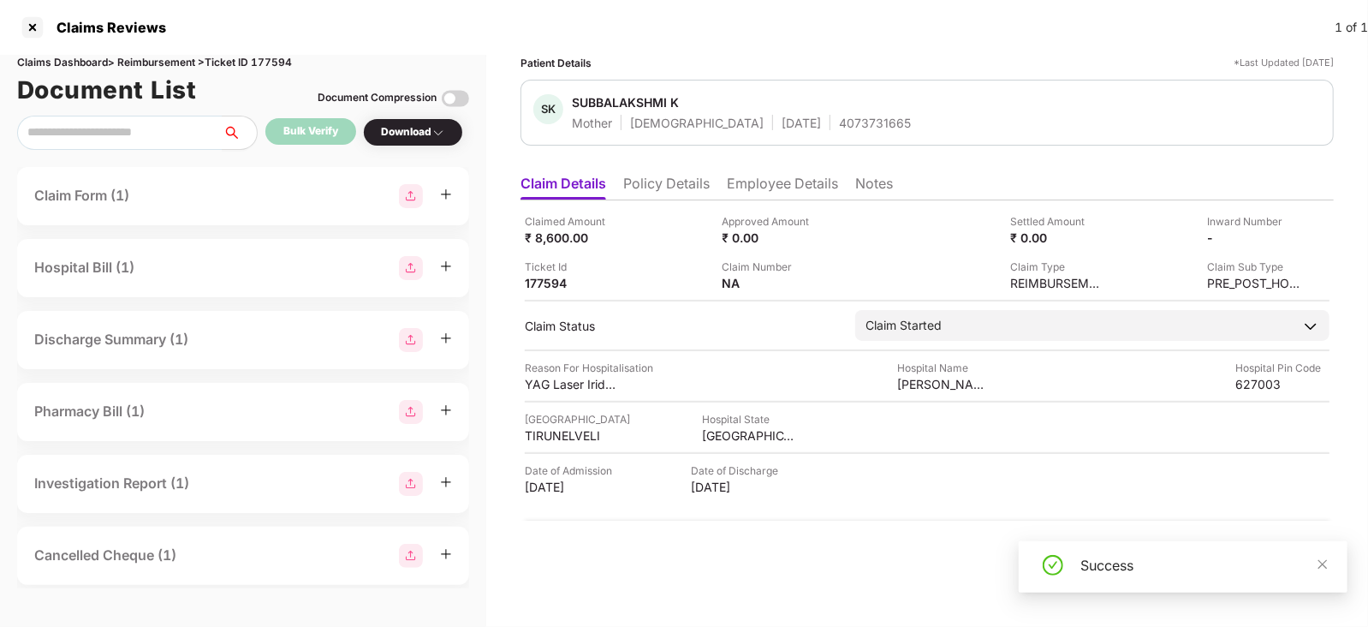
click at [1331, 563] on div "Success" at bounding box center [1183, 566] width 329 height 51
click at [1328, 565] on div "Success" at bounding box center [1183, 566] width 329 height 51
click at [1322, 562] on icon "close" at bounding box center [1322, 563] width 9 height 9
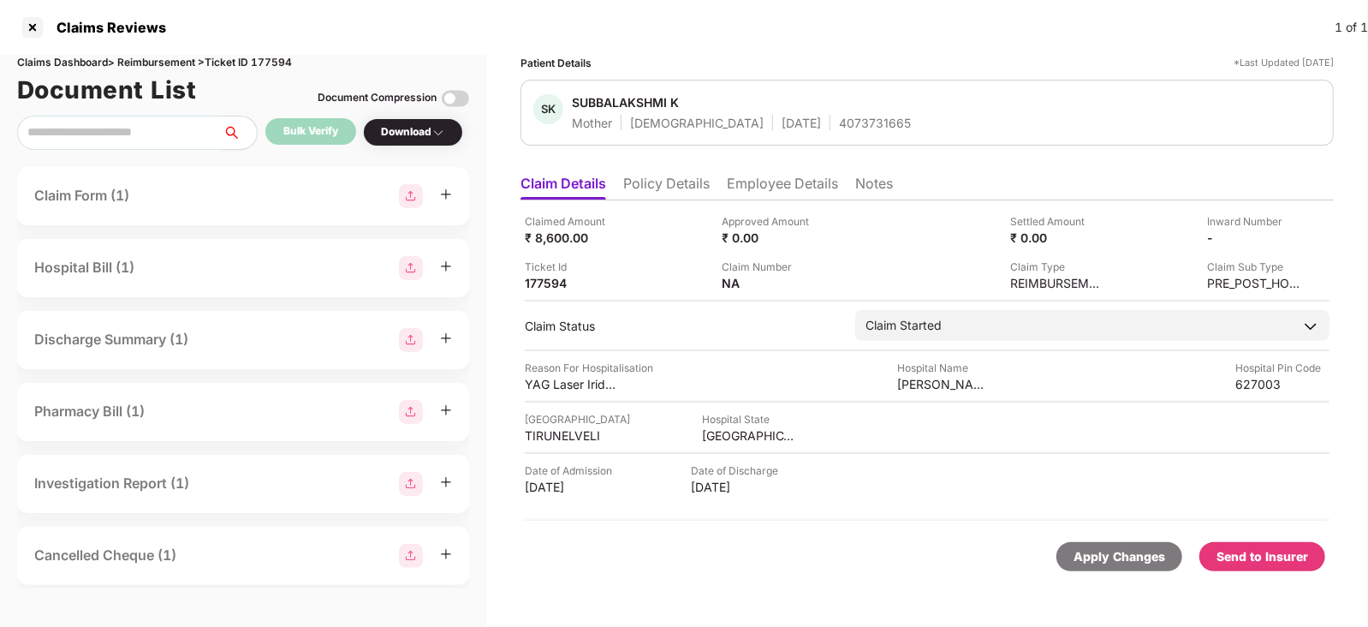
click at [1322, 562] on div "Send to Insurer" at bounding box center [1262, 556] width 126 height 29
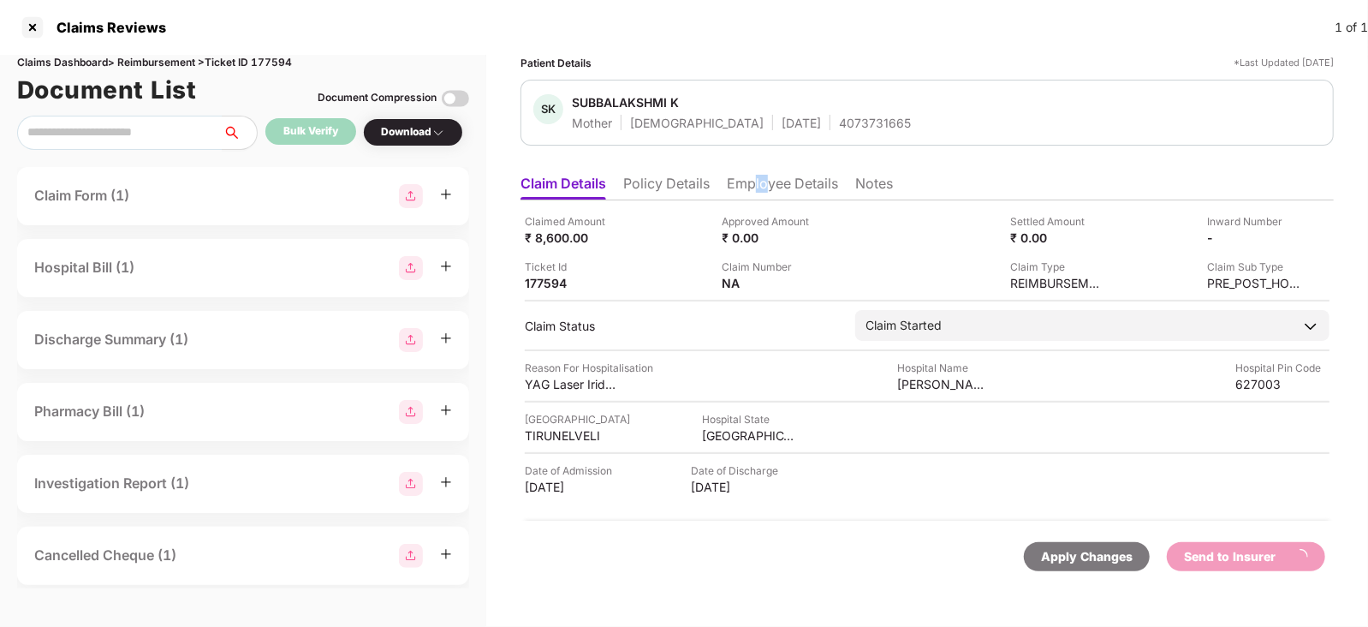
drag, startPoint x: 752, startPoint y: 169, endPoint x: 766, endPoint y: 193, distance: 28.3
click at [766, 193] on ul "Claim Details Policy Details Employee Details Notes" at bounding box center [926, 183] width 813 height 34
click at [766, 193] on li "Employee Details" at bounding box center [782, 187] width 111 height 25
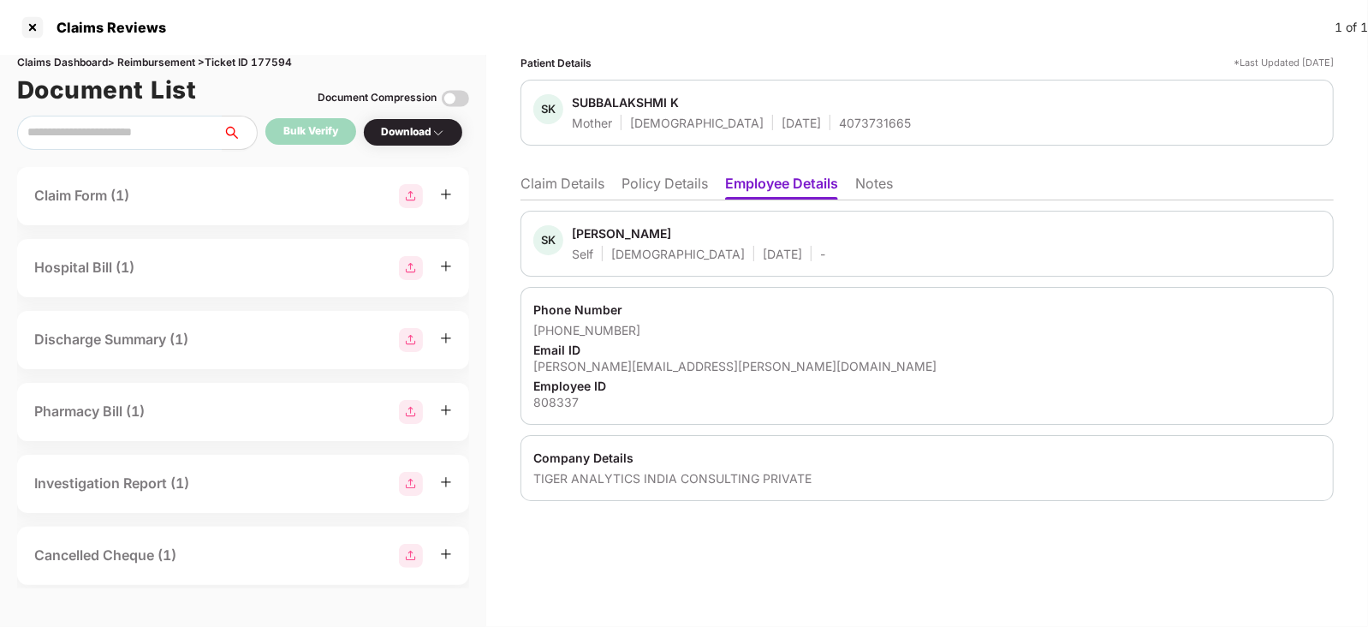
click at [591, 232] on div "Sivaraman Kanagavel" at bounding box center [621, 233] width 99 height 16
copy div "Sivaraman"
click at [561, 188] on li "Claim Details" at bounding box center [562, 187] width 84 height 25
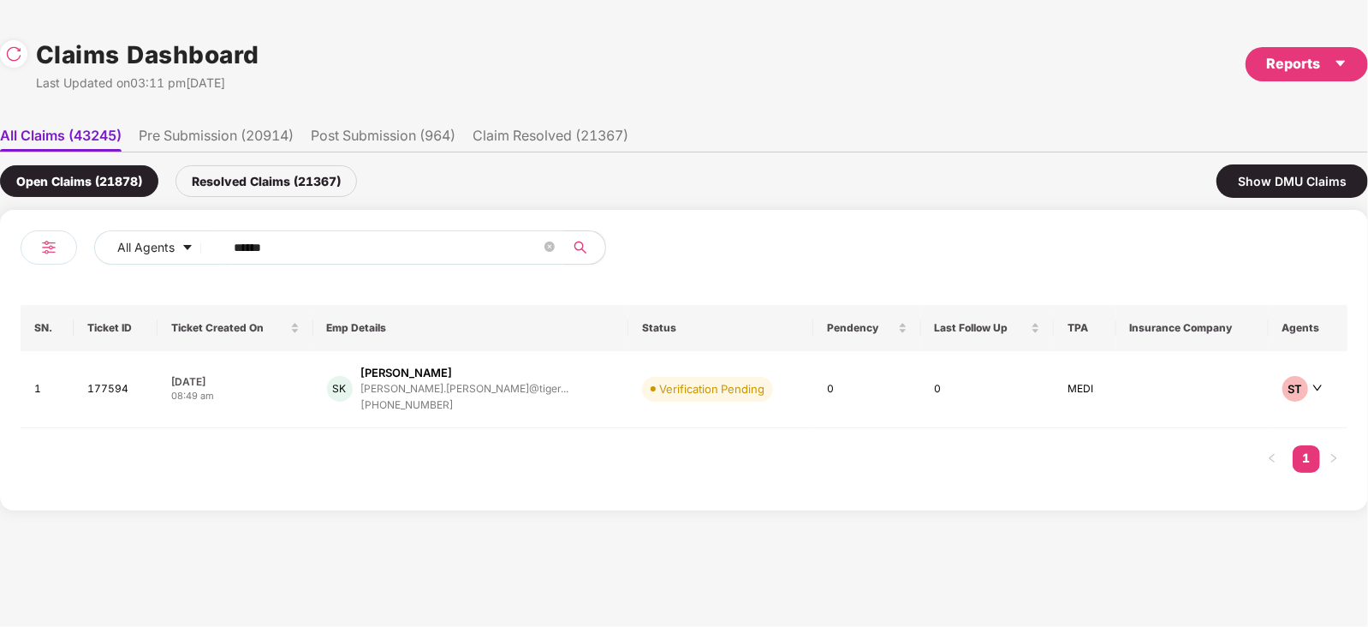
drag, startPoint x: 324, startPoint y: 229, endPoint x: 325, endPoint y: 248, distance: 18.8
click at [325, 248] on span "******" at bounding box center [388, 247] width 351 height 34
click at [325, 248] on input "******" at bounding box center [387, 248] width 307 height 26
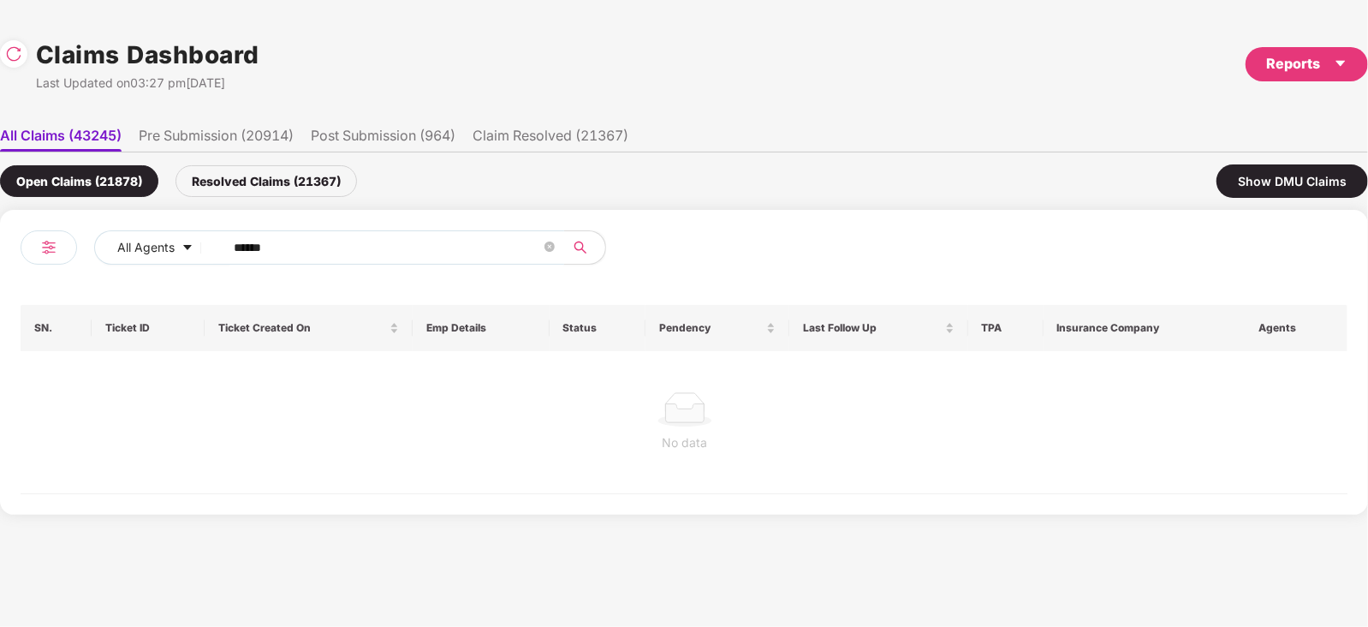
paste input "text"
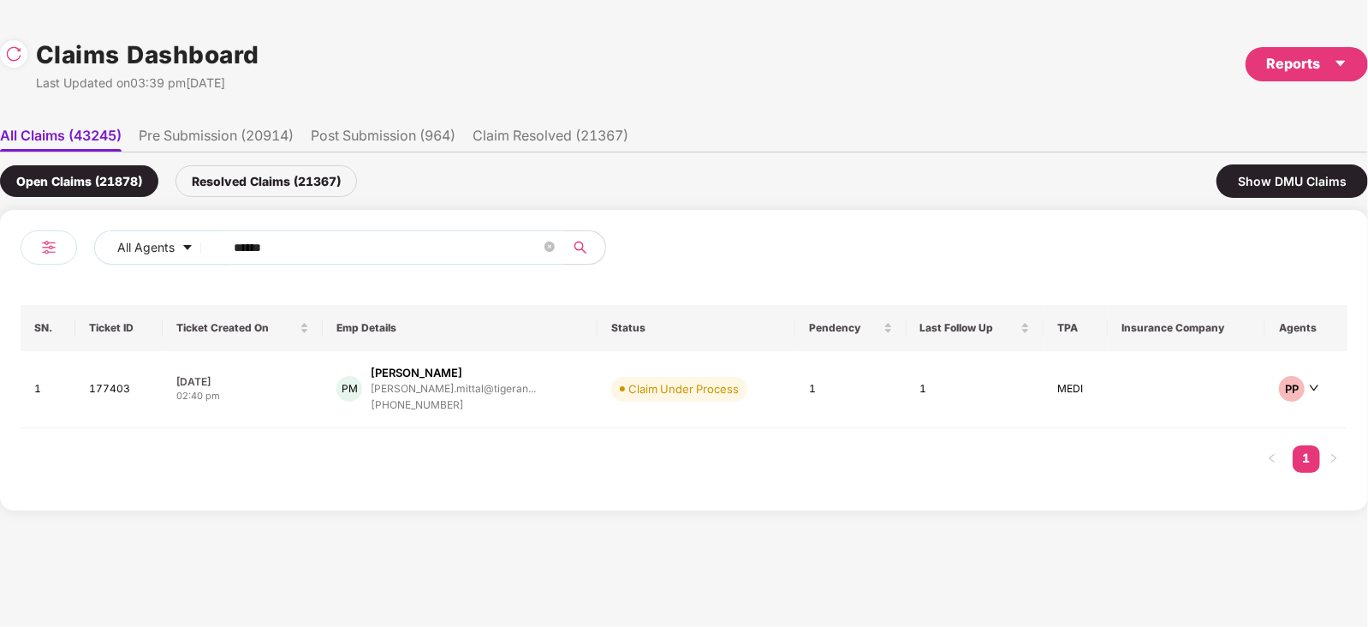
type input "******"
click at [543, 387] on div "PM Prateek Mittal prateek.mittal@tigeran... +919958822660" at bounding box center [459, 389] width 247 height 49
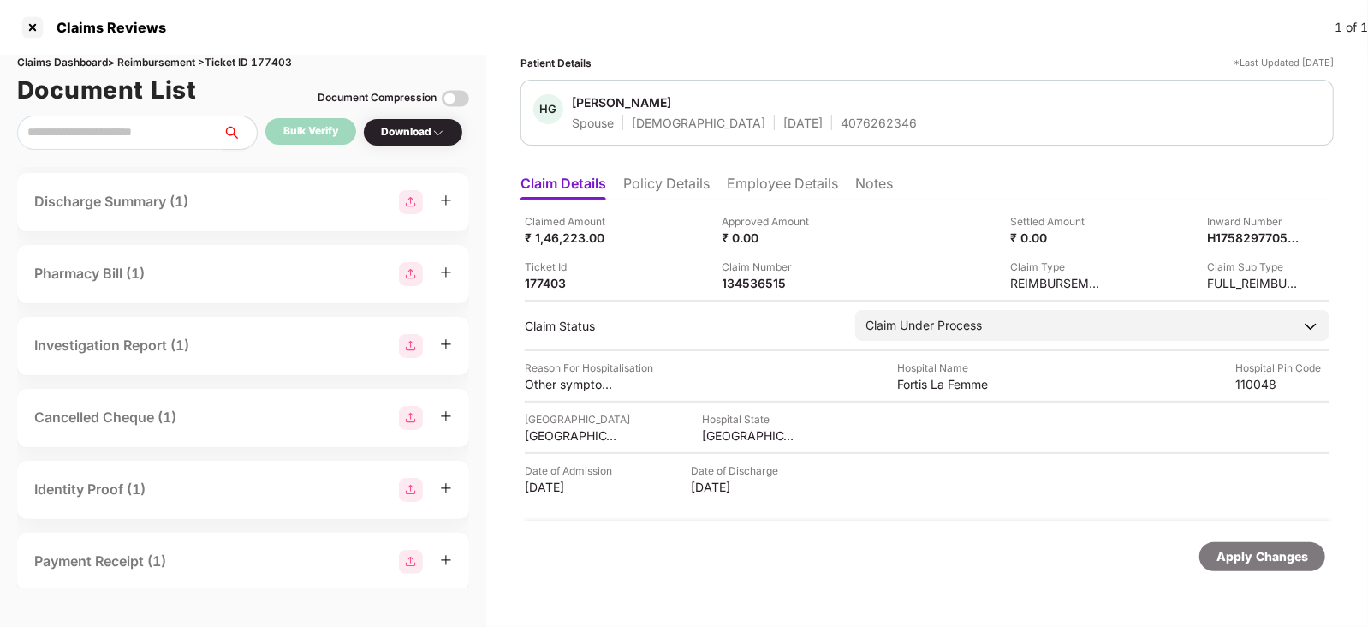
scroll to position [149, 0]
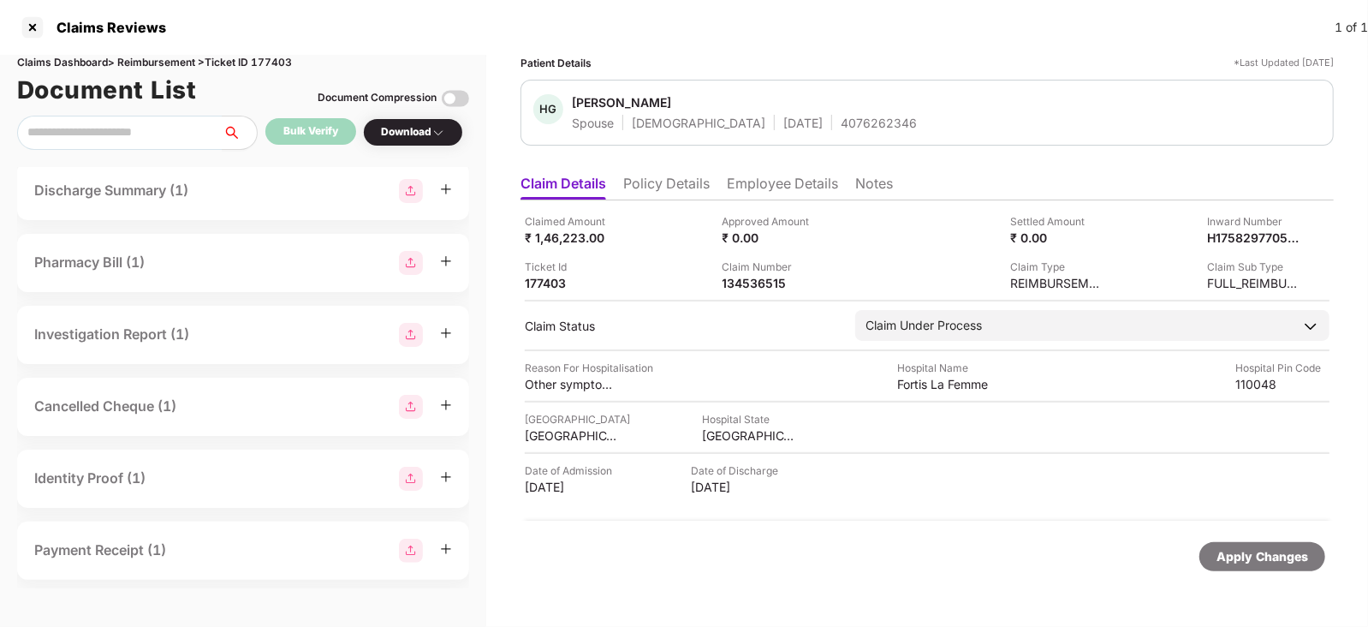
click at [223, 393] on div "Cancelled Cheque (1)" at bounding box center [243, 406] width 452 height 58
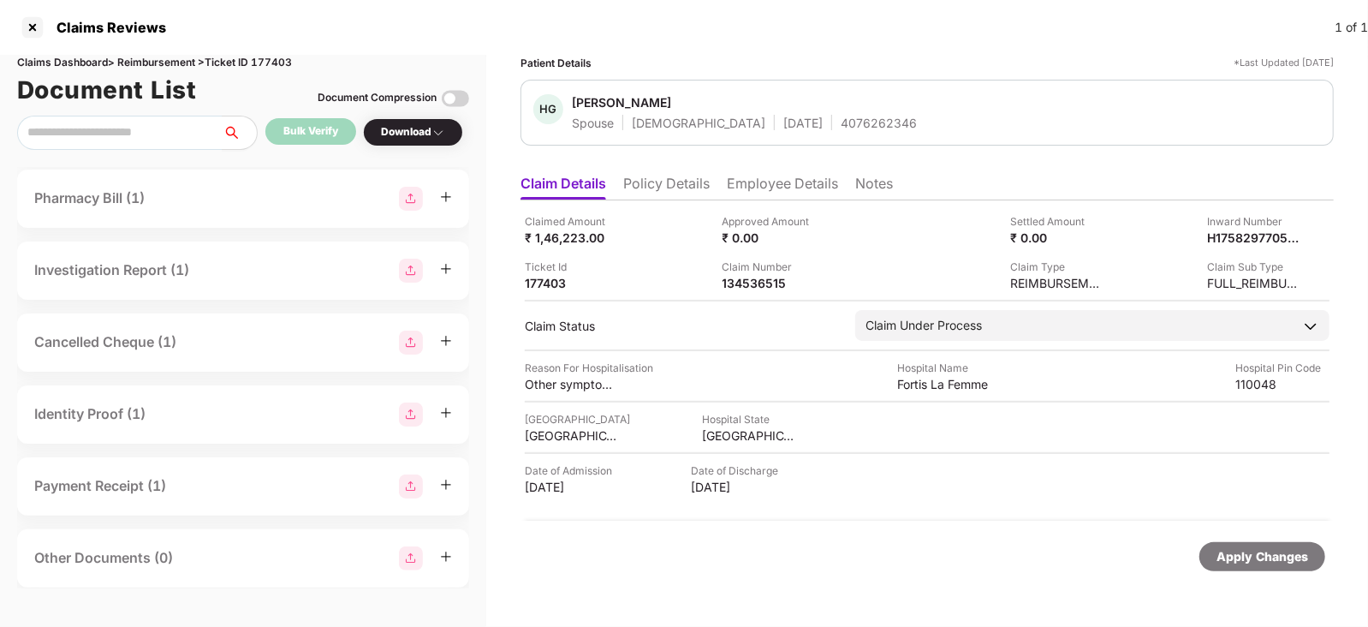
scroll to position [219, 0]
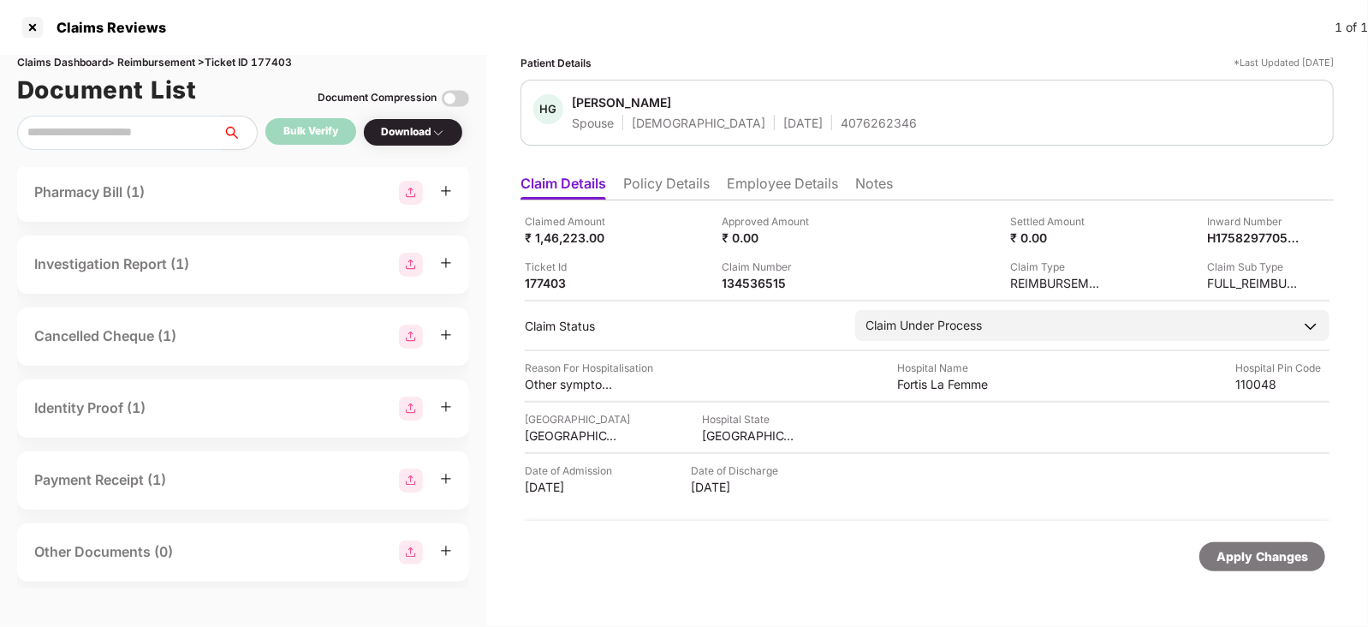
click at [144, 342] on div "Cancelled Cheque (1)" at bounding box center [105, 335] width 142 height 21
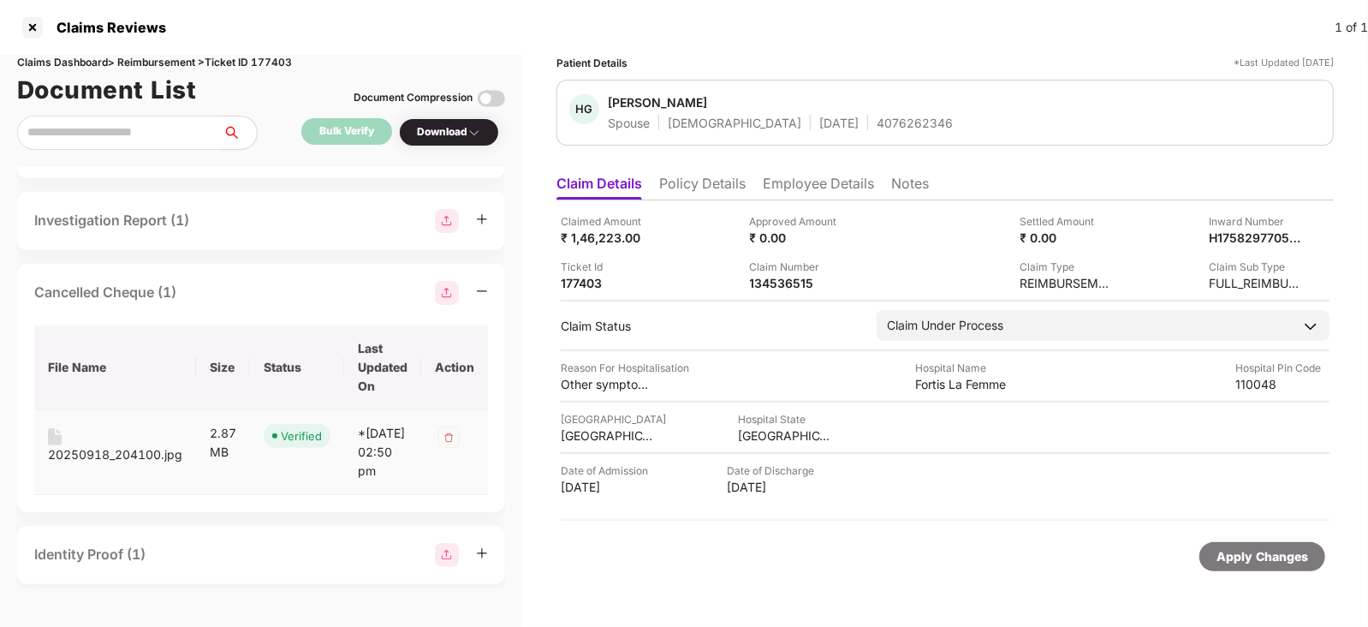
scroll to position [264, 0]
click at [62, 447] on div "20250918_204100.jpg" at bounding box center [115, 452] width 134 height 19
click at [478, 290] on icon "minus" at bounding box center [482, 289] width 12 height 12
